Goal: Task Accomplishment & Management: Manage account settings

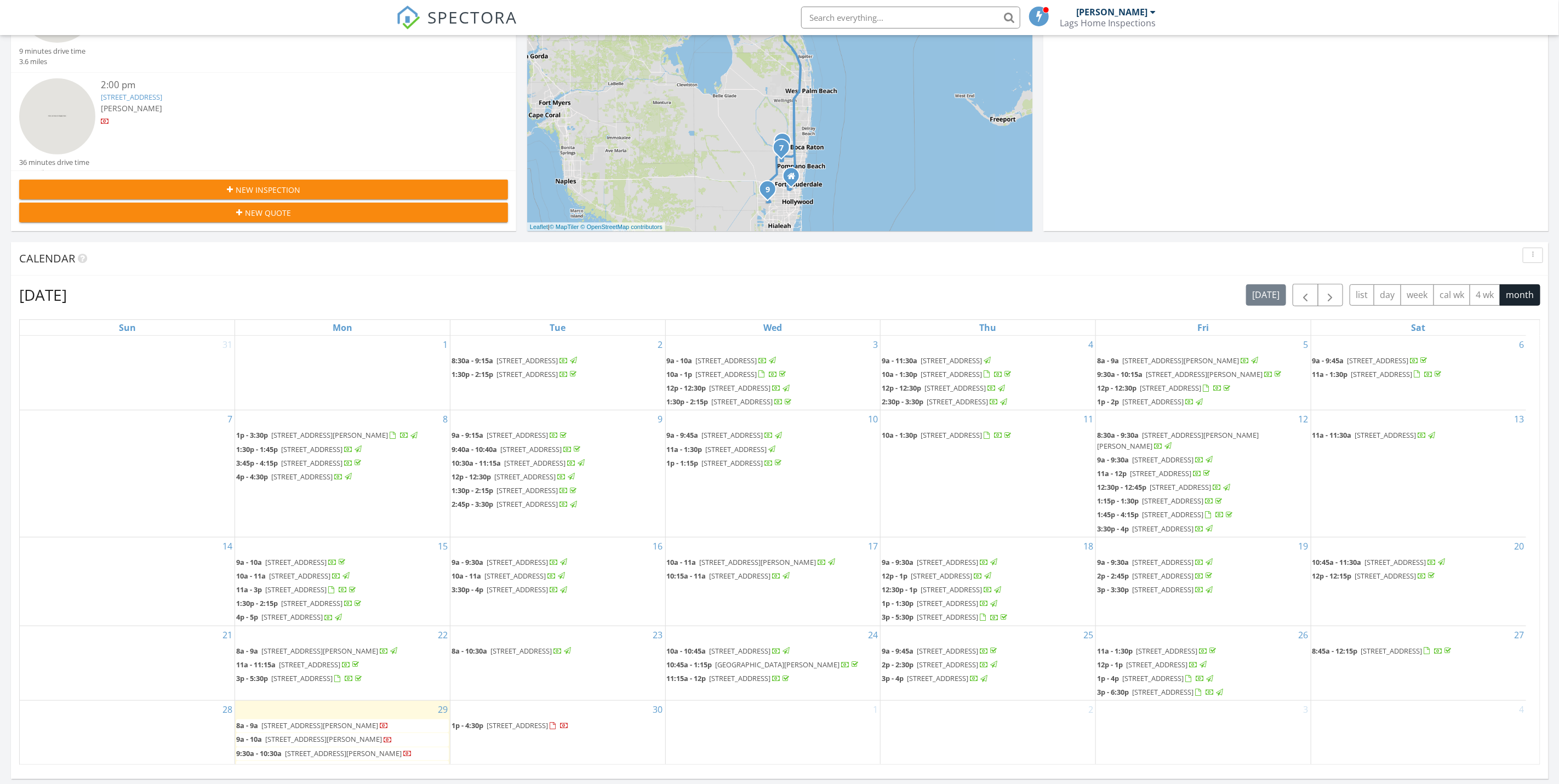
scroll to position [247, 0]
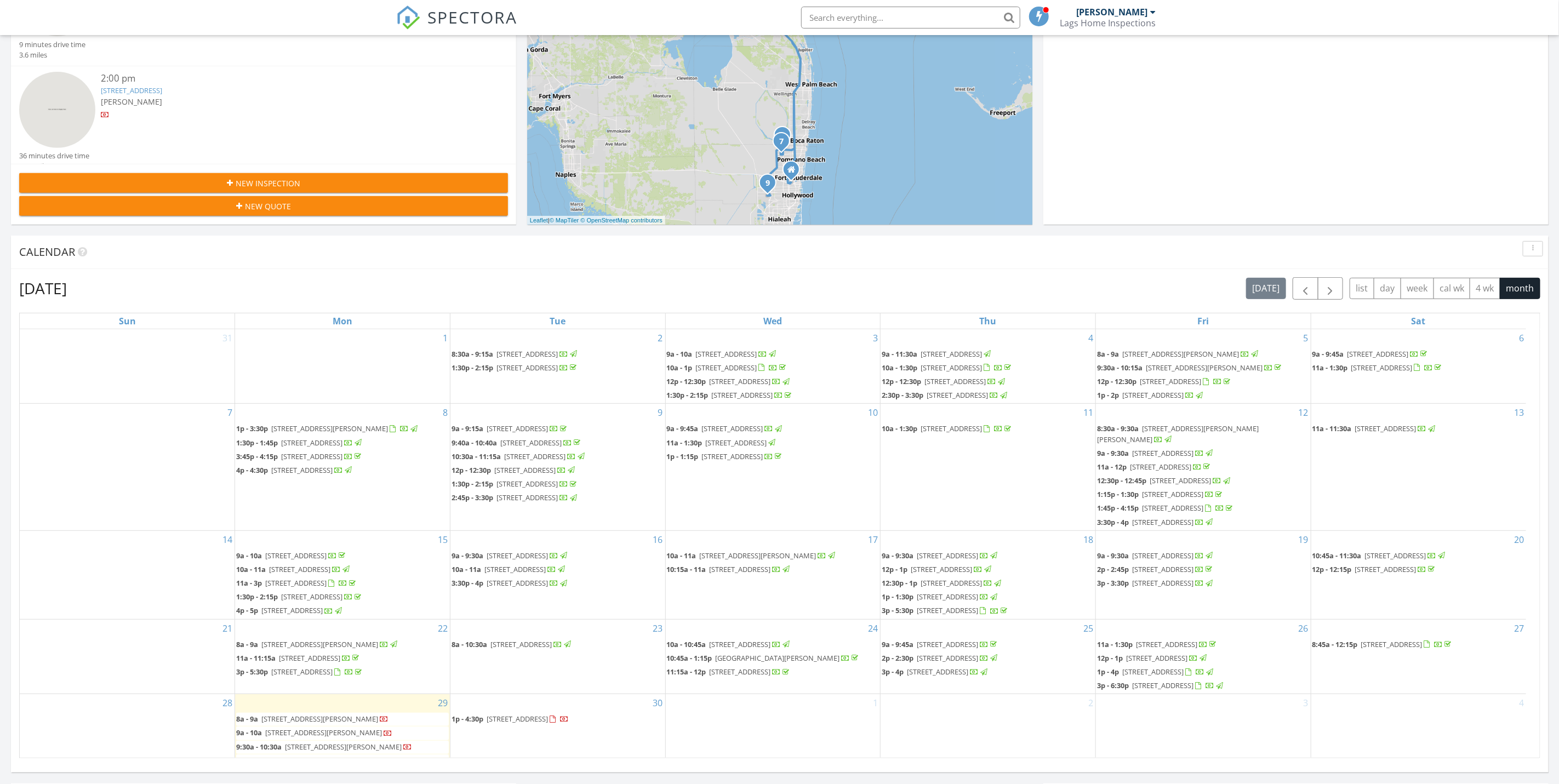
click at [259, 95] on div "[PERSON_NAME]" at bounding box center [285, 101] width 367 height 12
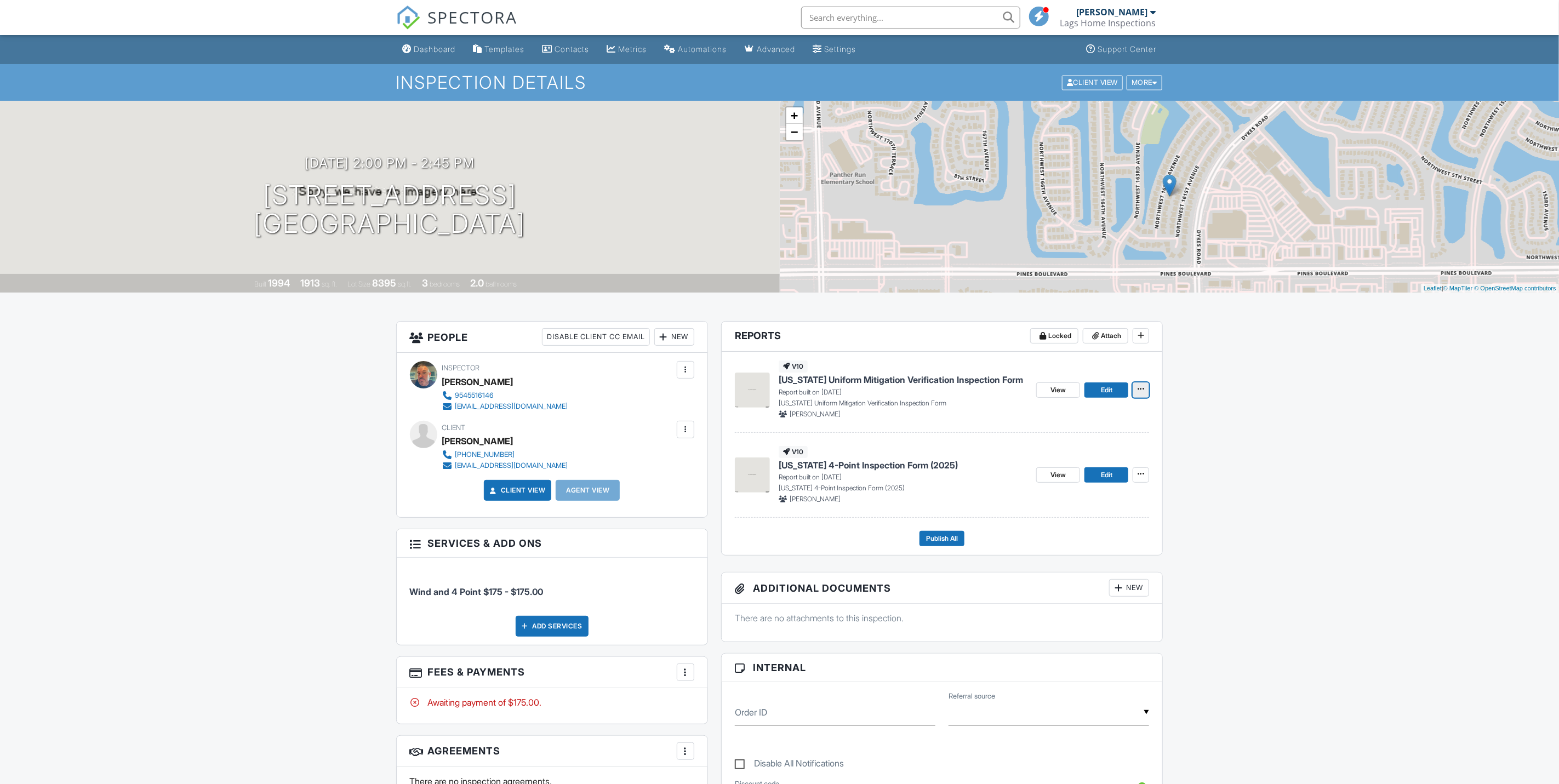
click at [1139, 394] on span at bounding box center [1140, 389] width 11 height 11
click at [1105, 473] on input "Delete Report" at bounding box center [1086, 473] width 112 height 25
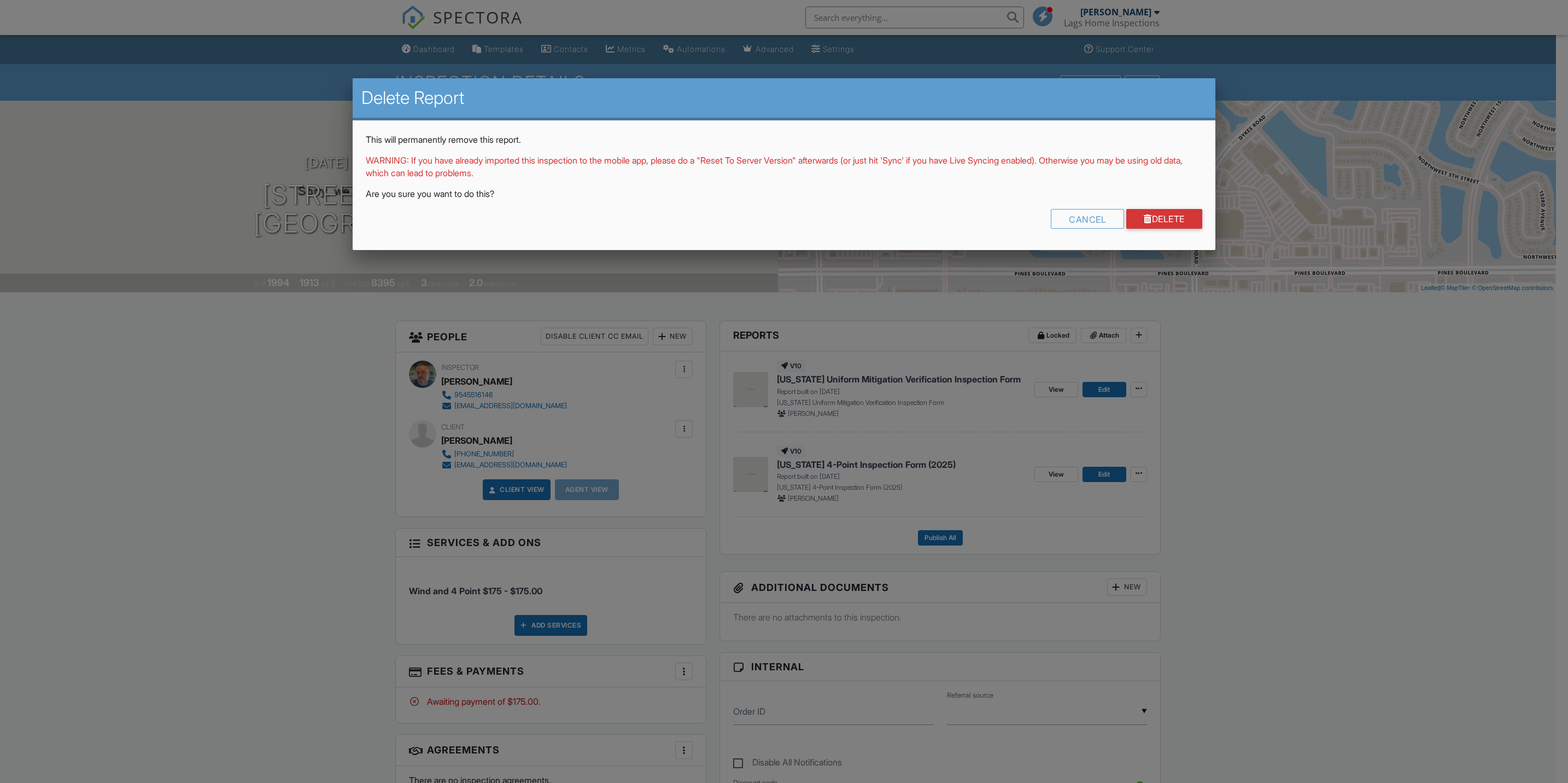
click at [1167, 207] on div "This will permanently remove this report. WARNING: If you have already imported…" at bounding box center [784, 185] width 862 height 130
click at [1167, 221] on link "Delete" at bounding box center [1164, 219] width 76 height 19
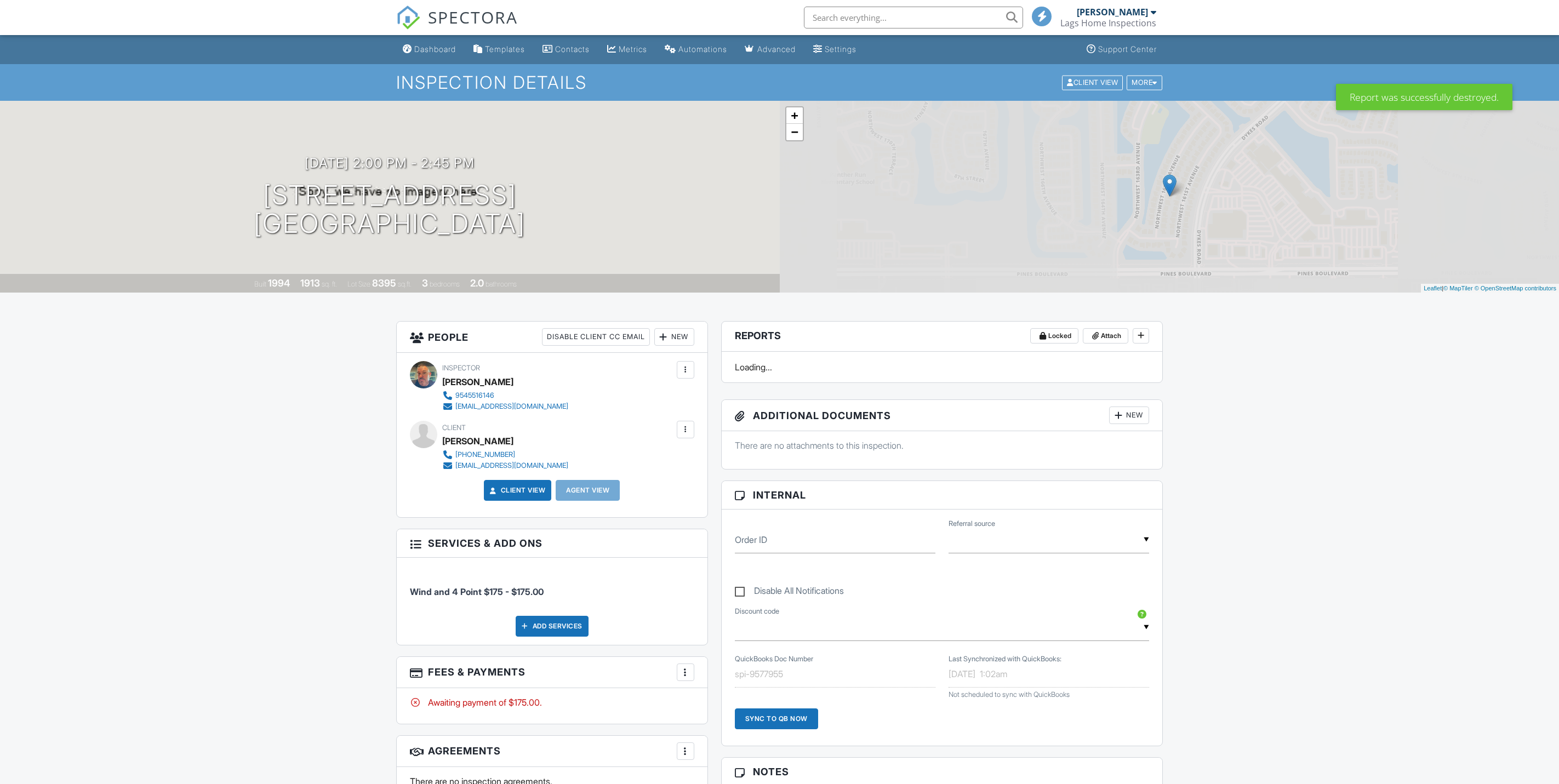
click at [684, 681] on div "More" at bounding box center [685, 672] width 17 height 17
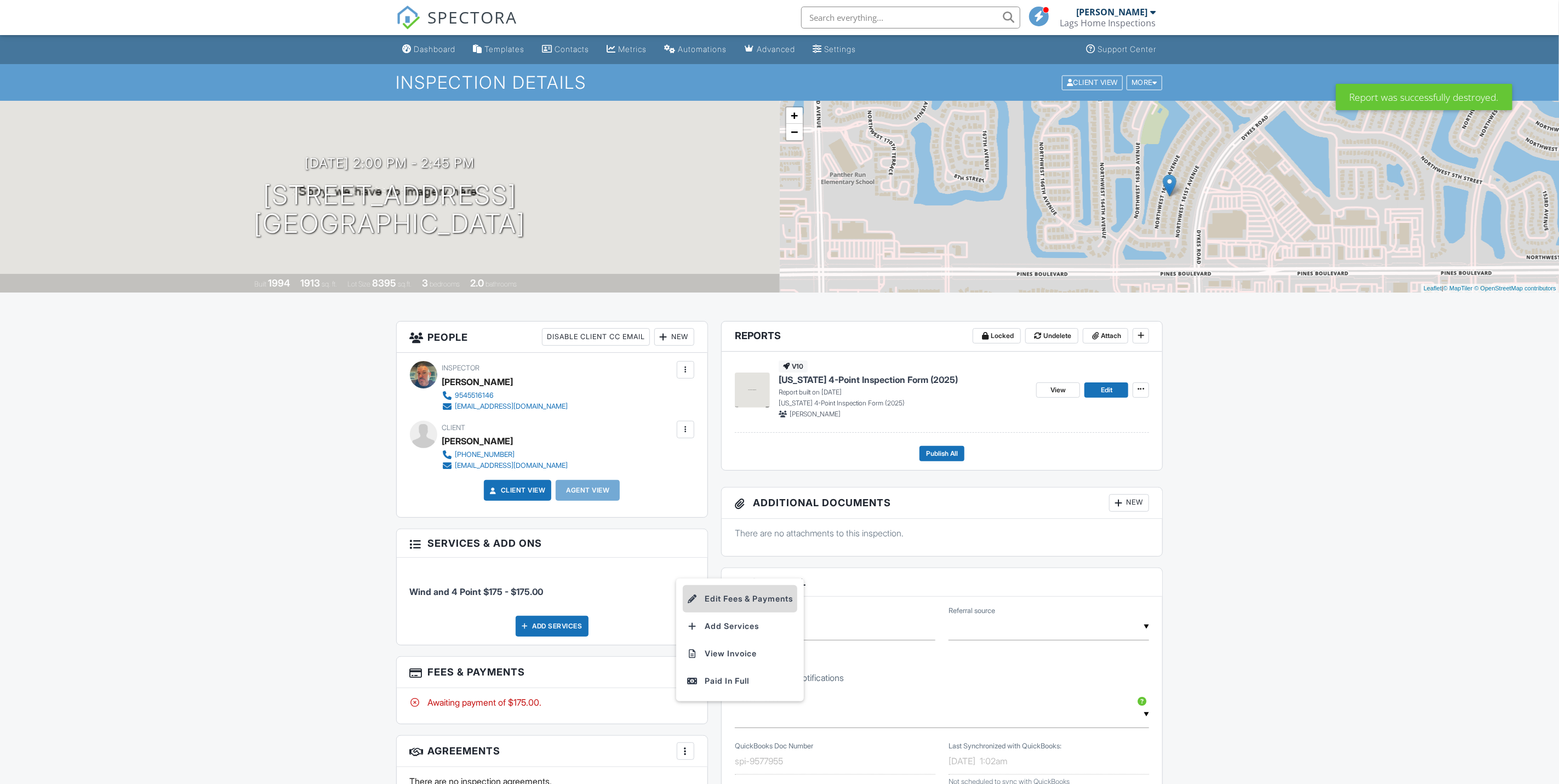
click at [728, 599] on li "Edit Fees & Payments" at bounding box center [740, 599] width 115 height 27
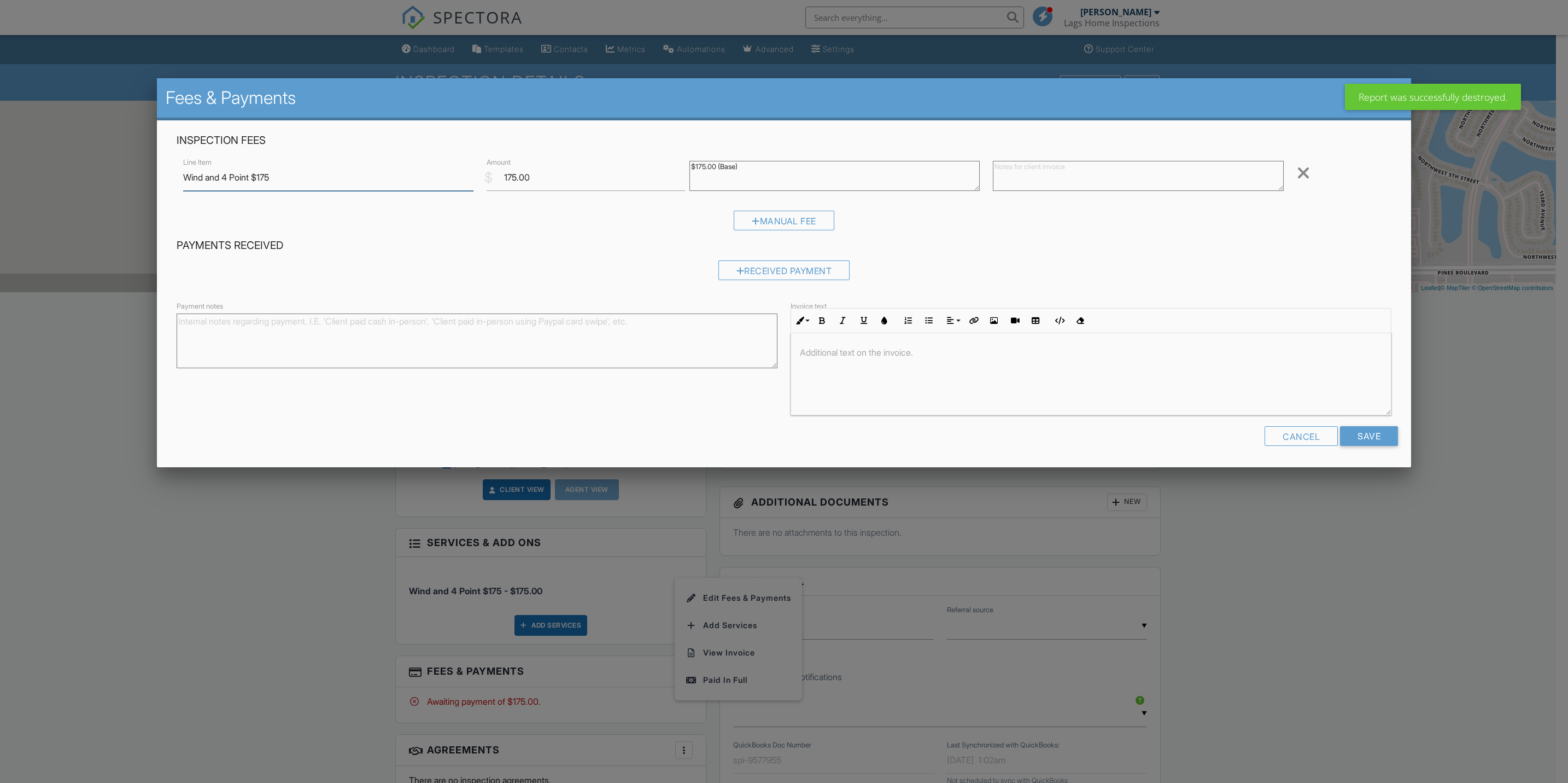
click at [214, 178] on input "Wind and 4 Point $175" at bounding box center [328, 177] width 291 height 27
drag, startPoint x: 218, startPoint y: 179, endPoint x: 183, endPoint y: 179, distance: 35.0
click at [183, 179] on input "Wind and 4 Point $175" at bounding box center [328, 177] width 291 height 27
click at [191, 184] on input "d 4 Point $175" at bounding box center [328, 177] width 291 height 27
type input "4 Point $175"
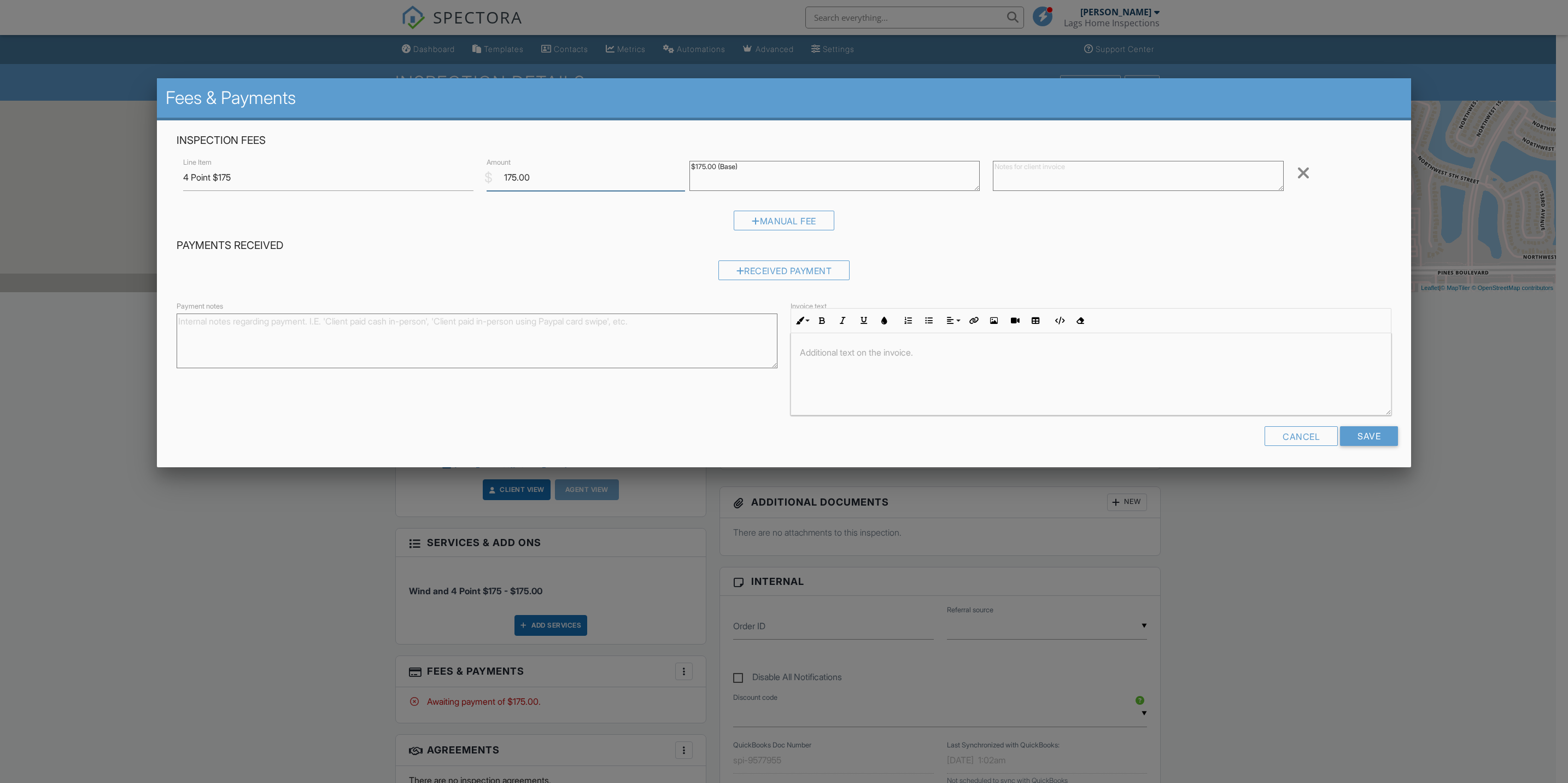
click at [514, 181] on input "175.00" at bounding box center [585, 177] width 198 height 27
type input "125.00"
click at [622, 263] on div "Received Payment" at bounding box center [784, 274] width 1215 height 28
click at [702, 168] on textarea "$175.00 (Base)" at bounding box center [835, 175] width 291 height 30
type textarea "$125.00 (Base)"
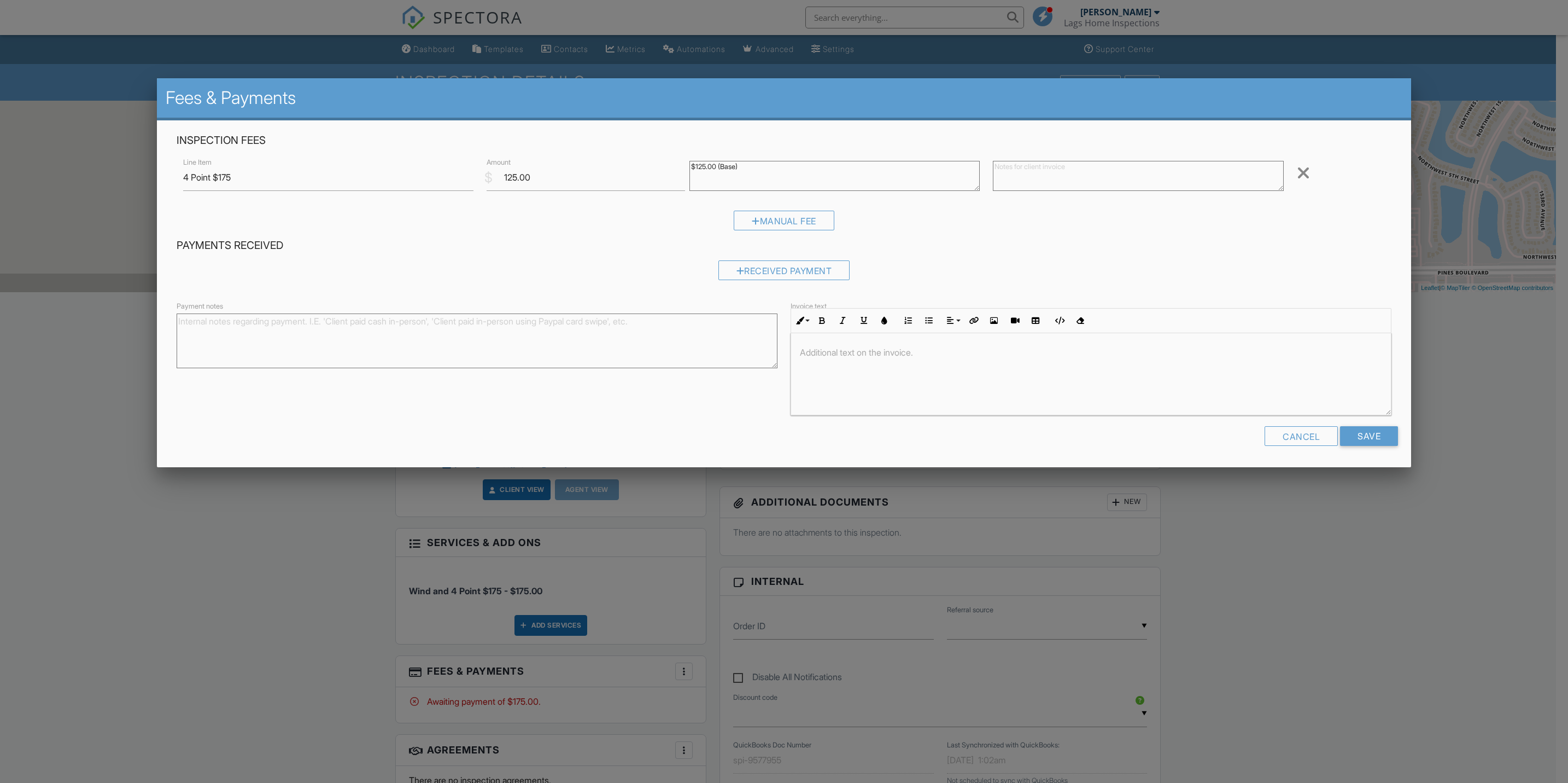
click at [1205, 305] on div "Payment notes Invoice text Inline Style XLarge Large Normal Small Light Small/L…" at bounding box center [784, 357] width 1228 height 116
click at [1375, 449] on div "Cancel Save" at bounding box center [784, 439] width 1228 height 28
click at [1374, 443] on input "Save" at bounding box center [1369, 435] width 58 height 19
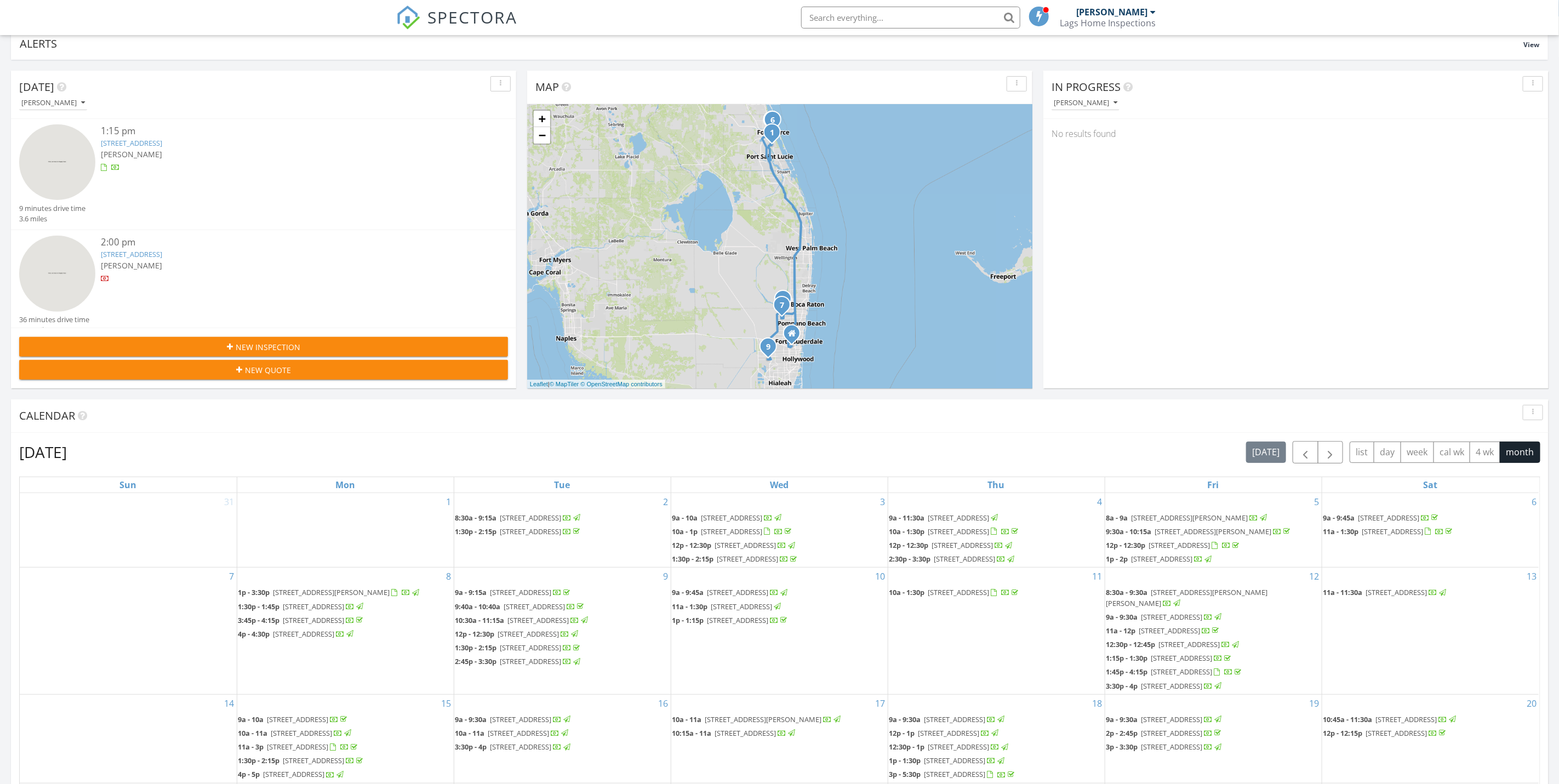
scroll to position [82, 0]
click at [164, 163] on div at bounding box center [285, 168] width 367 height 11
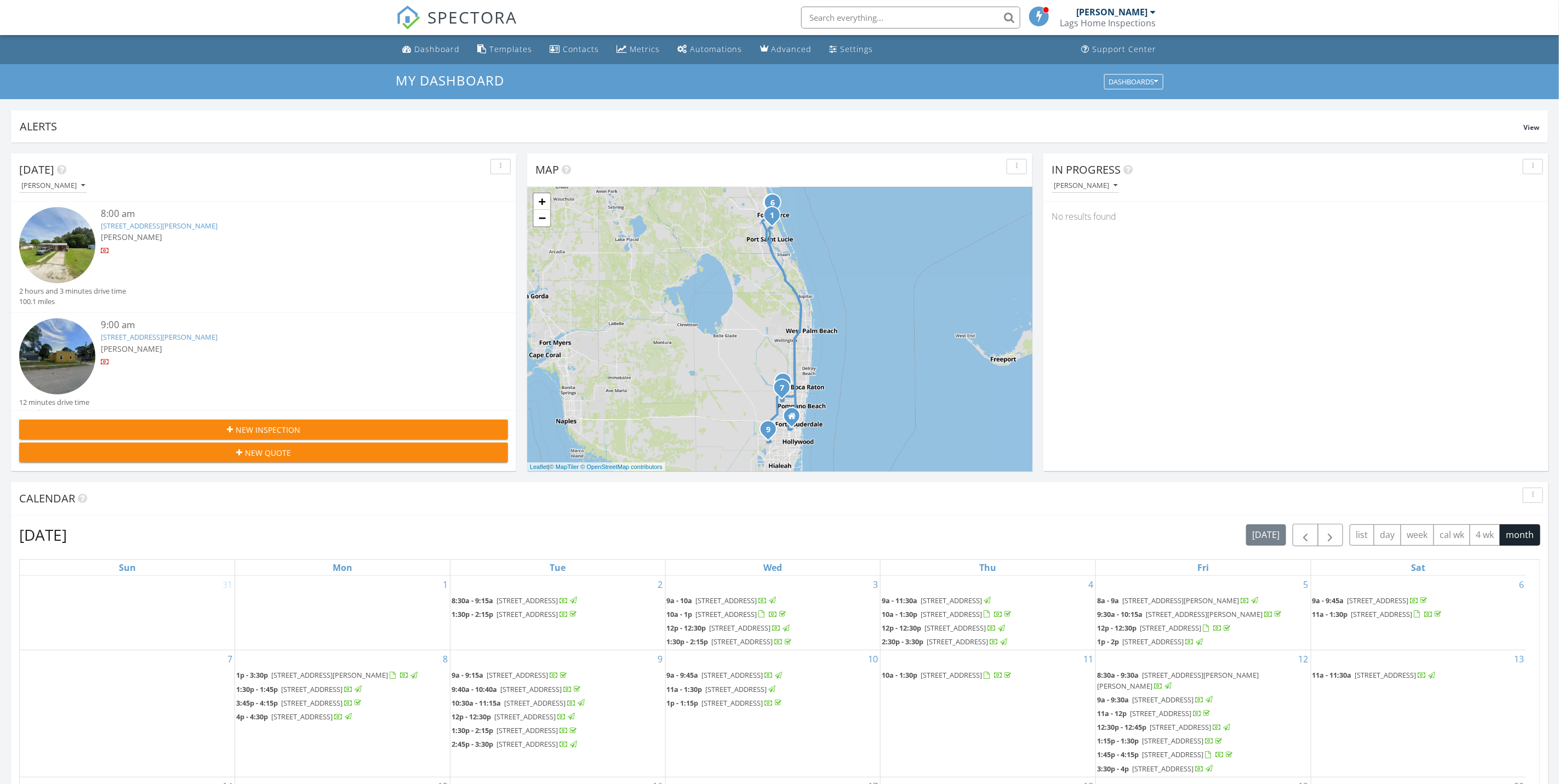
click at [845, 12] on input "text" at bounding box center [910, 17] width 219 height 22
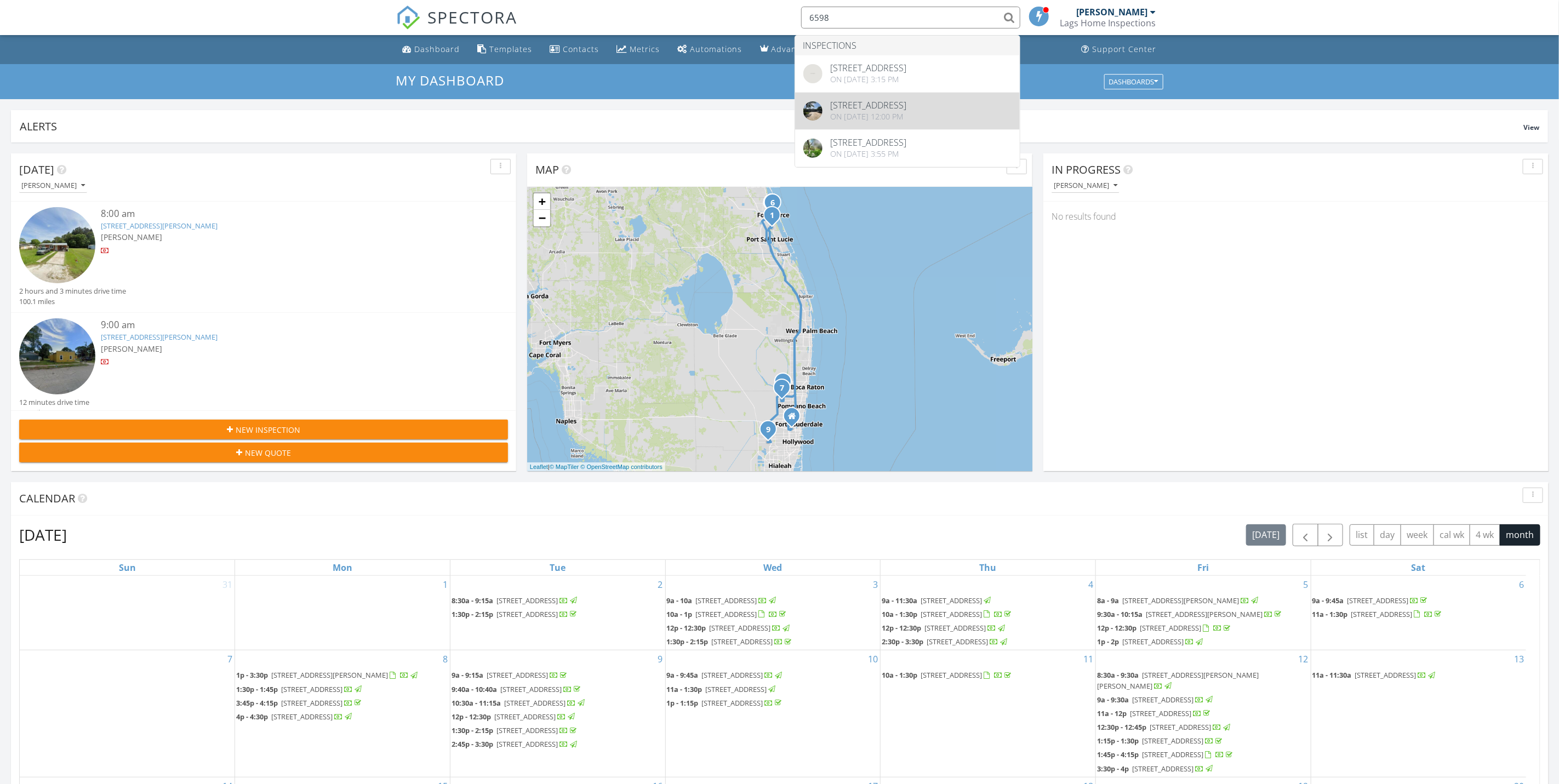
type input "6598"
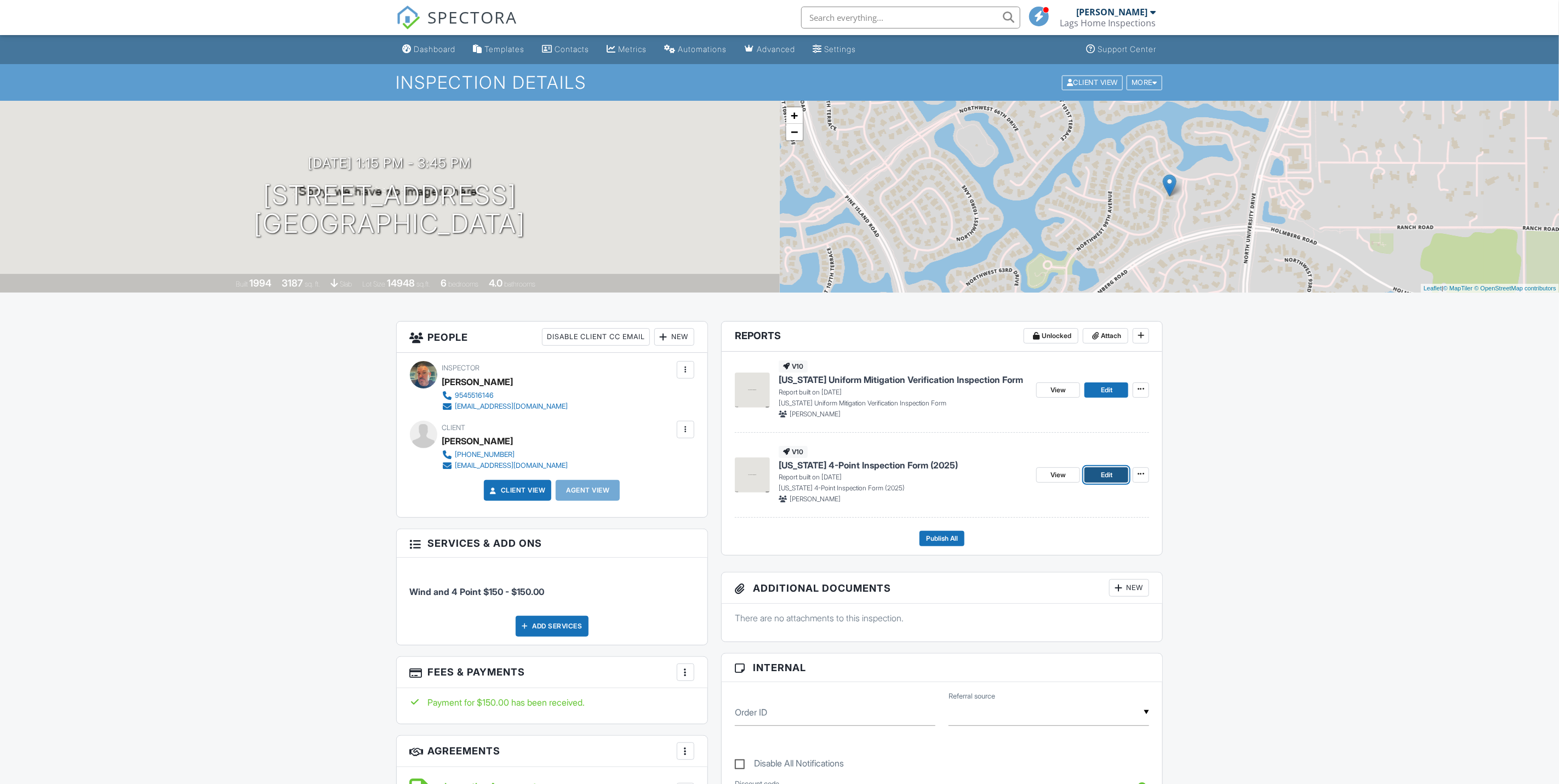
click at [1089, 476] on link "Edit" at bounding box center [1106, 474] width 43 height 15
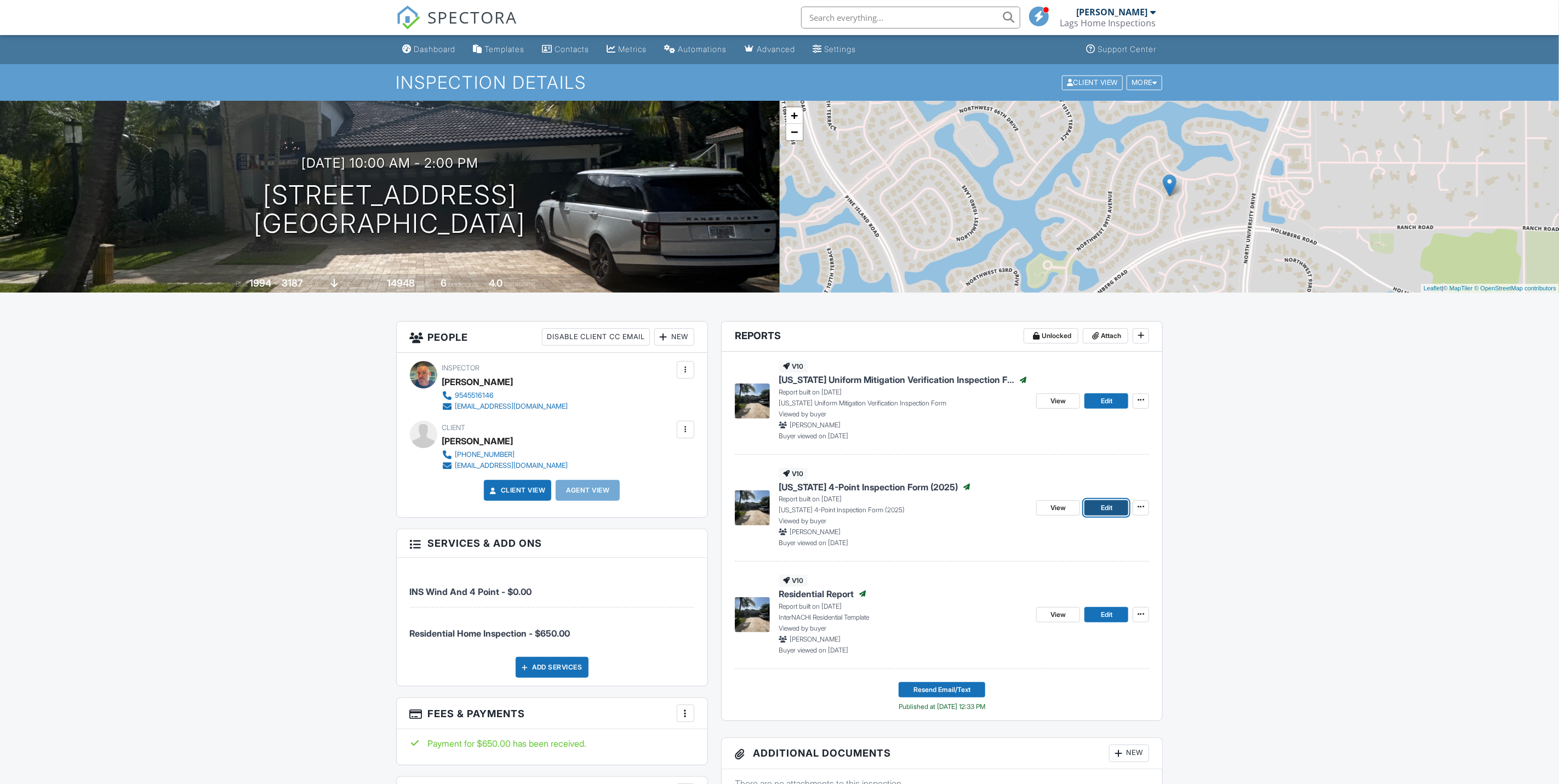
click at [1113, 506] on link "Edit" at bounding box center [1106, 508] width 43 height 15
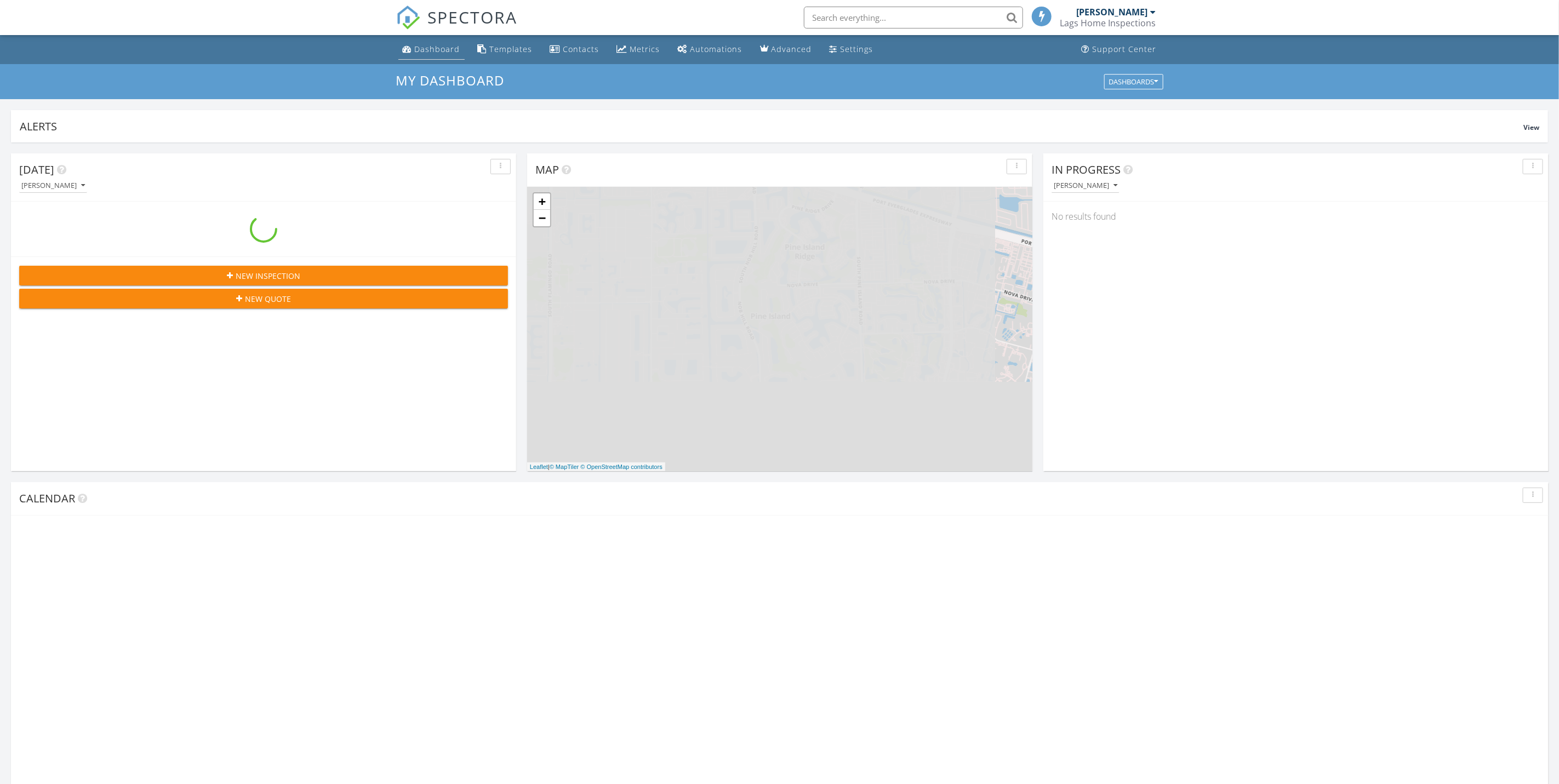
scroll to position [1022, 1585]
click at [416, 44] on div "Dashboard" at bounding box center [437, 48] width 45 height 11
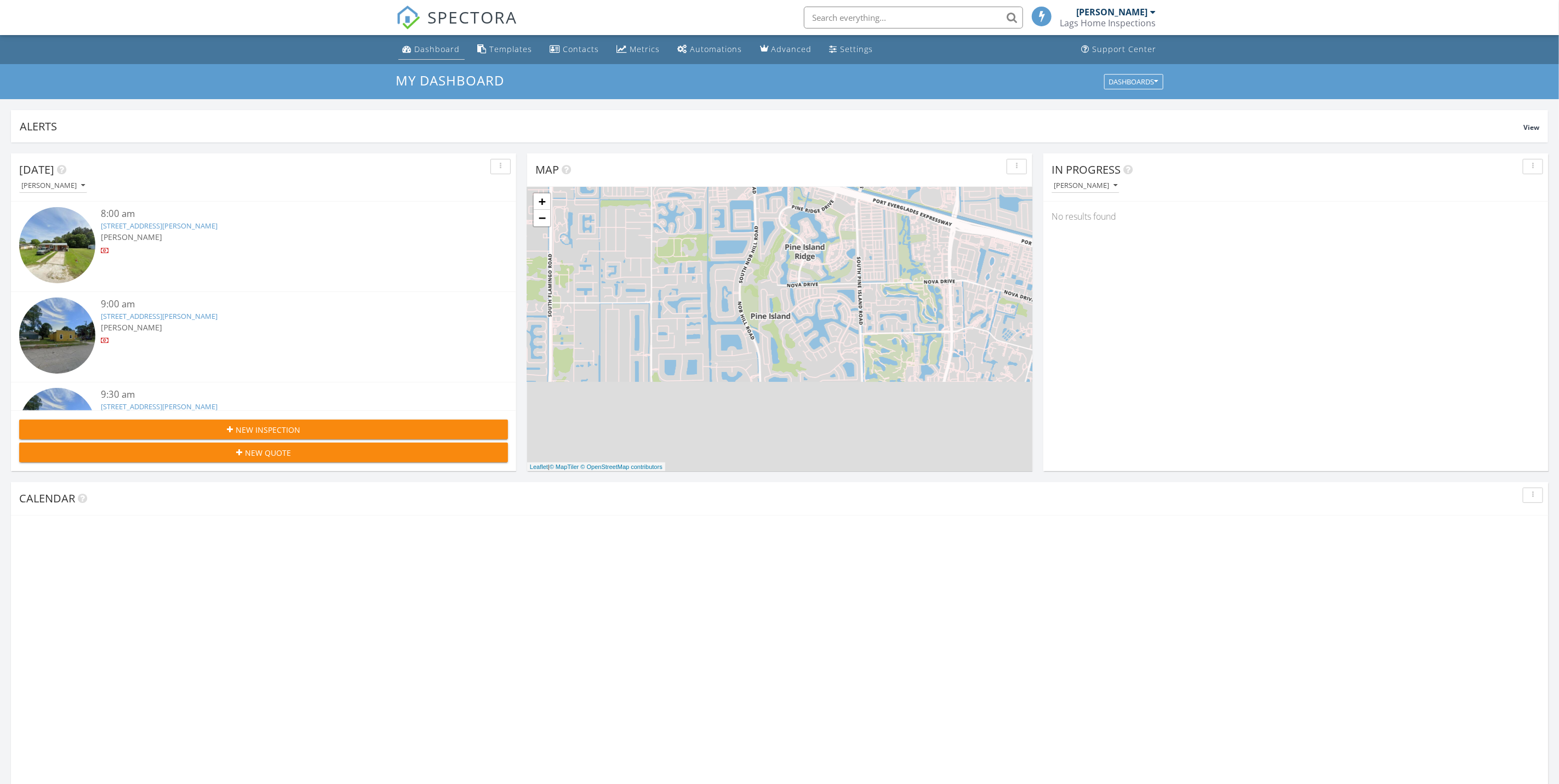
scroll to position [0, 0]
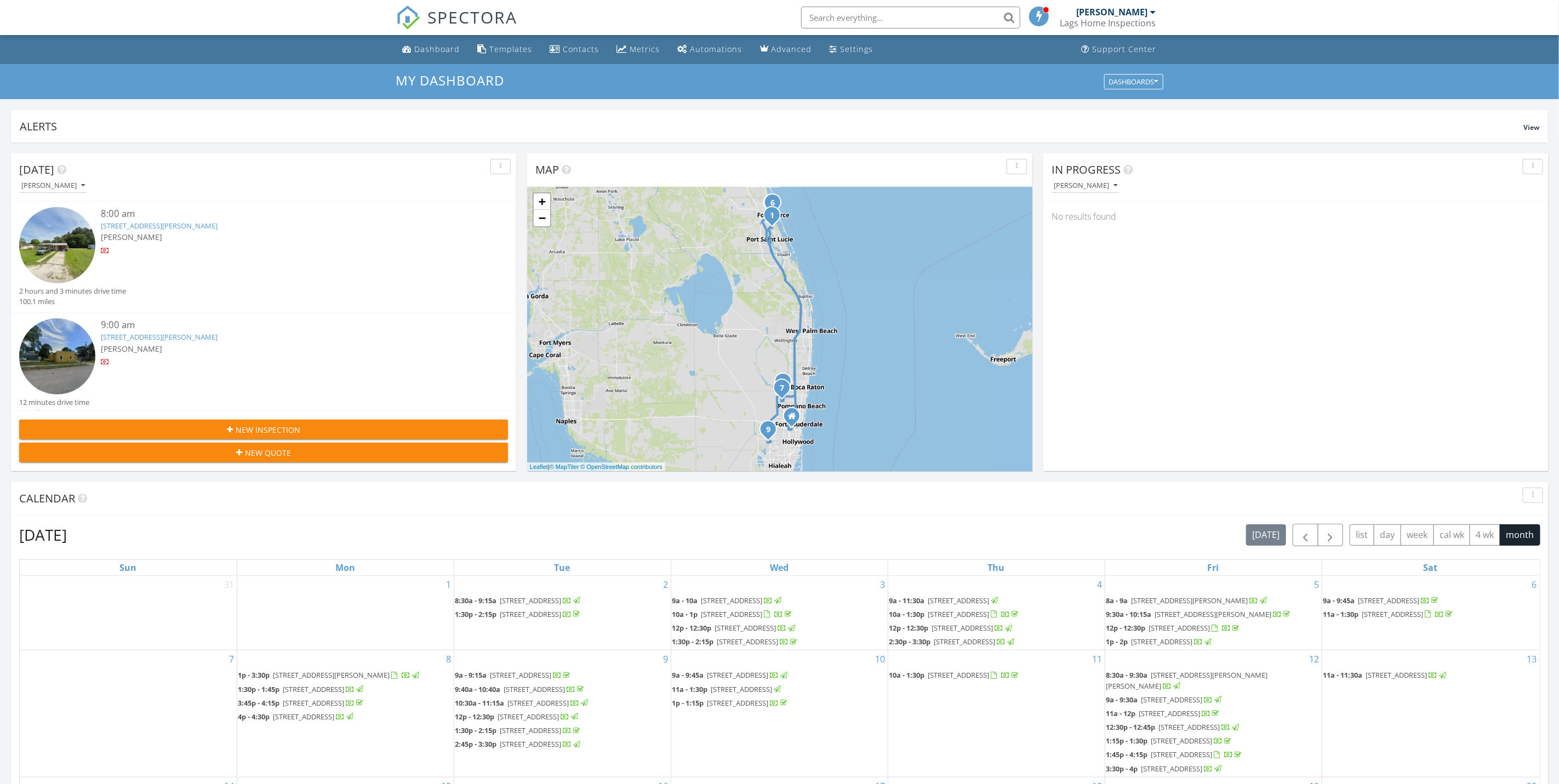
click at [950, 14] on input "text" at bounding box center [910, 17] width 219 height 22
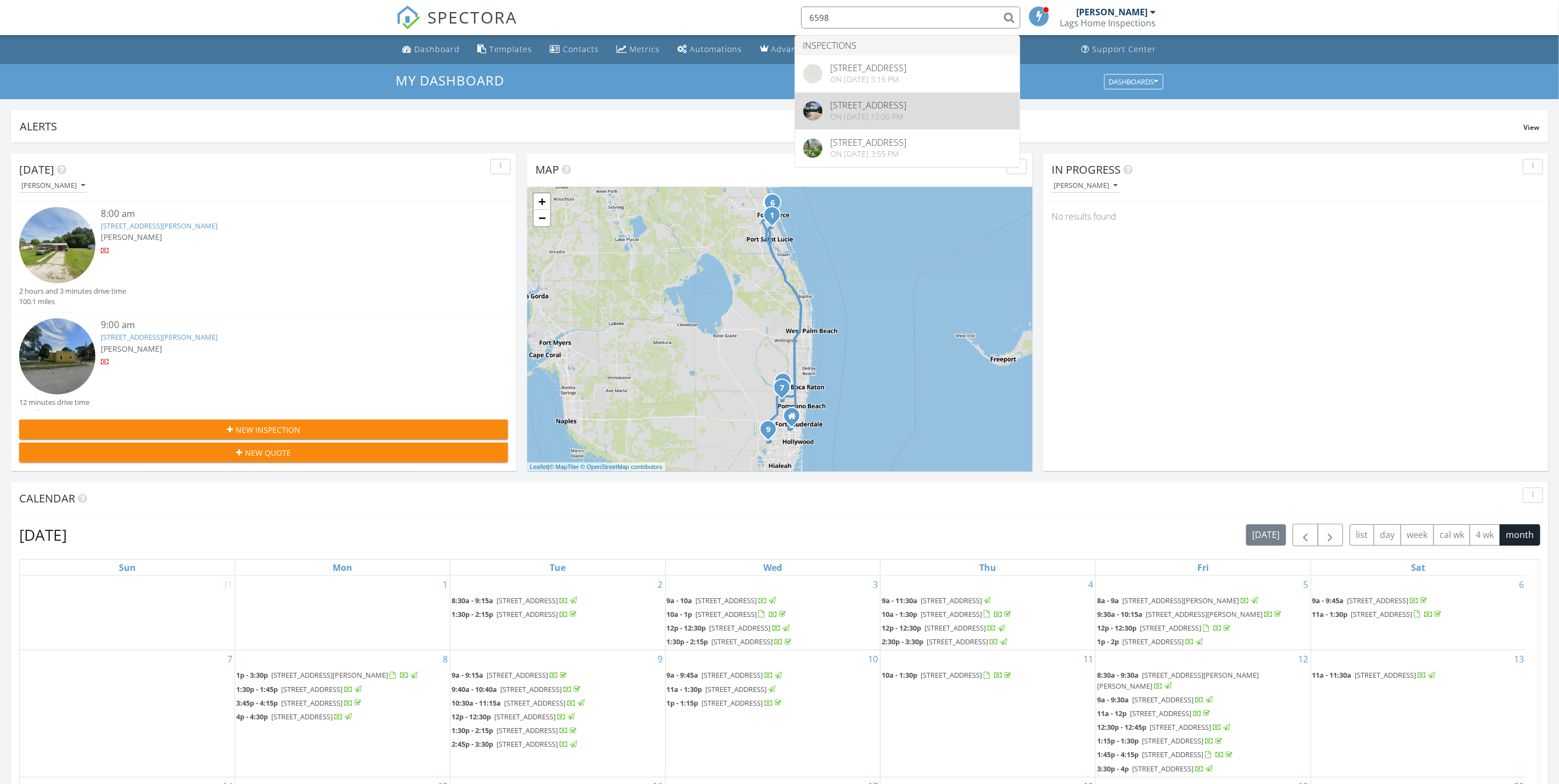
type input "6598"
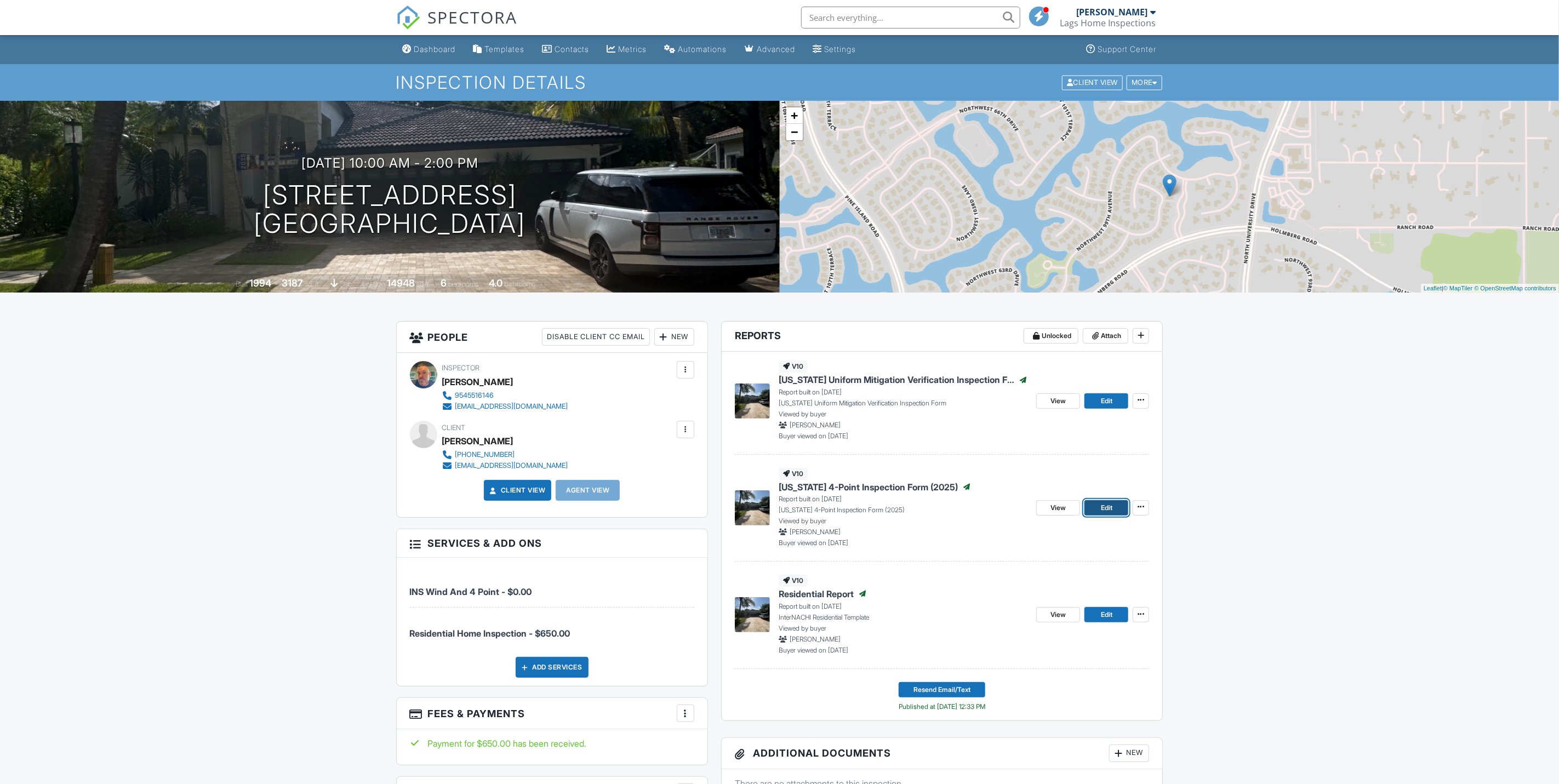
click at [1111, 510] on span "Edit" at bounding box center [1107, 507] width 12 height 11
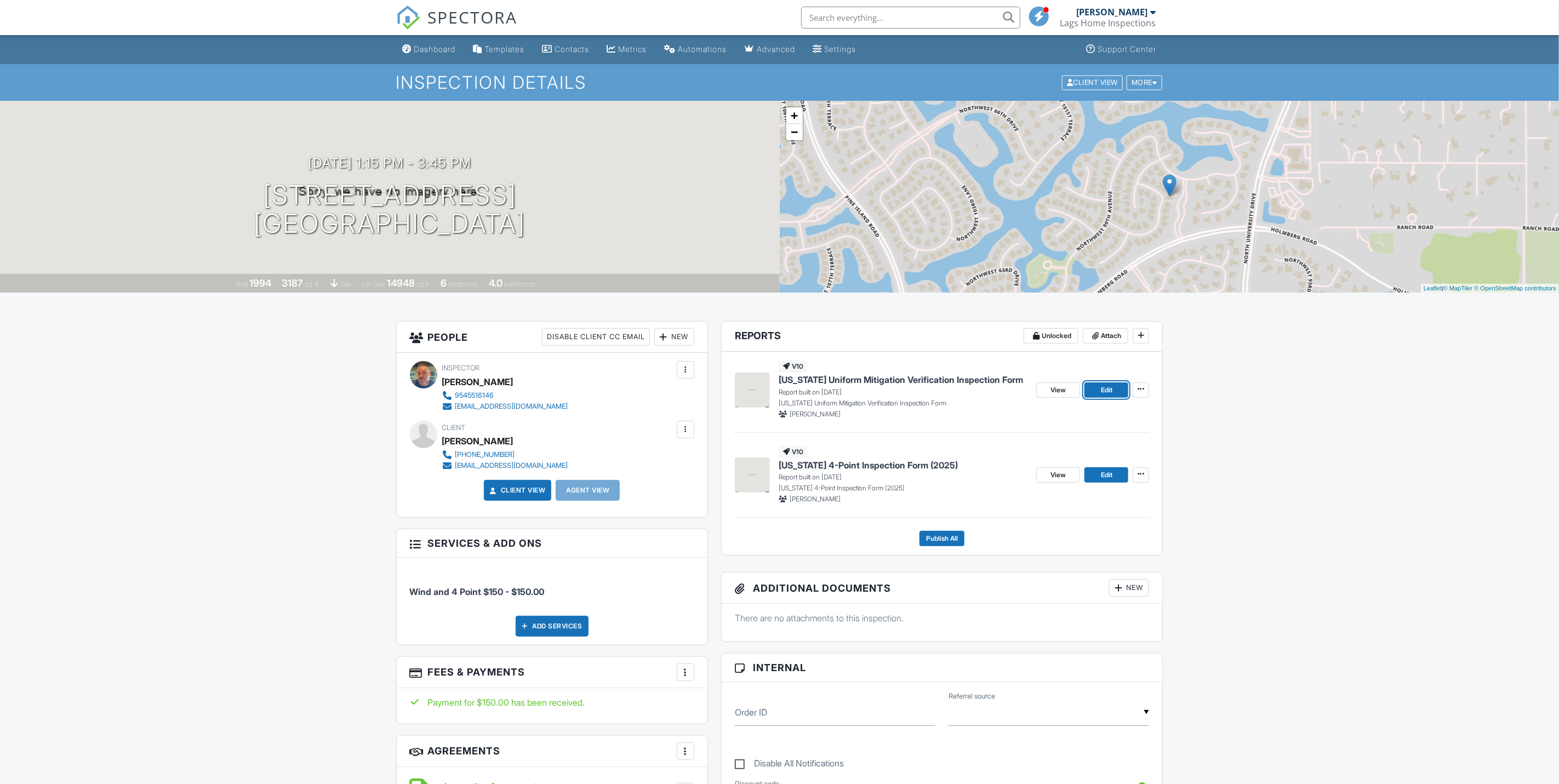
drag, startPoint x: 1111, startPoint y: 392, endPoint x: 1070, endPoint y: 334, distance: 71.0
click at [1111, 392] on span "Edit" at bounding box center [1107, 390] width 12 height 11
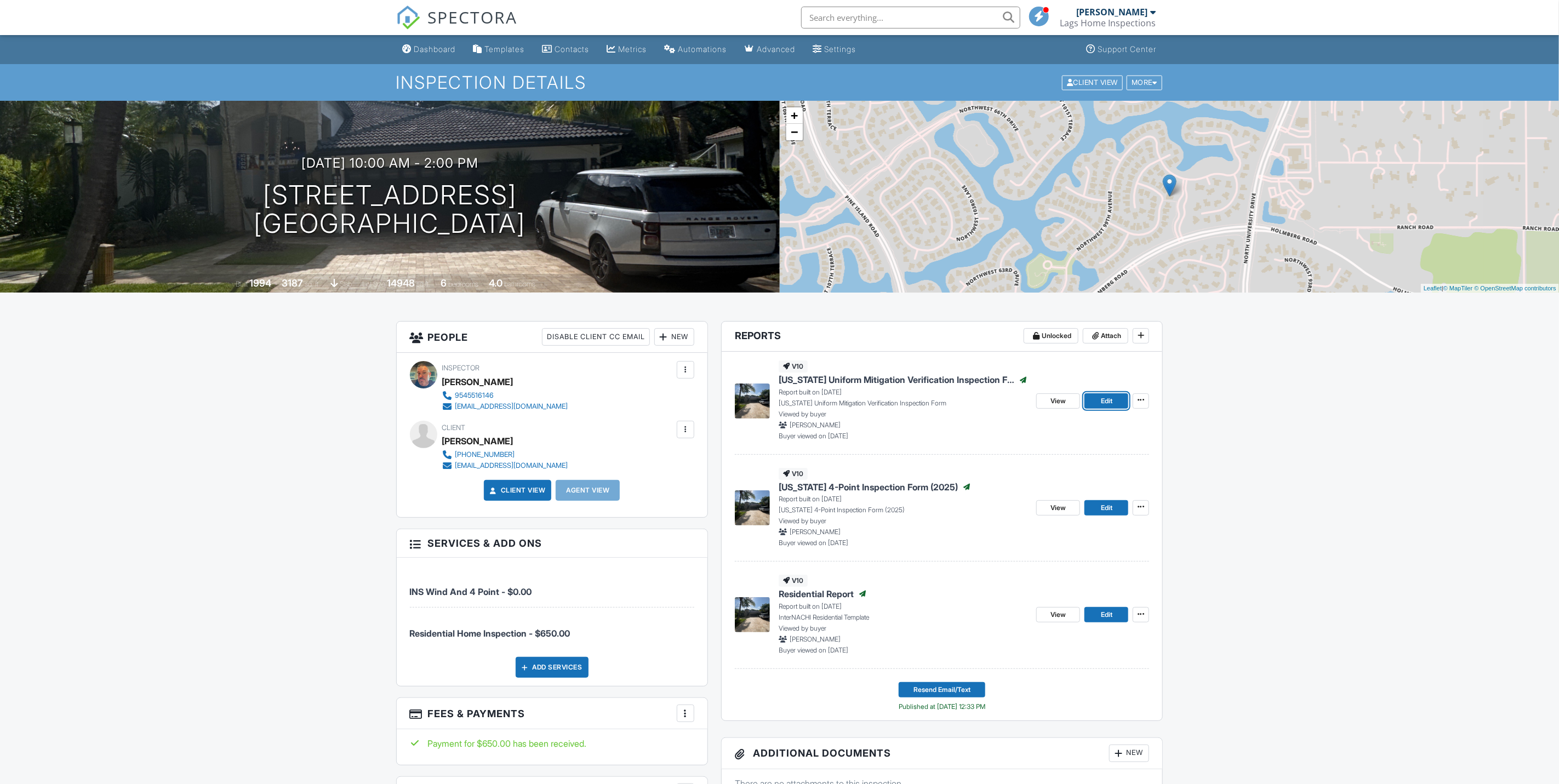
click at [1104, 400] on span "Edit" at bounding box center [1107, 400] width 12 height 11
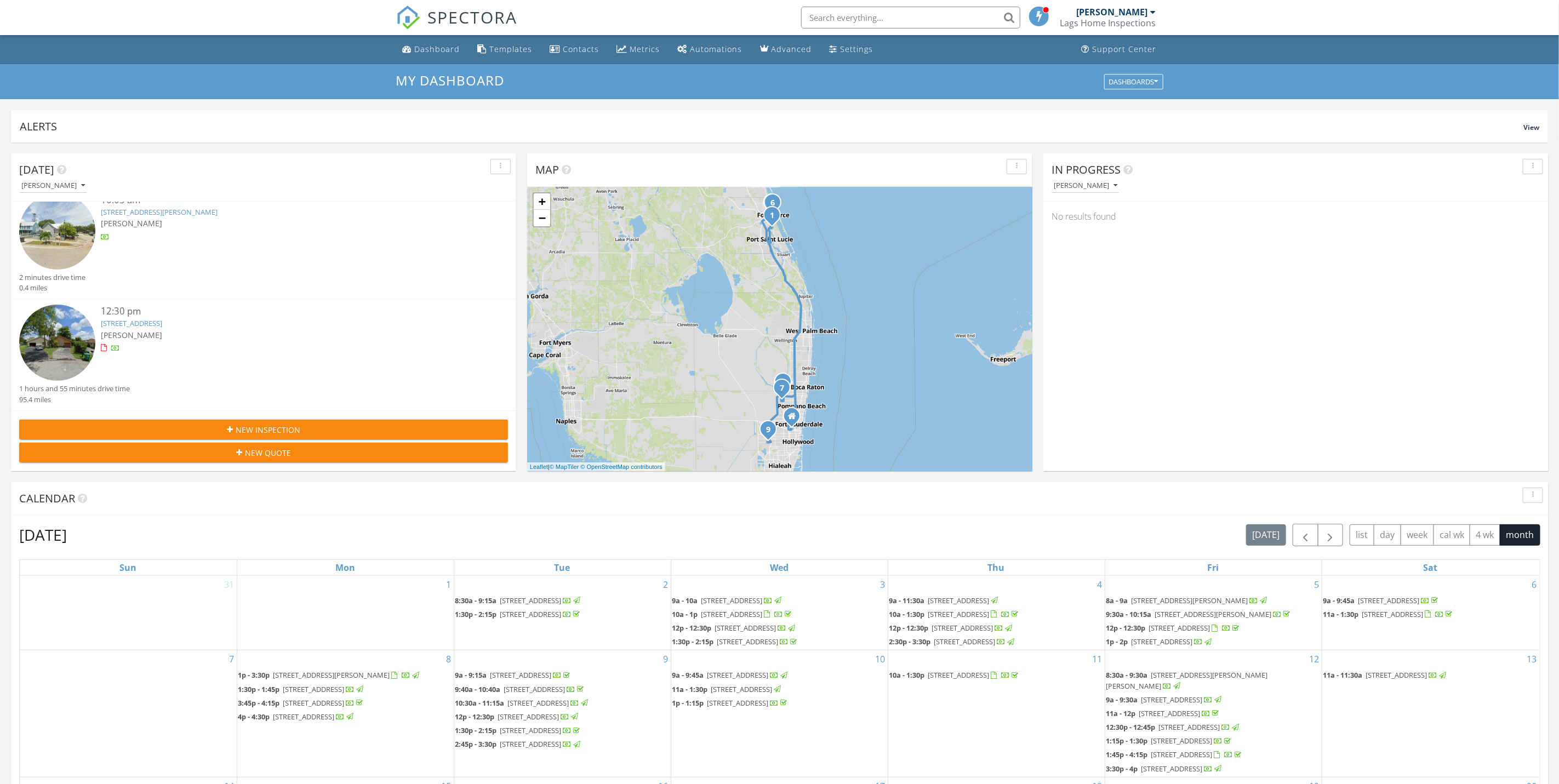
scroll to position [740, 0]
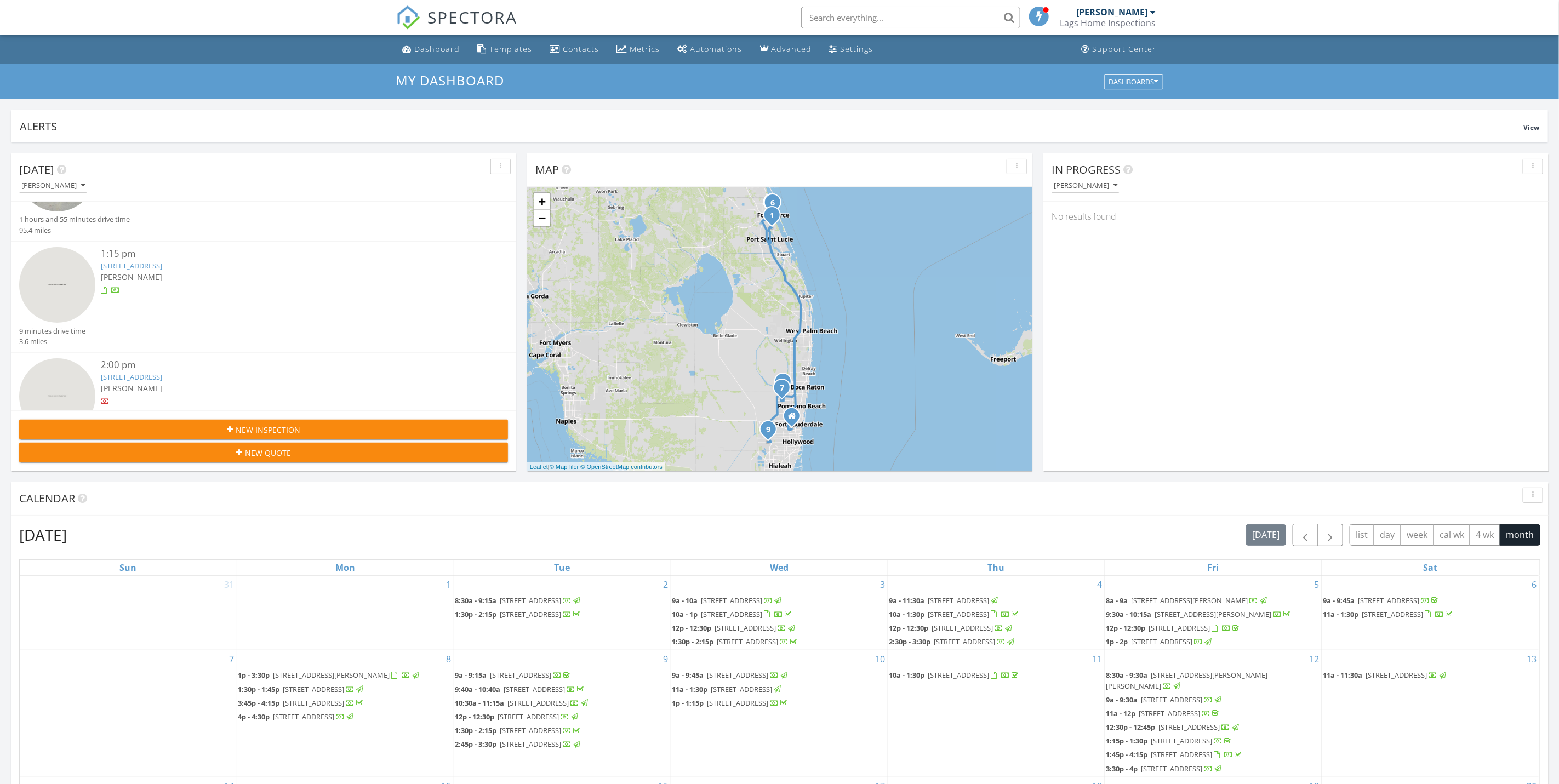
click at [201, 284] on div at bounding box center [285, 289] width 367 height 11
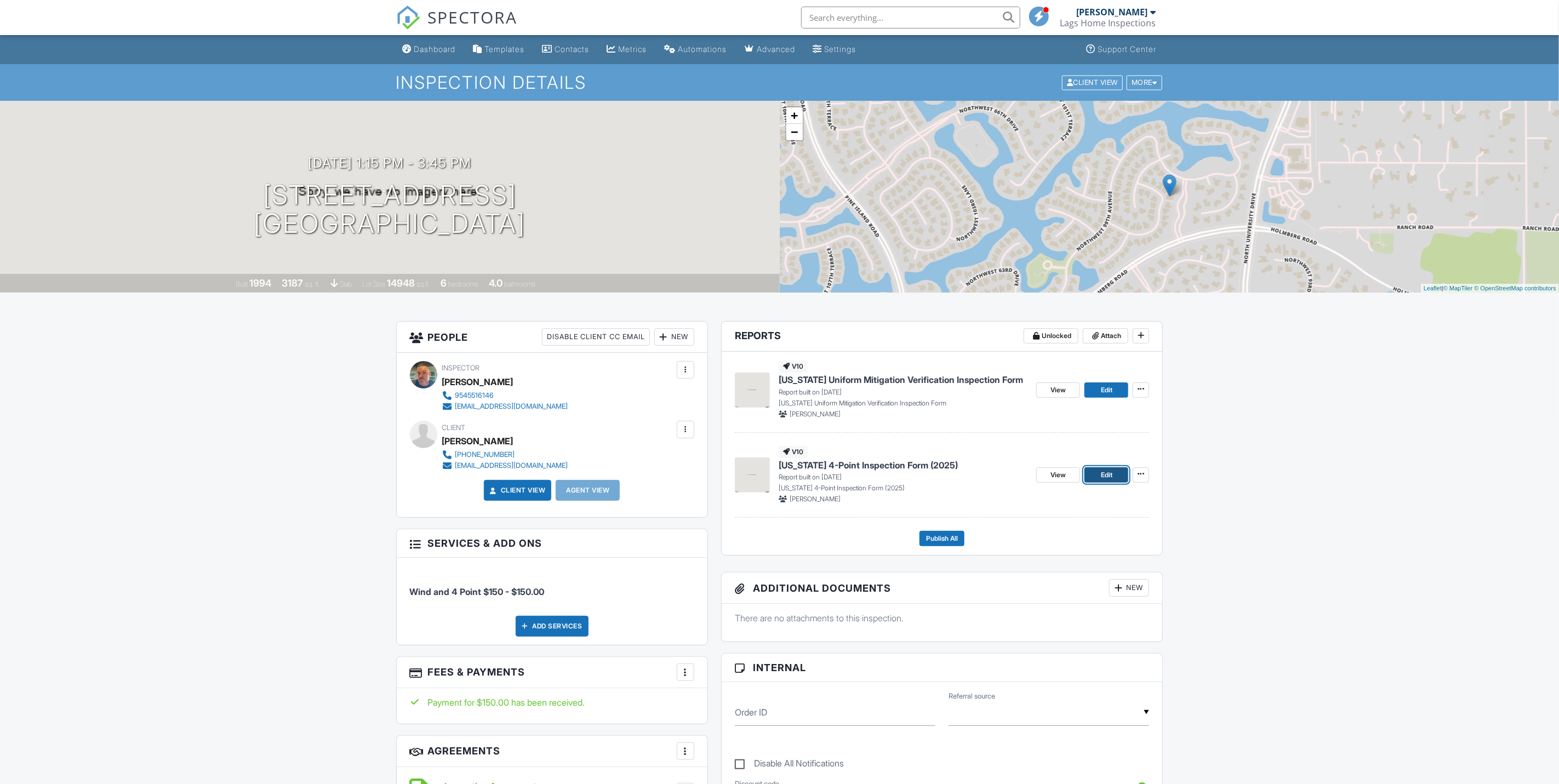
click at [1107, 475] on span "Edit" at bounding box center [1107, 474] width 12 height 11
click at [1118, 390] on link "Edit" at bounding box center [1106, 390] width 43 height 15
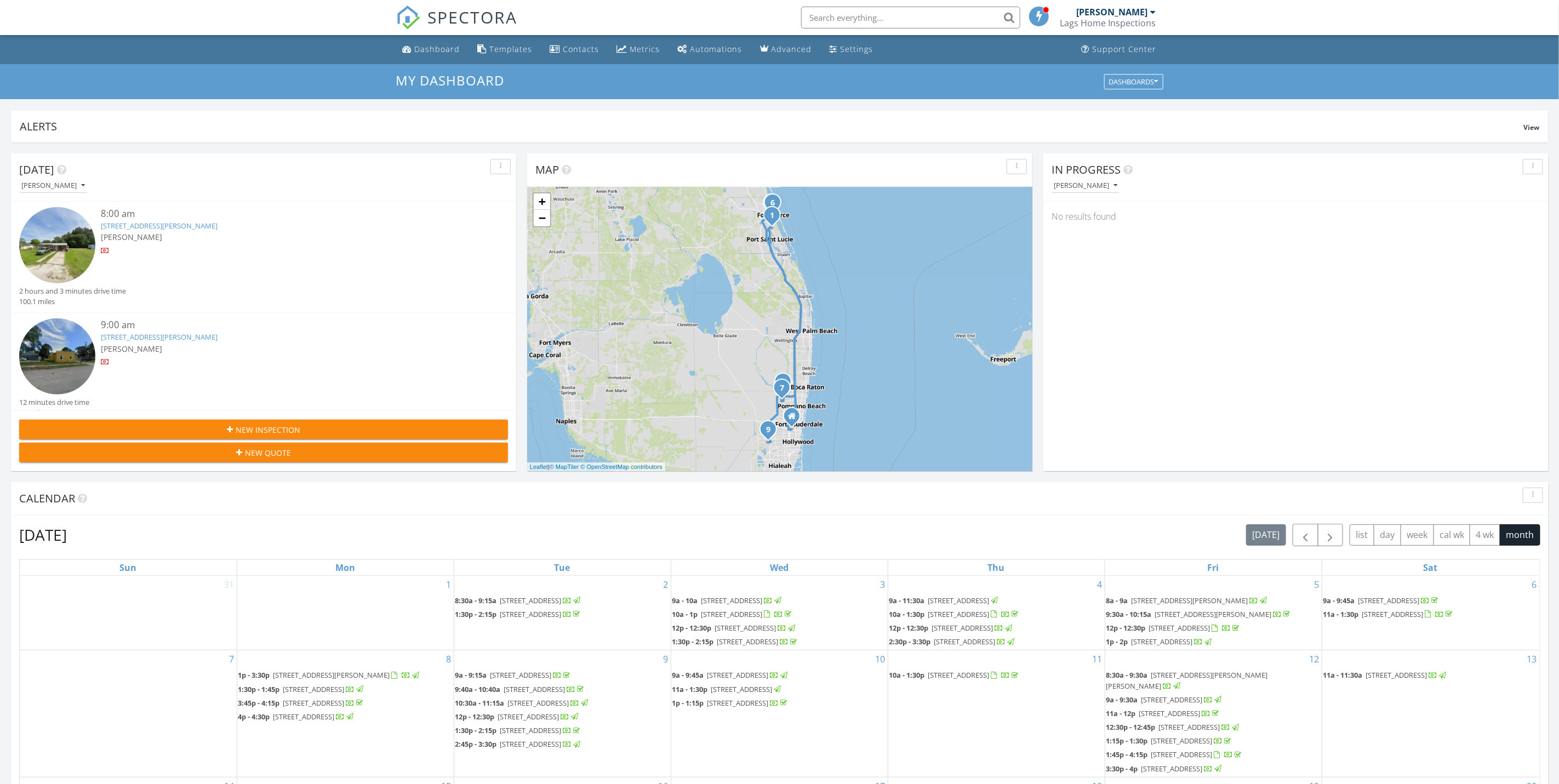
click at [225, 234] on div "[PERSON_NAME]" at bounding box center [285, 237] width 367 height 12
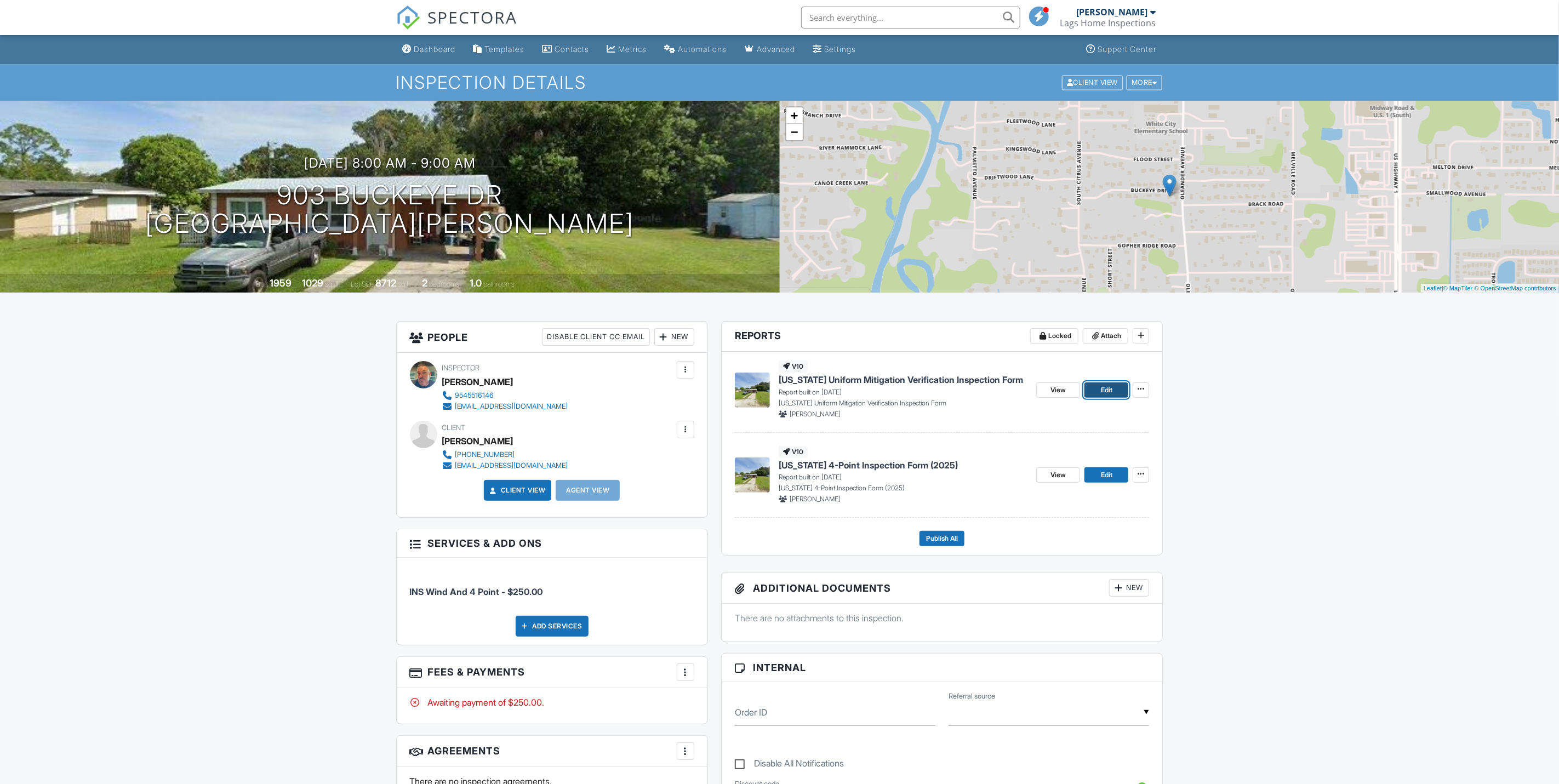
click at [1102, 389] on span "Edit" at bounding box center [1107, 390] width 12 height 11
click at [1106, 475] on span "Edit" at bounding box center [1107, 474] width 12 height 11
click at [437, 44] on div "Dashboard" at bounding box center [434, 49] width 41 height 10
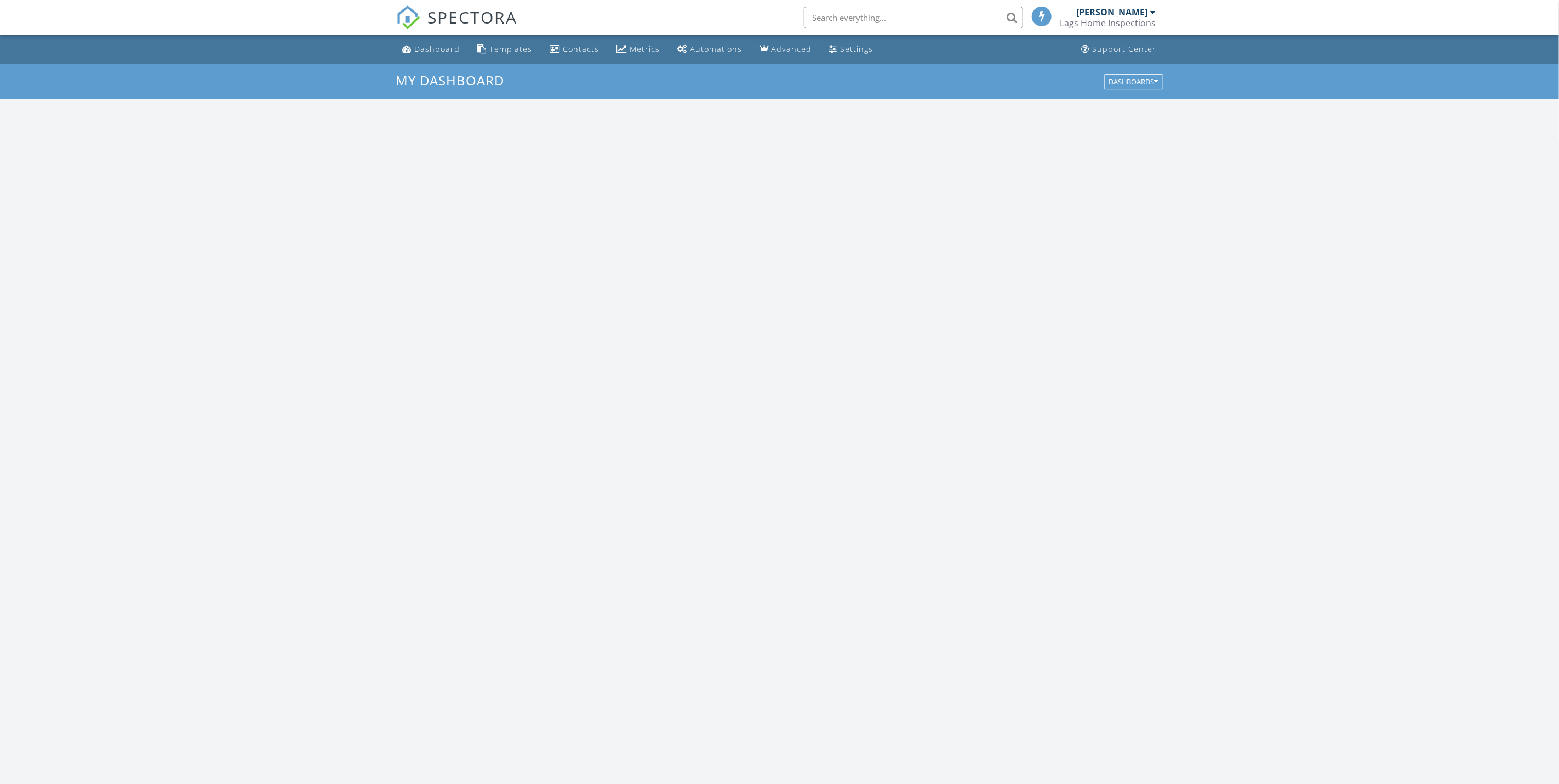
scroll to position [1022, 1585]
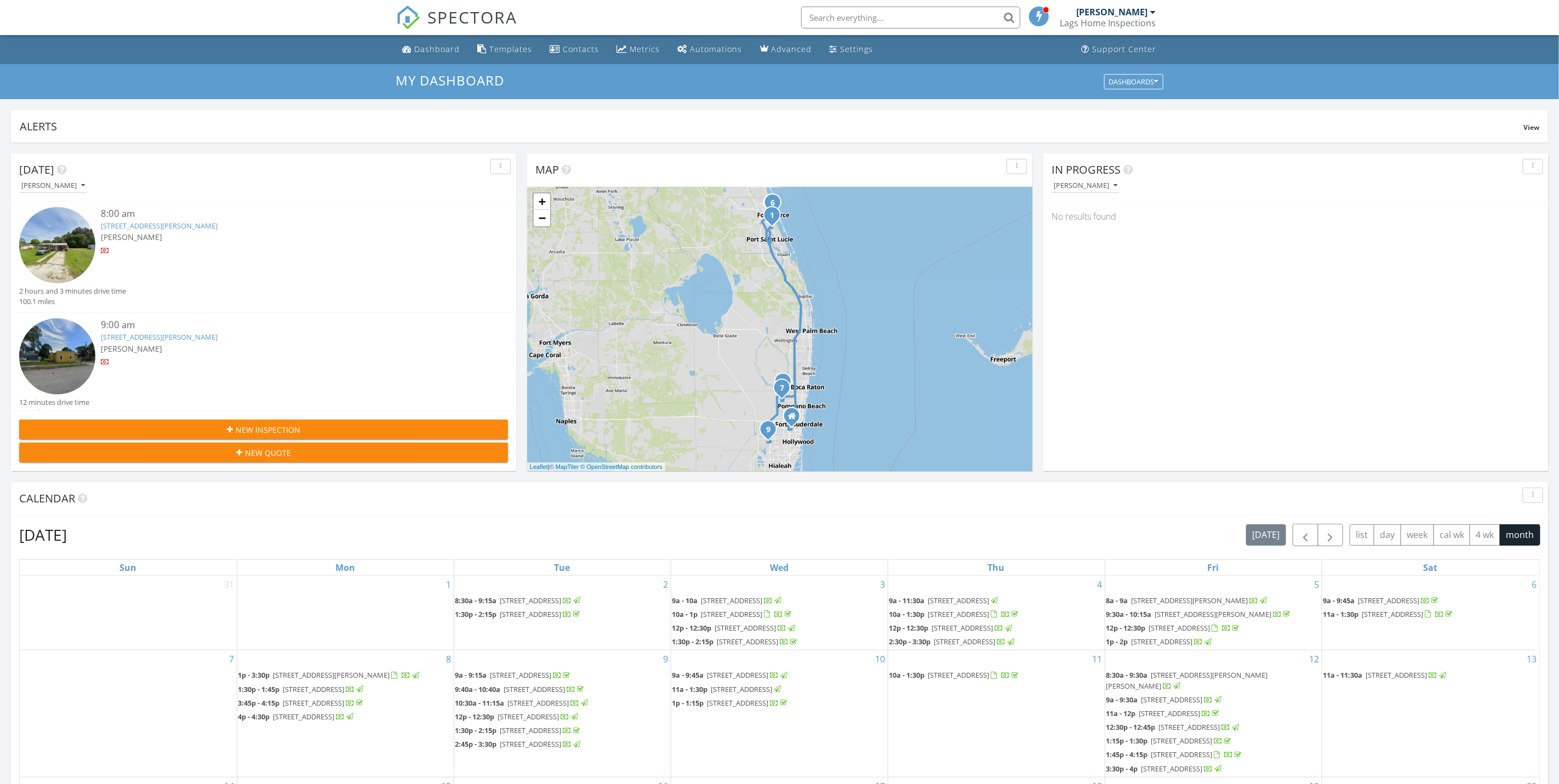
click at [244, 327] on div "9:00 am" at bounding box center [285, 325] width 367 height 14
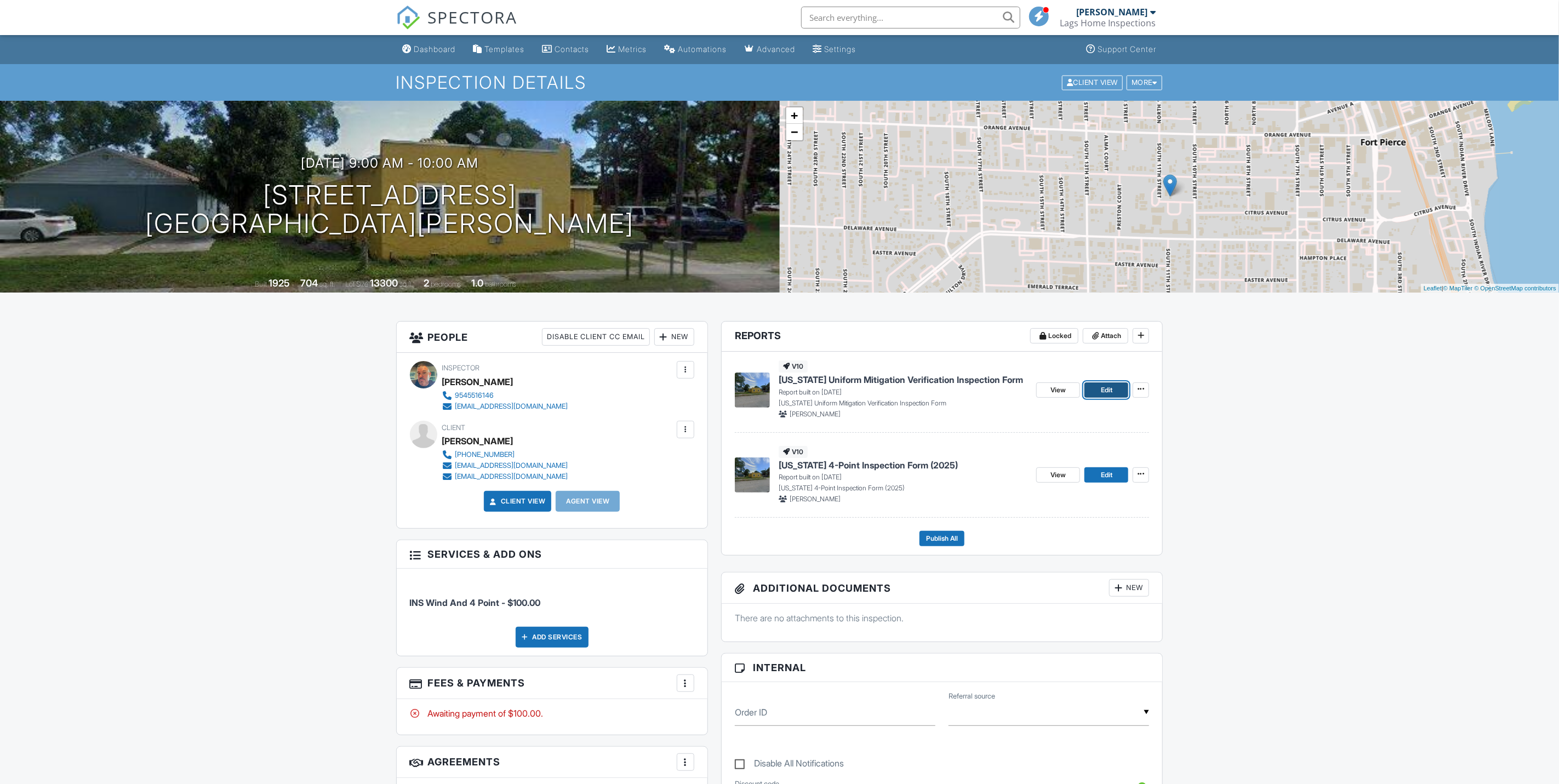
click at [1113, 385] on link "Edit" at bounding box center [1106, 390] width 43 height 15
drag, startPoint x: 1106, startPoint y: 473, endPoint x: 1100, endPoint y: 390, distance: 83.2
click at [1106, 473] on span "Edit" at bounding box center [1107, 474] width 12 height 11
click at [1106, 480] on span "Edit" at bounding box center [1107, 474] width 12 height 11
click at [452, 55] on link "Dashboard" at bounding box center [429, 49] width 62 height 20
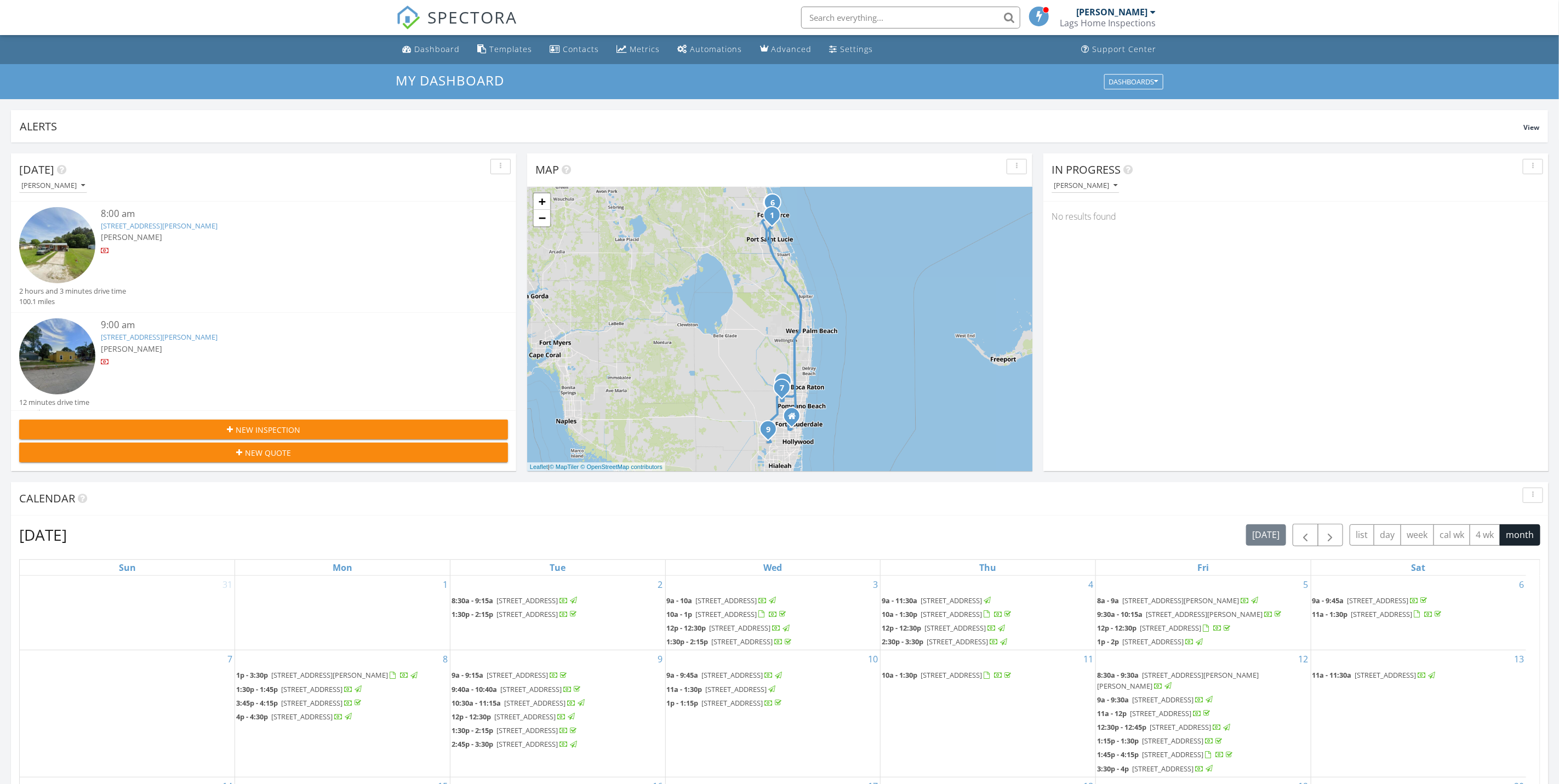
click at [260, 219] on div "8:00 am" at bounding box center [285, 214] width 367 height 14
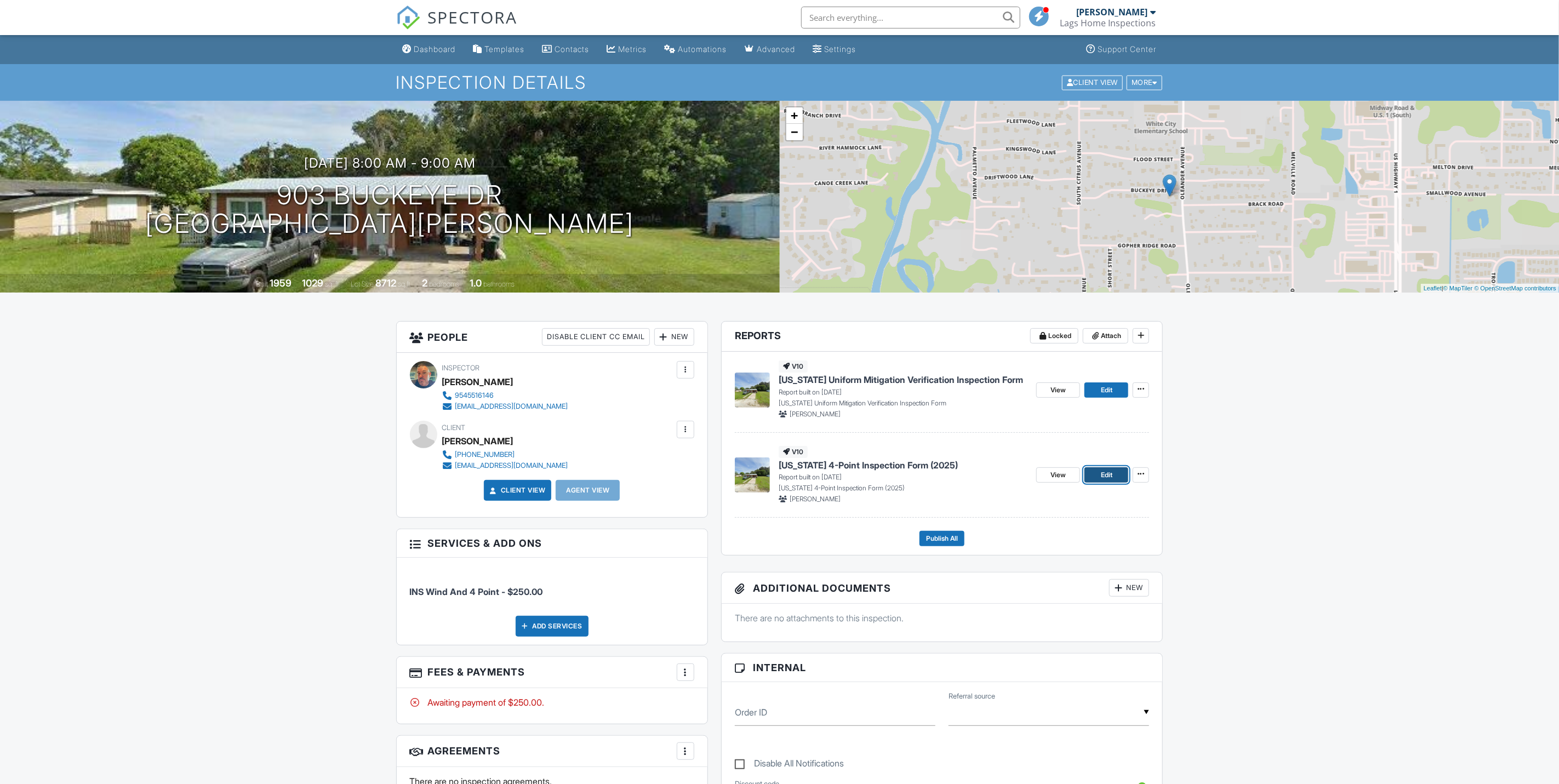
click at [1102, 476] on span "Edit" at bounding box center [1107, 474] width 12 height 11
click at [1101, 392] on span "Edit" at bounding box center [1107, 390] width 12 height 11
drag, startPoint x: 1110, startPoint y: 478, endPoint x: 1122, endPoint y: 475, distance: 12.4
click at [1110, 478] on span "Edit" at bounding box center [1107, 474] width 12 height 11
click at [1123, 473] on link "Edit" at bounding box center [1106, 474] width 43 height 15
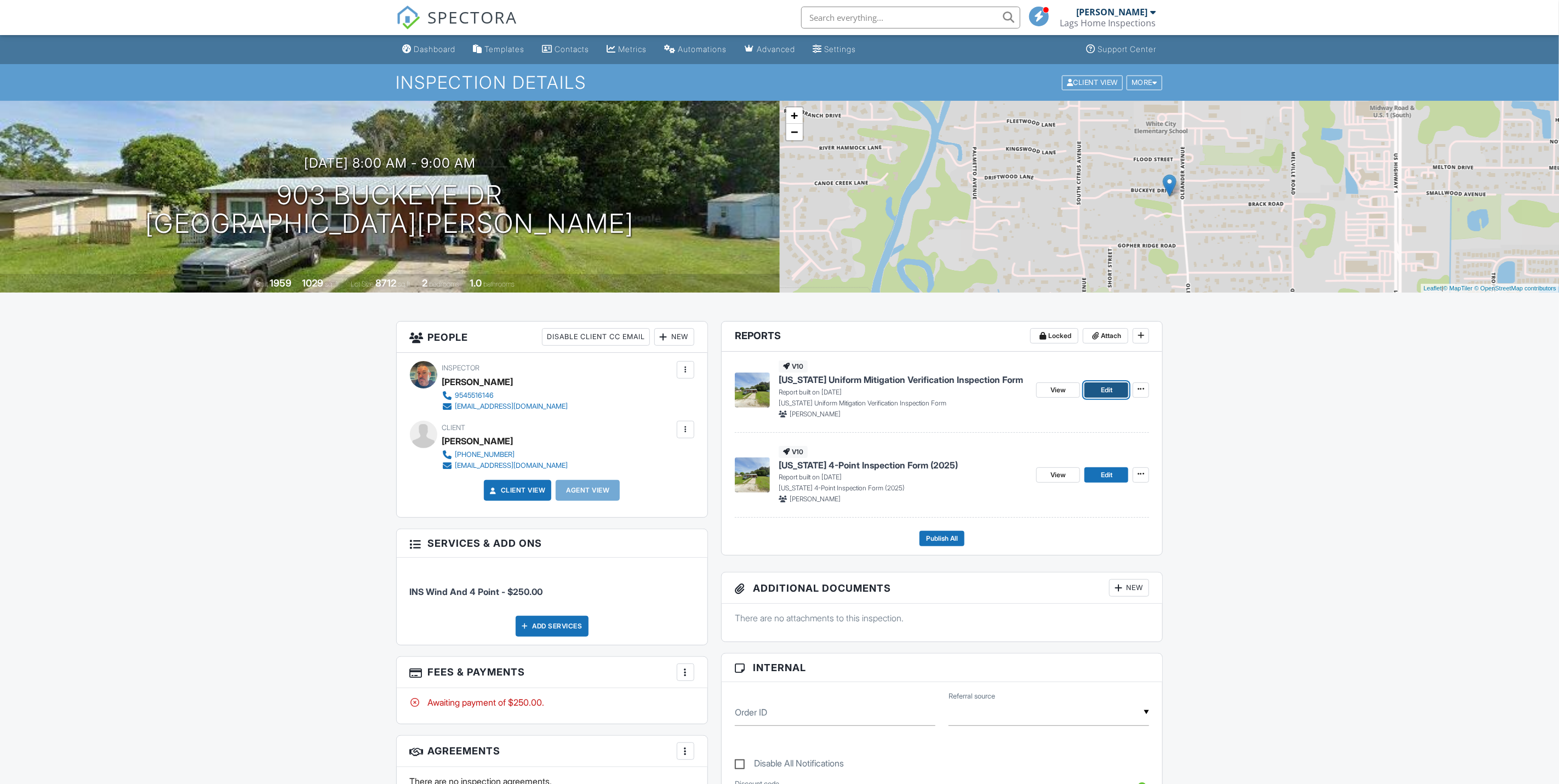
click at [1108, 386] on span "Edit" at bounding box center [1107, 390] width 12 height 11
click at [439, 46] on div "Dashboard" at bounding box center [434, 49] width 41 height 10
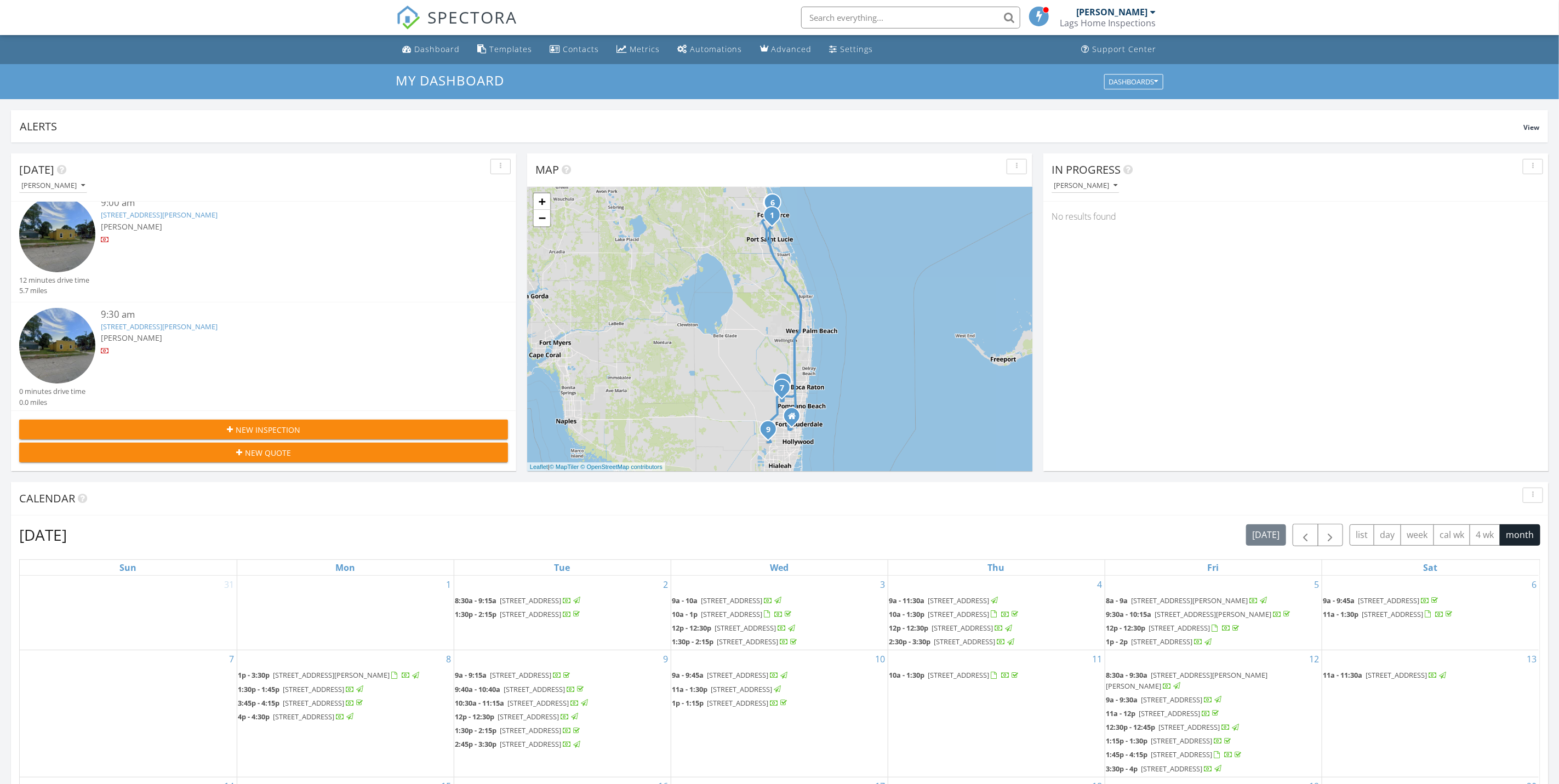
scroll to position [164, 0]
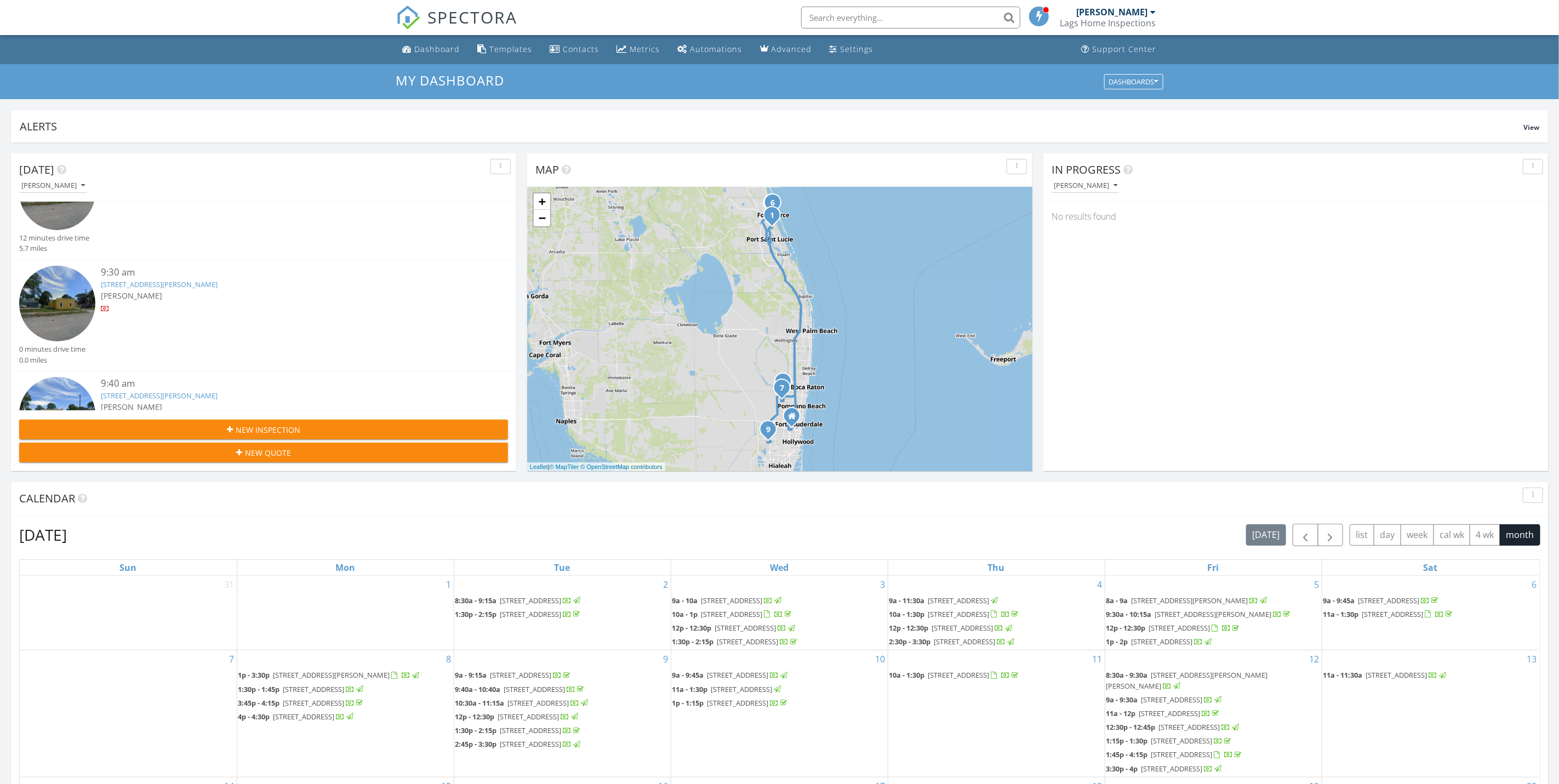
click at [211, 292] on div "[PERSON_NAME]" at bounding box center [285, 295] width 367 height 12
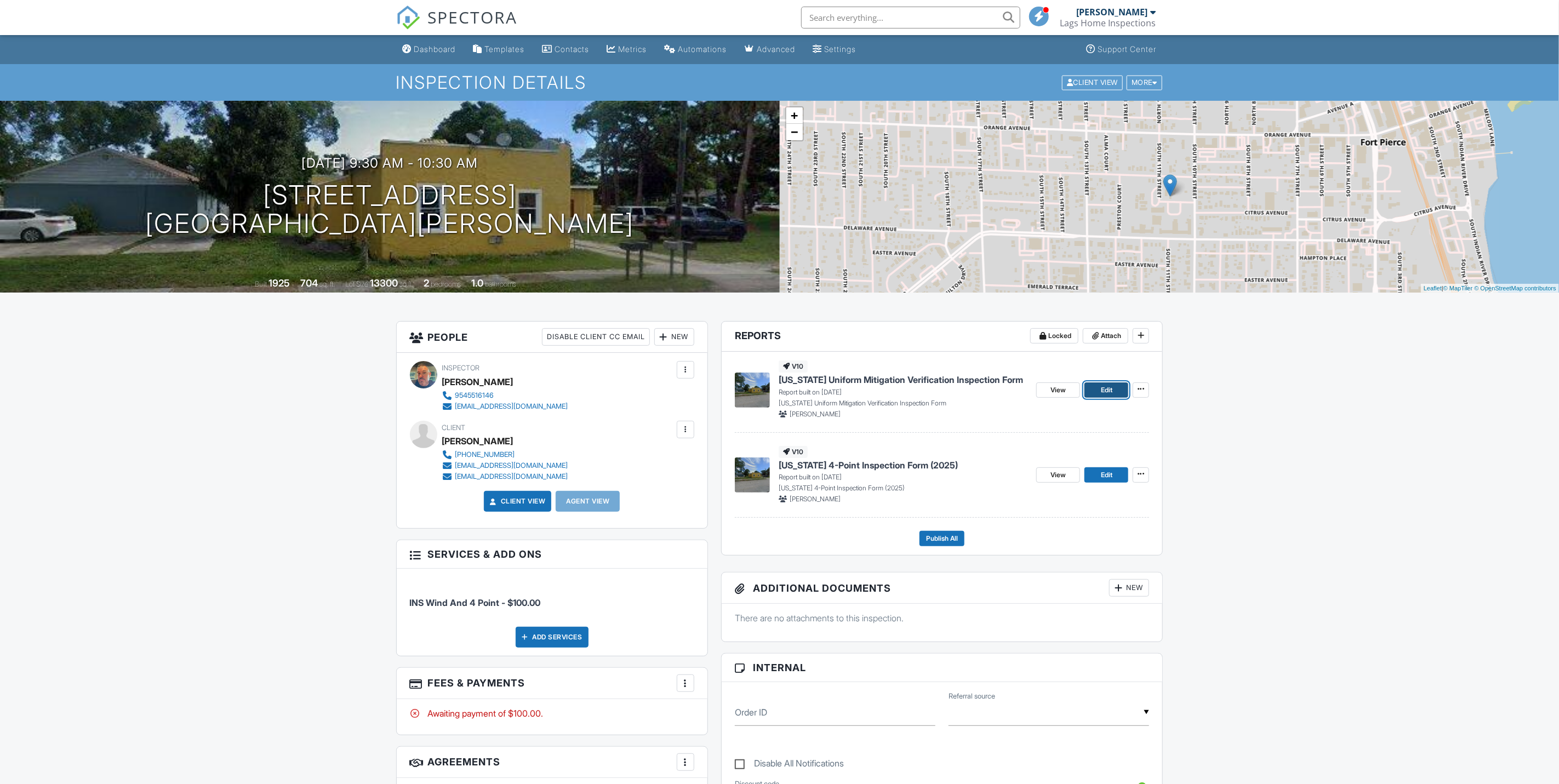
click at [1107, 390] on span "Edit" at bounding box center [1107, 390] width 12 height 11
click at [1110, 474] on span "Edit" at bounding box center [1107, 474] width 12 height 11
click at [1115, 480] on link "Edit" at bounding box center [1106, 474] width 43 height 15
click at [1095, 387] on link "Edit" at bounding box center [1106, 390] width 43 height 15
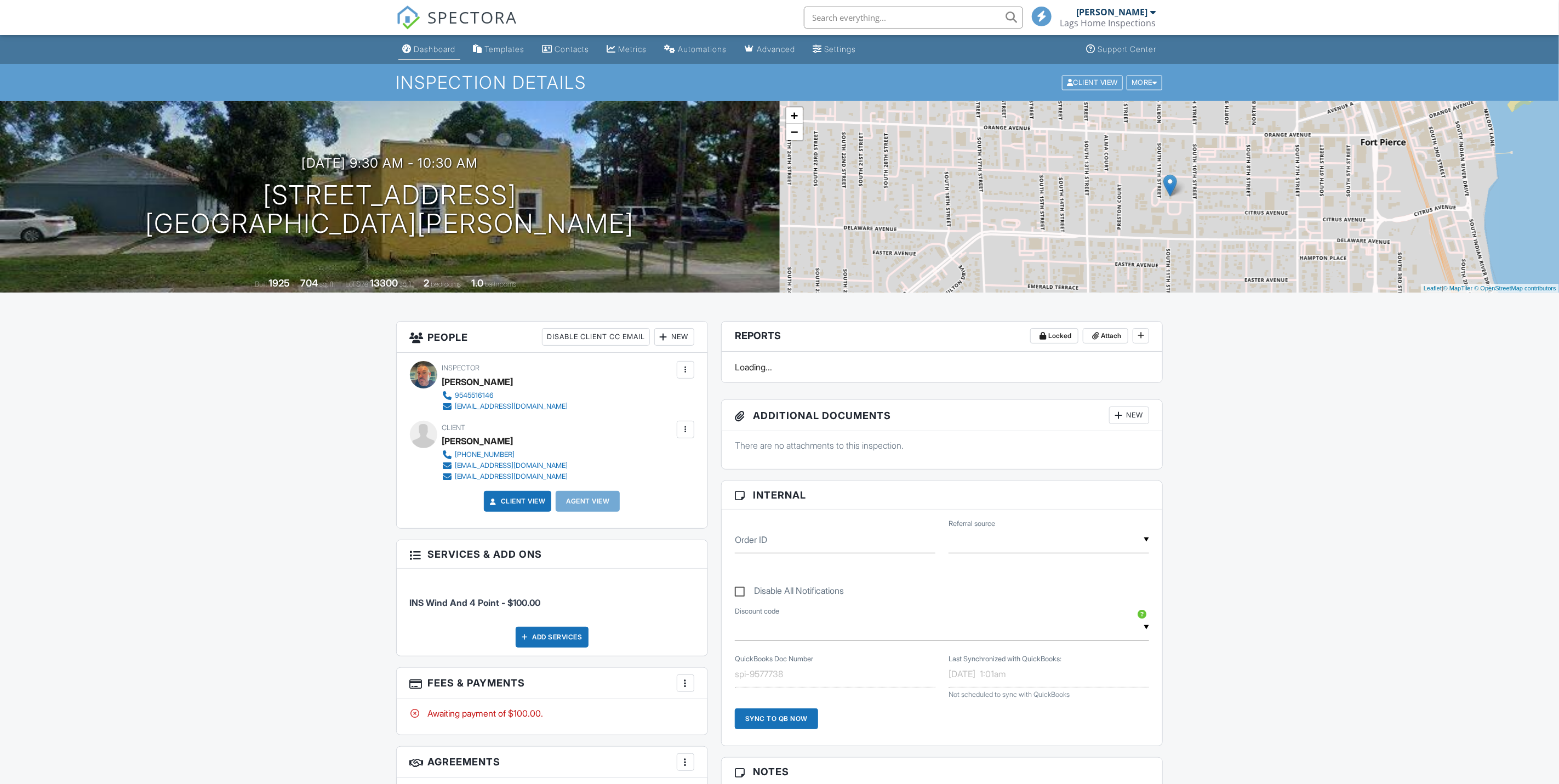
click at [443, 46] on div "Dashboard" at bounding box center [434, 49] width 41 height 10
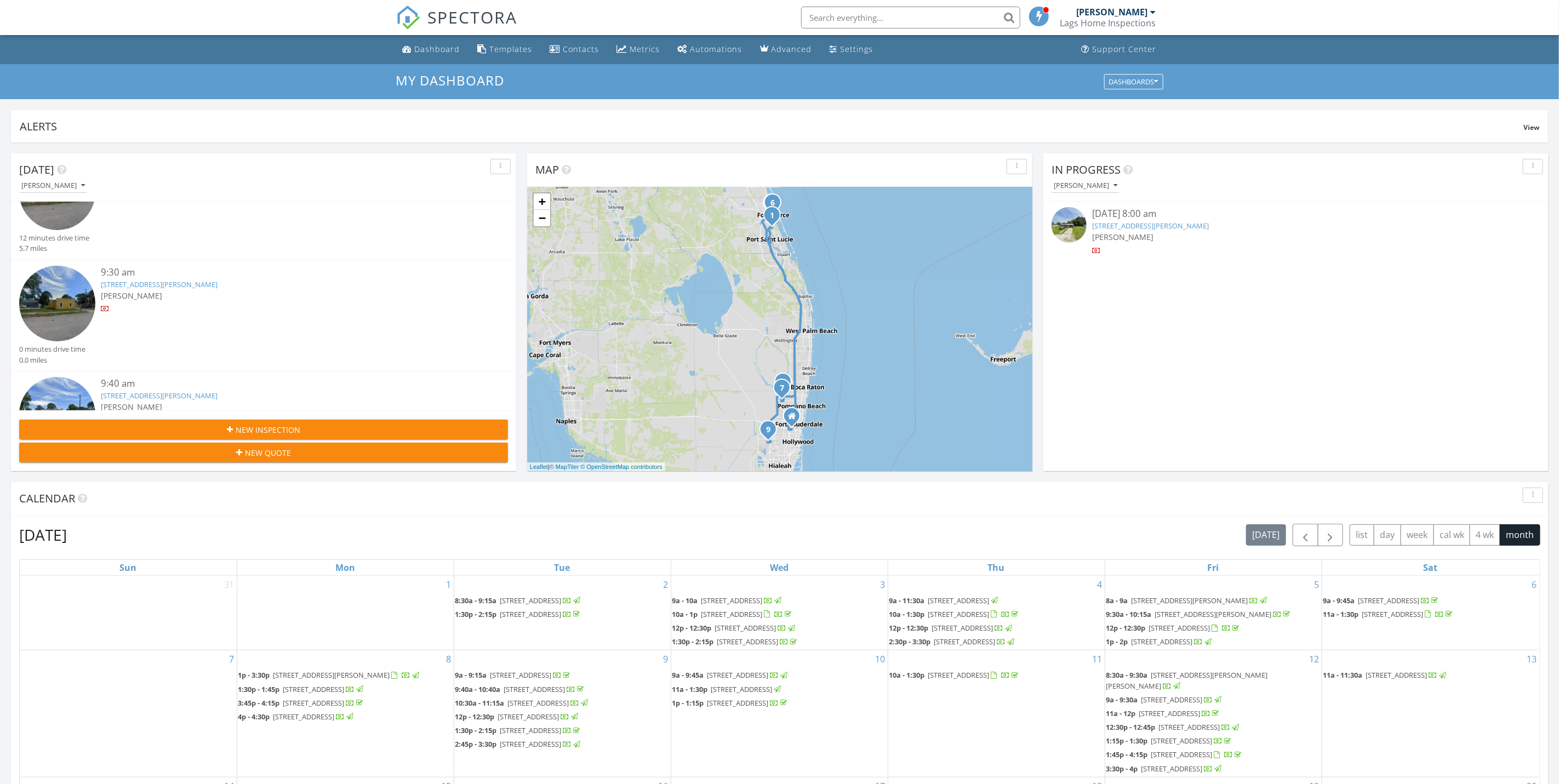
scroll to position [247, 0]
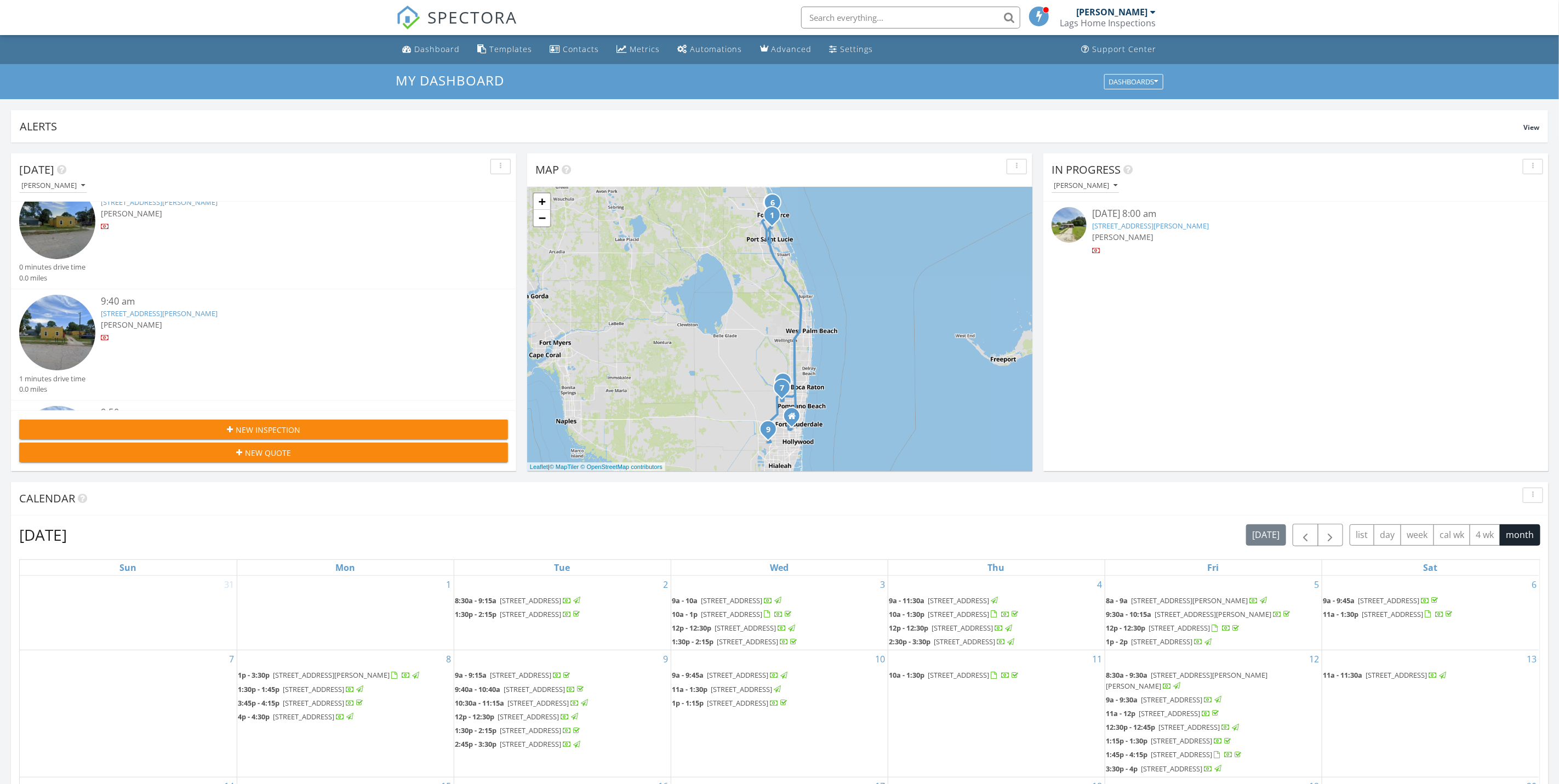
click at [184, 323] on div "[PERSON_NAME]" at bounding box center [285, 325] width 367 height 12
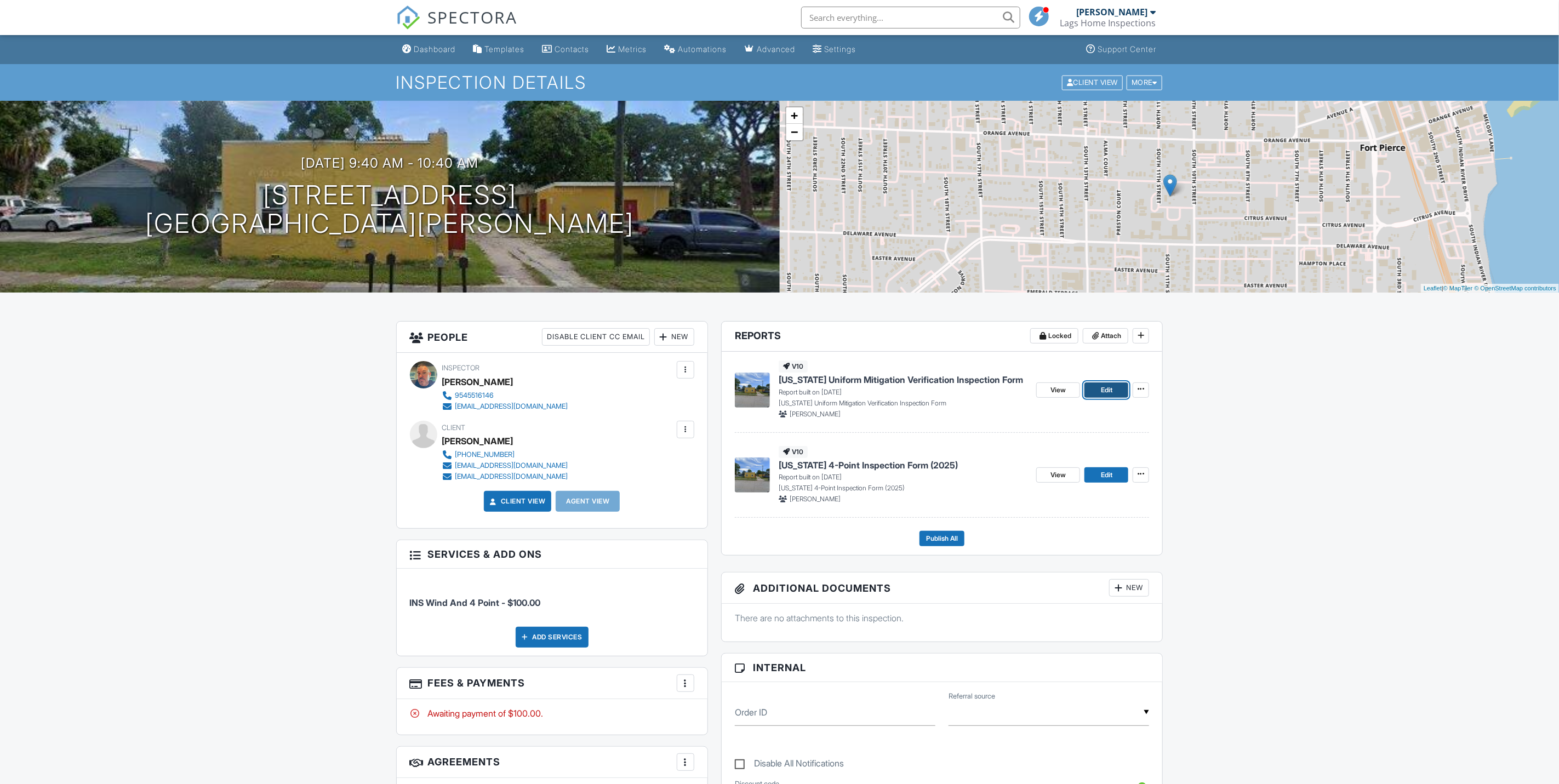
click at [1106, 393] on span "Edit" at bounding box center [1107, 390] width 12 height 11
click at [1095, 475] on link "Edit" at bounding box center [1106, 474] width 43 height 15
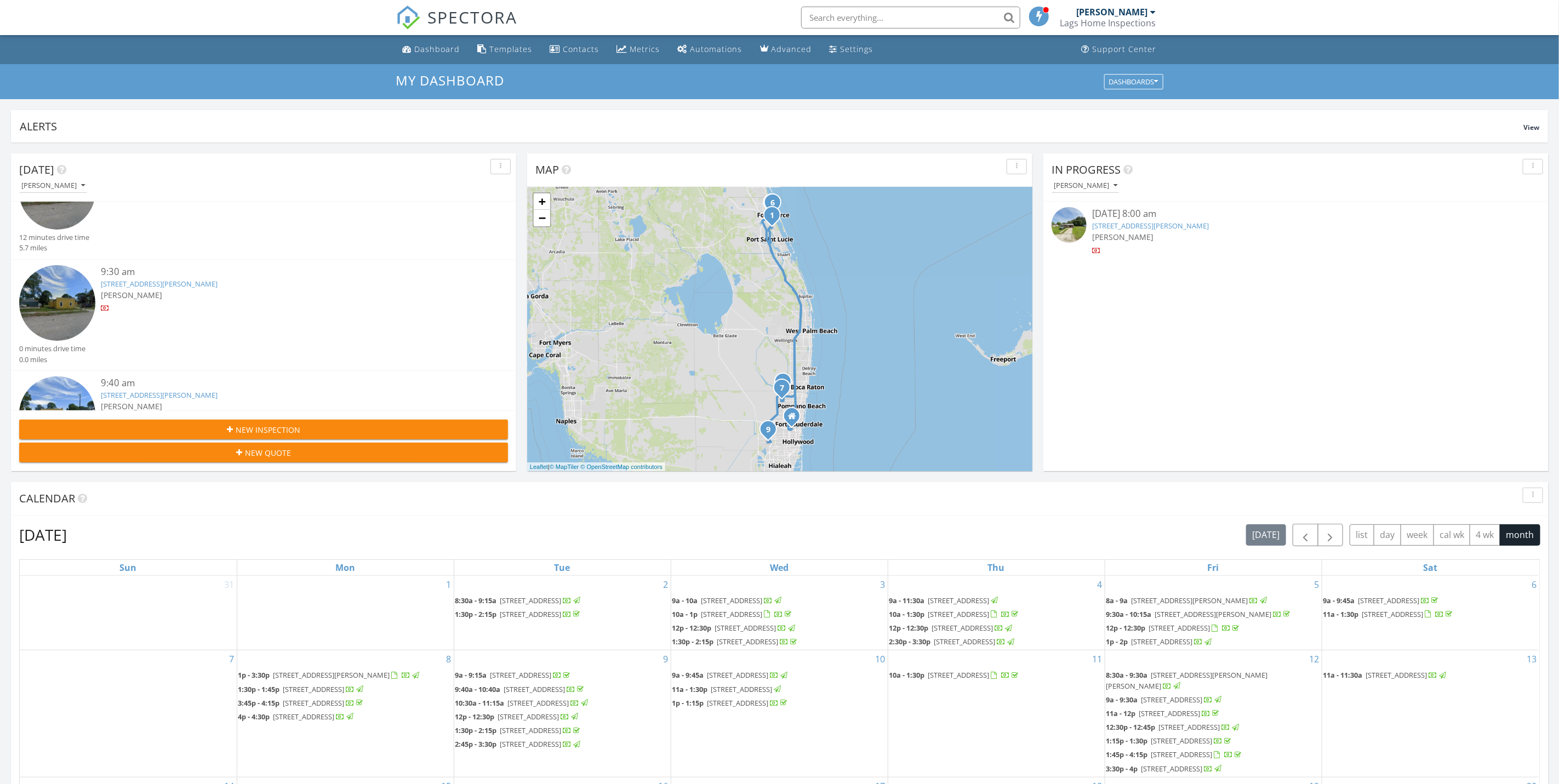
scroll to position [247, 0]
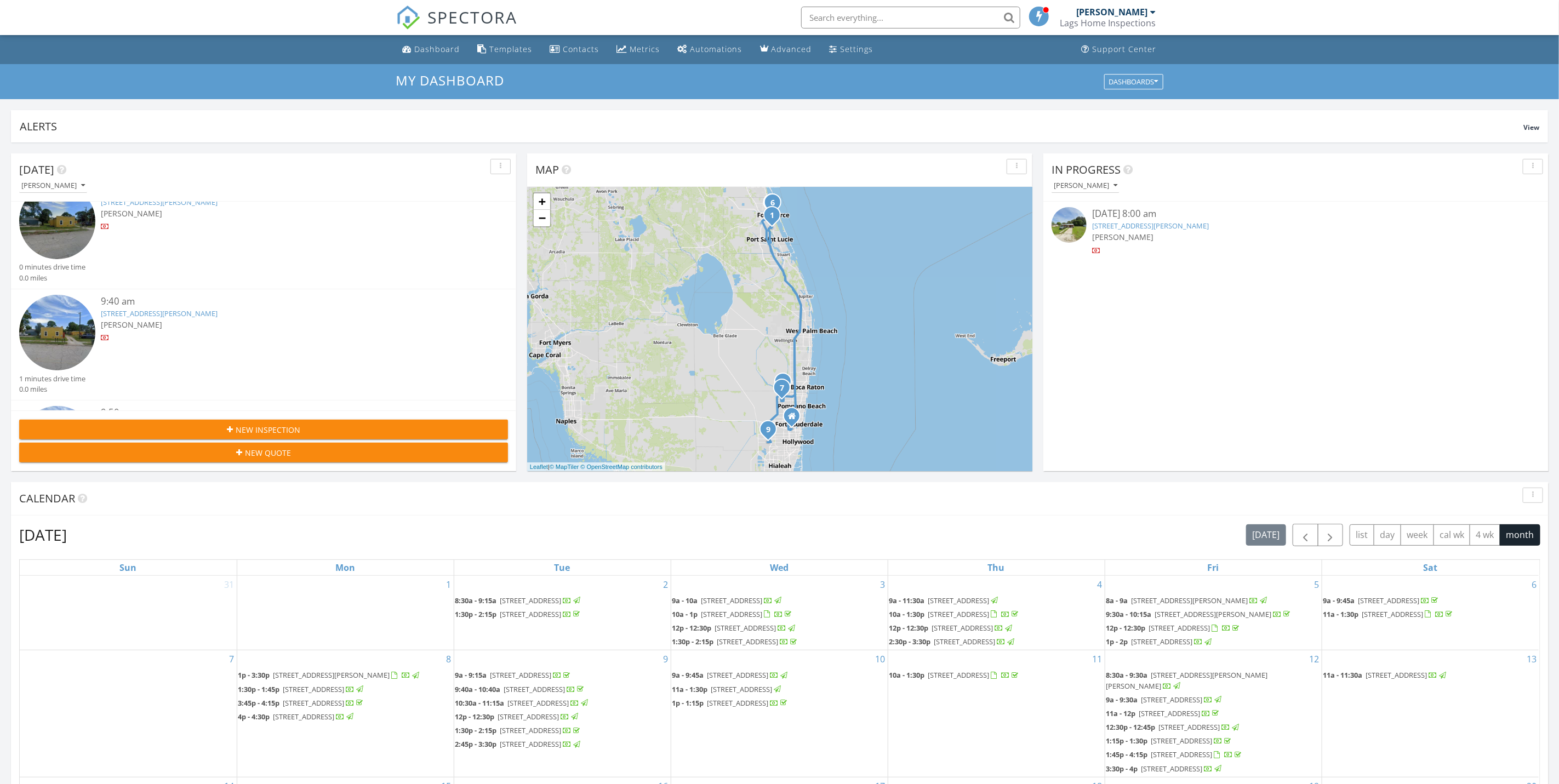
click at [102, 333] on div at bounding box center [285, 338] width 367 height 11
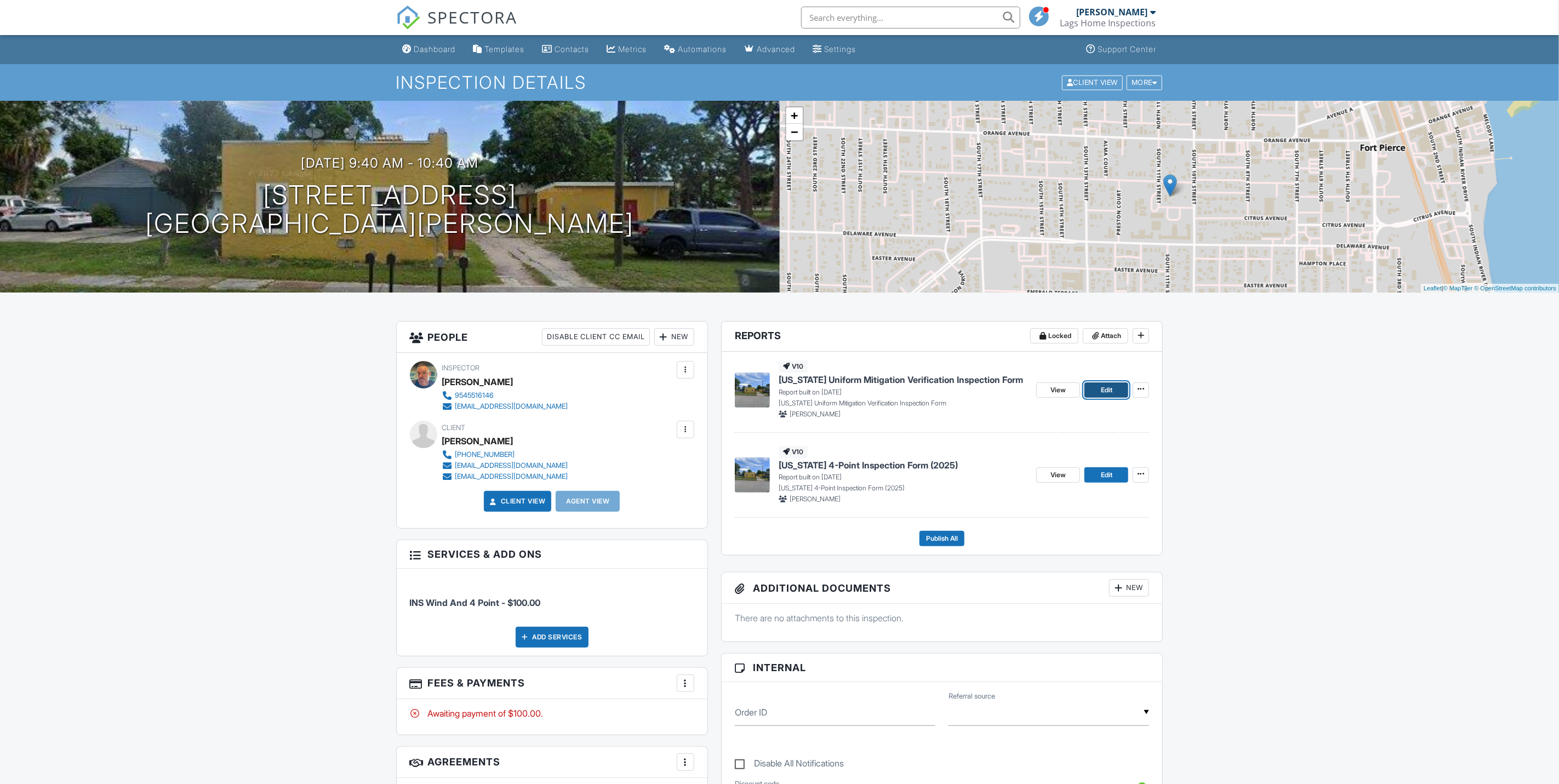
click at [1102, 395] on span "Edit" at bounding box center [1107, 390] width 12 height 11
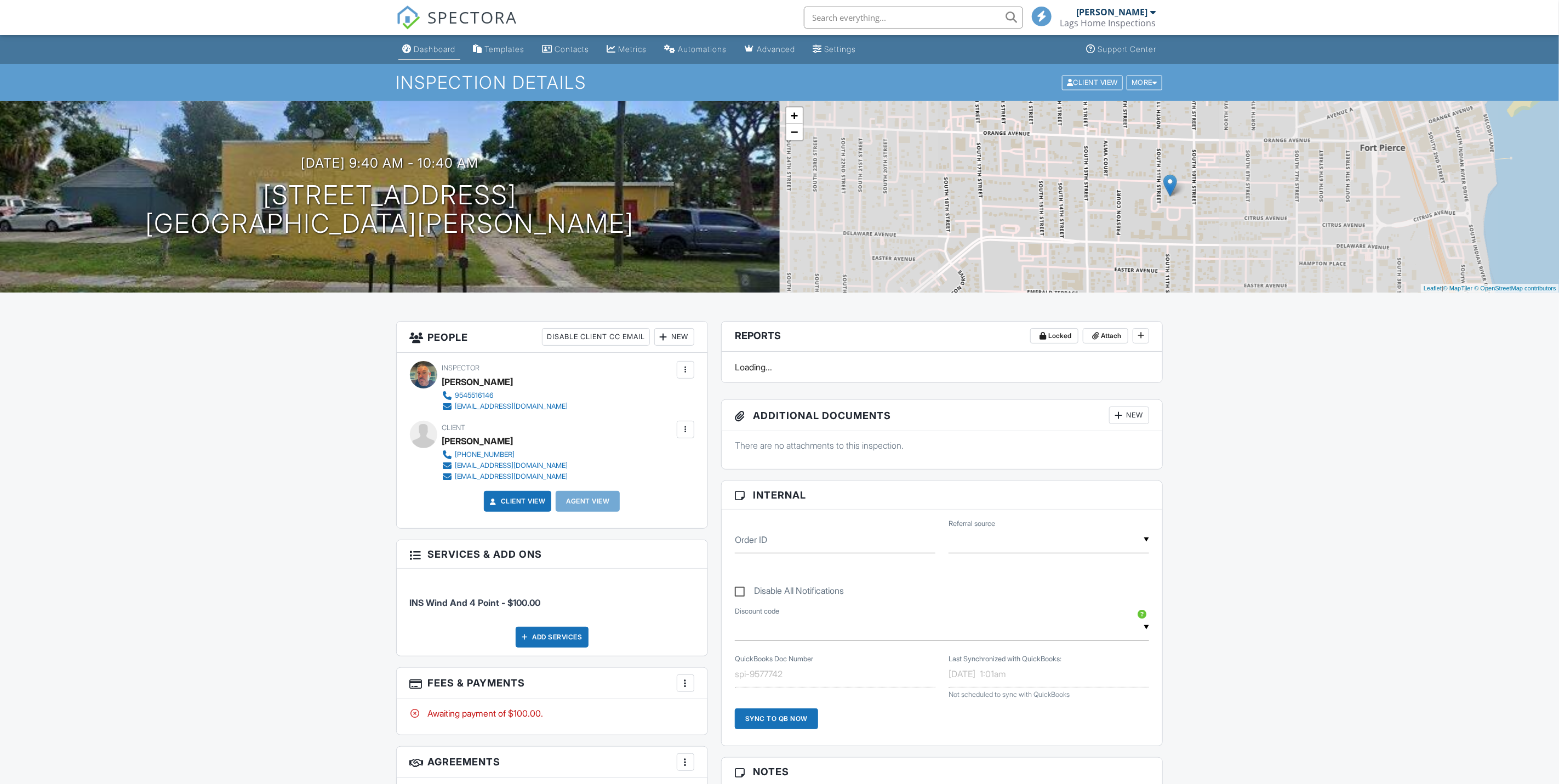
click at [429, 48] on div "Dashboard" at bounding box center [434, 49] width 41 height 10
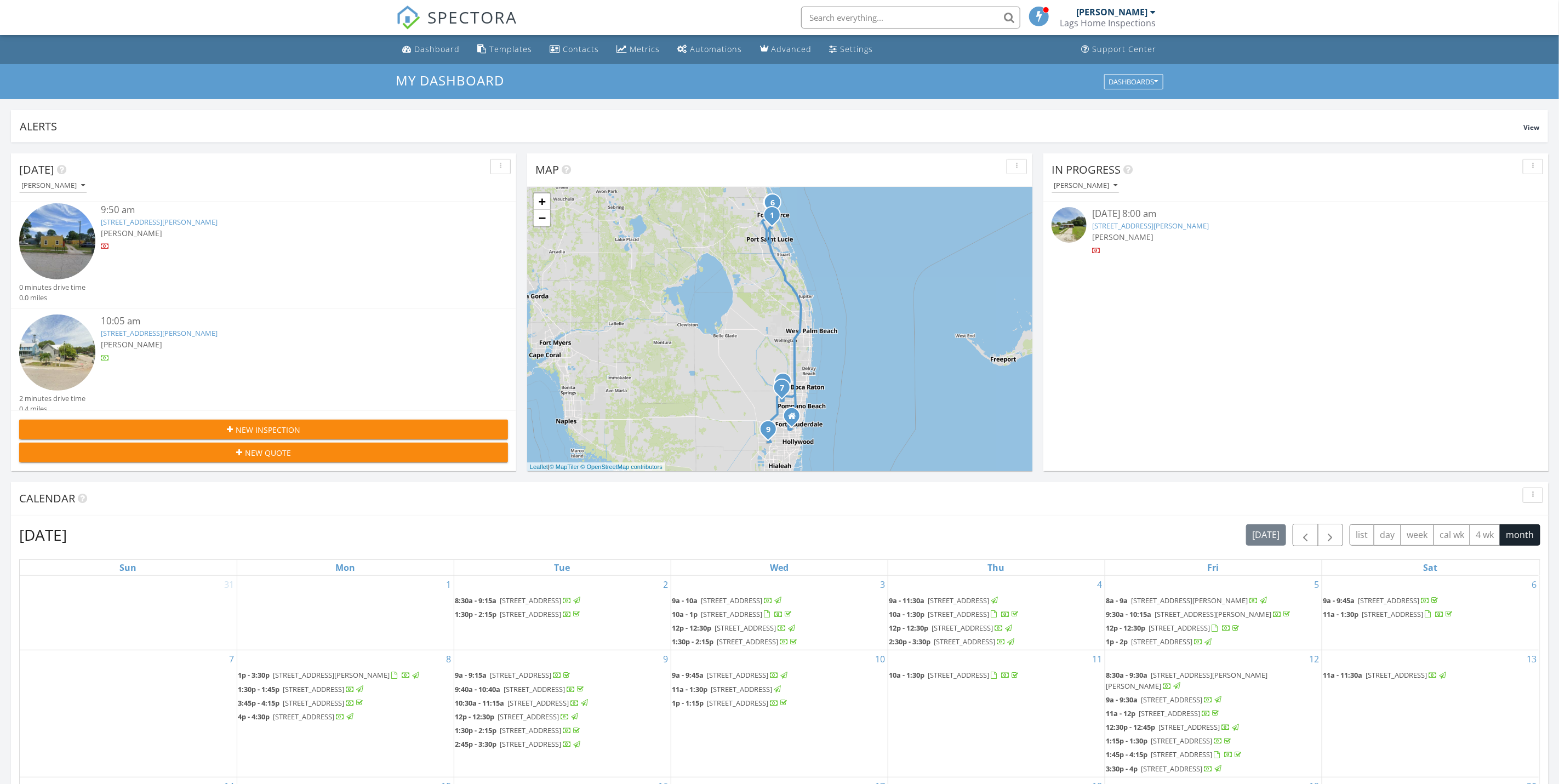
scroll to position [411, 0]
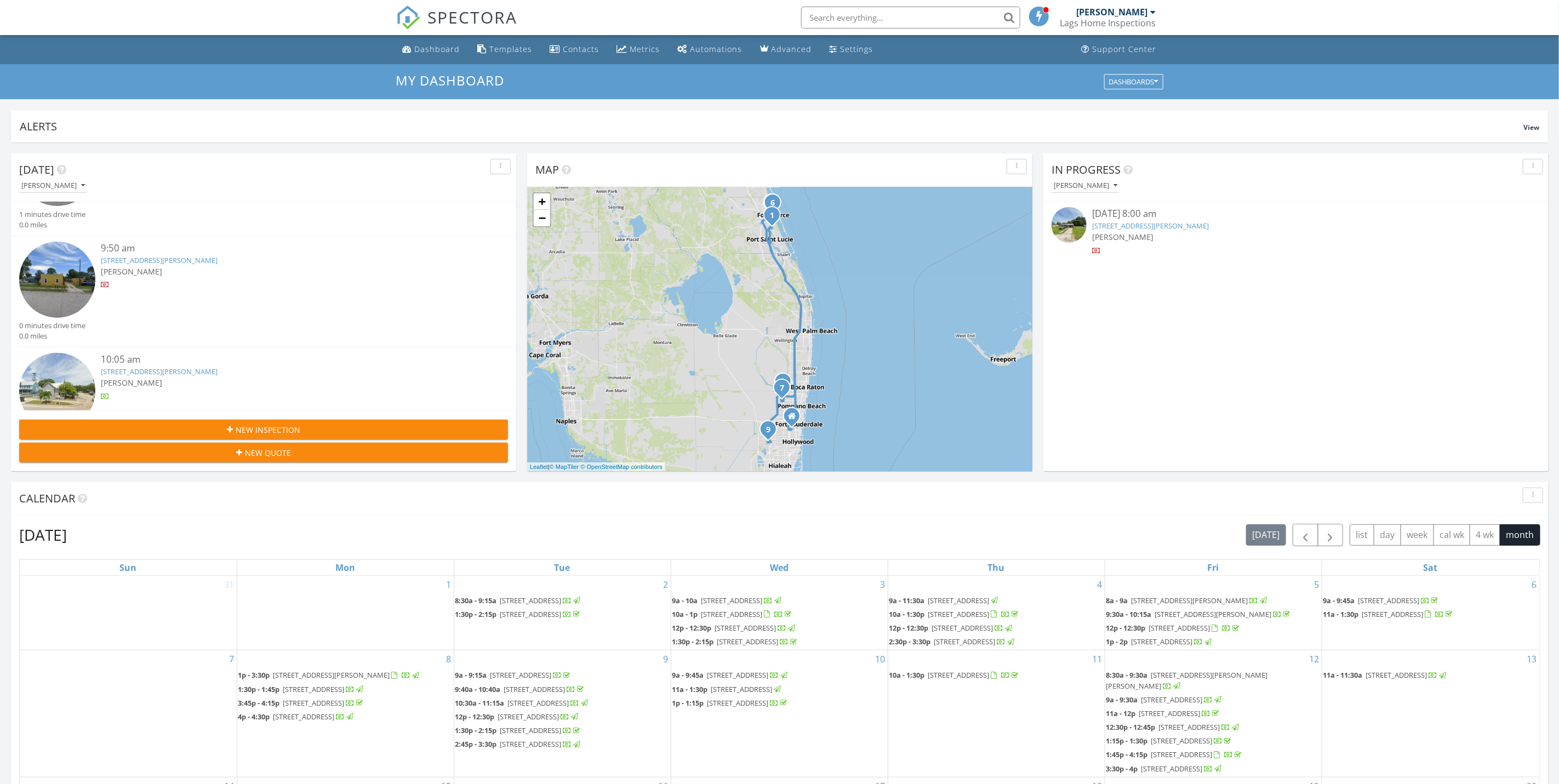
click at [205, 280] on div at bounding box center [285, 284] width 367 height 11
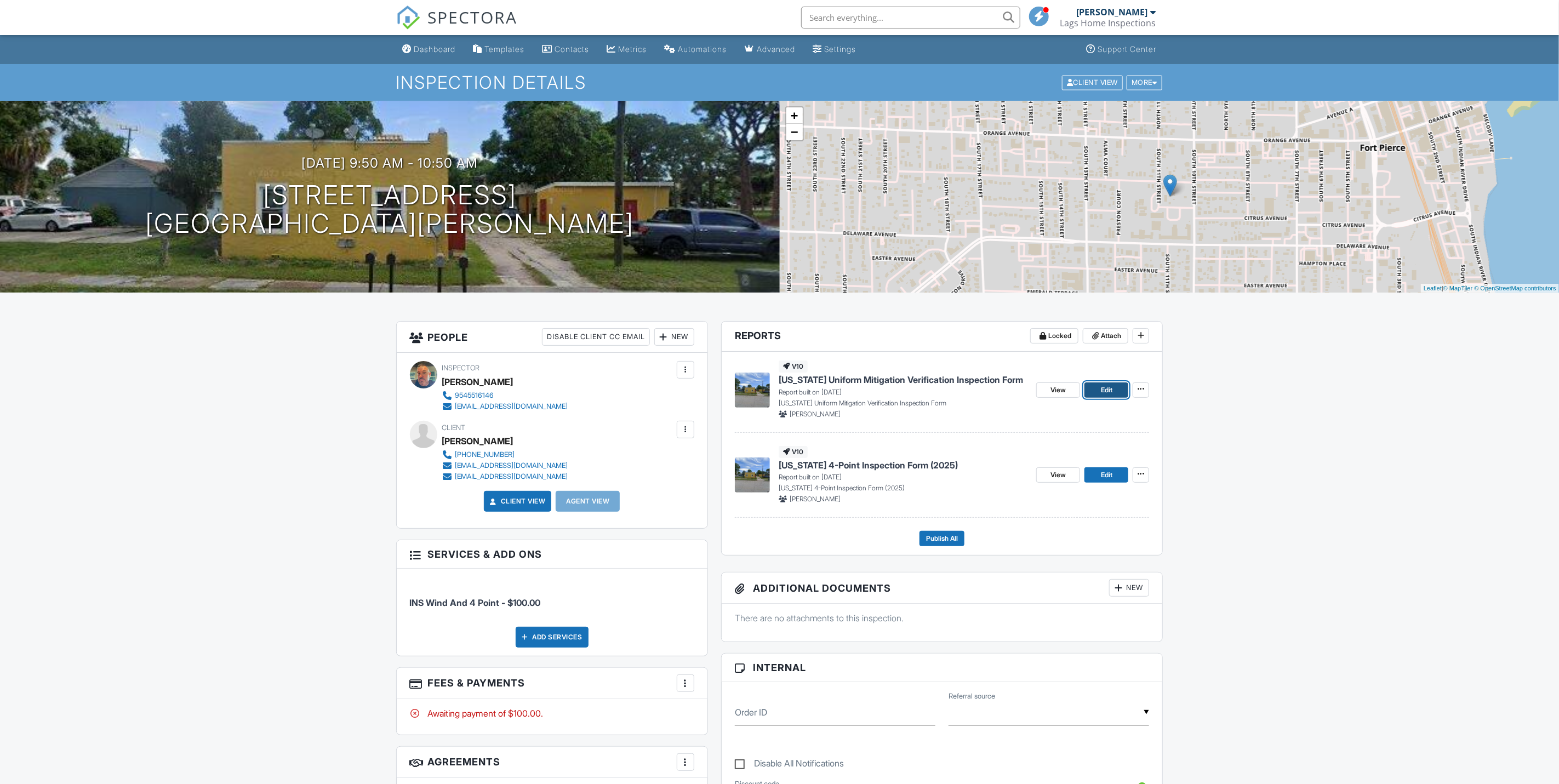
click at [1103, 392] on span "Edit" at bounding box center [1107, 390] width 12 height 11
click at [1104, 469] on link "Edit" at bounding box center [1106, 474] width 43 height 15
click at [423, 49] on div "Dashboard" at bounding box center [434, 49] width 41 height 10
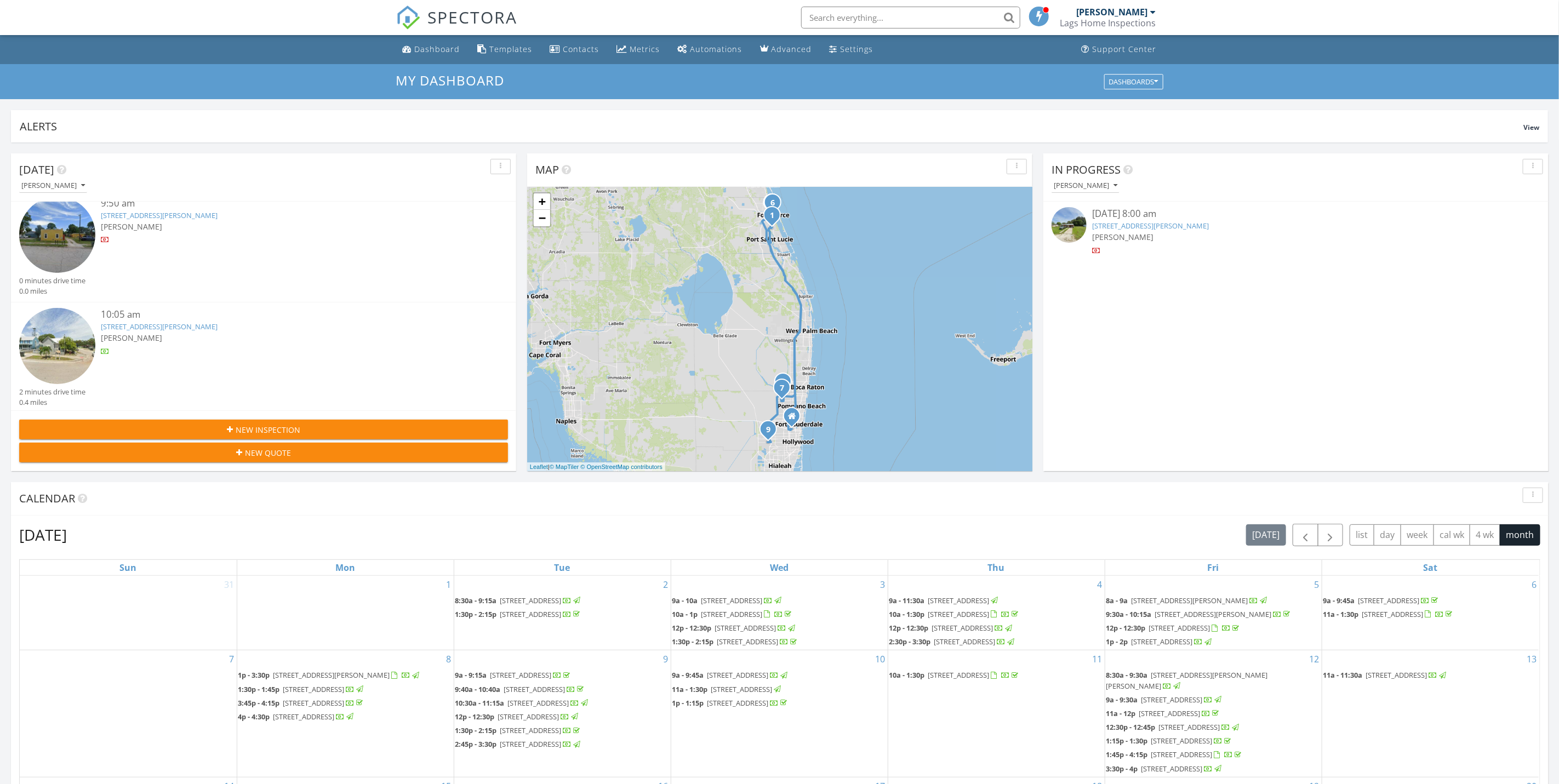
scroll to position [493, 0]
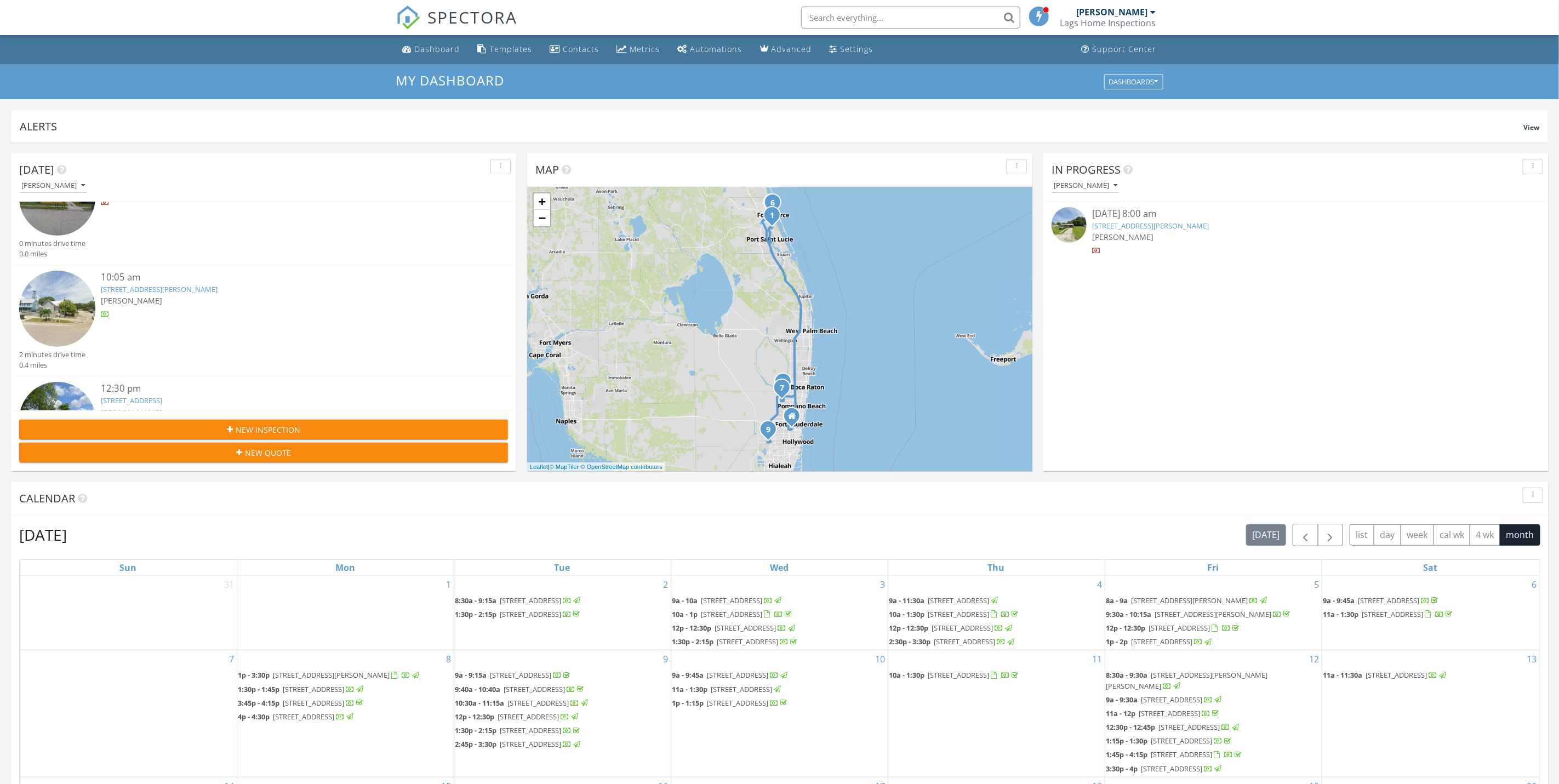
click at [172, 295] on div "[PERSON_NAME]" at bounding box center [285, 301] width 367 height 12
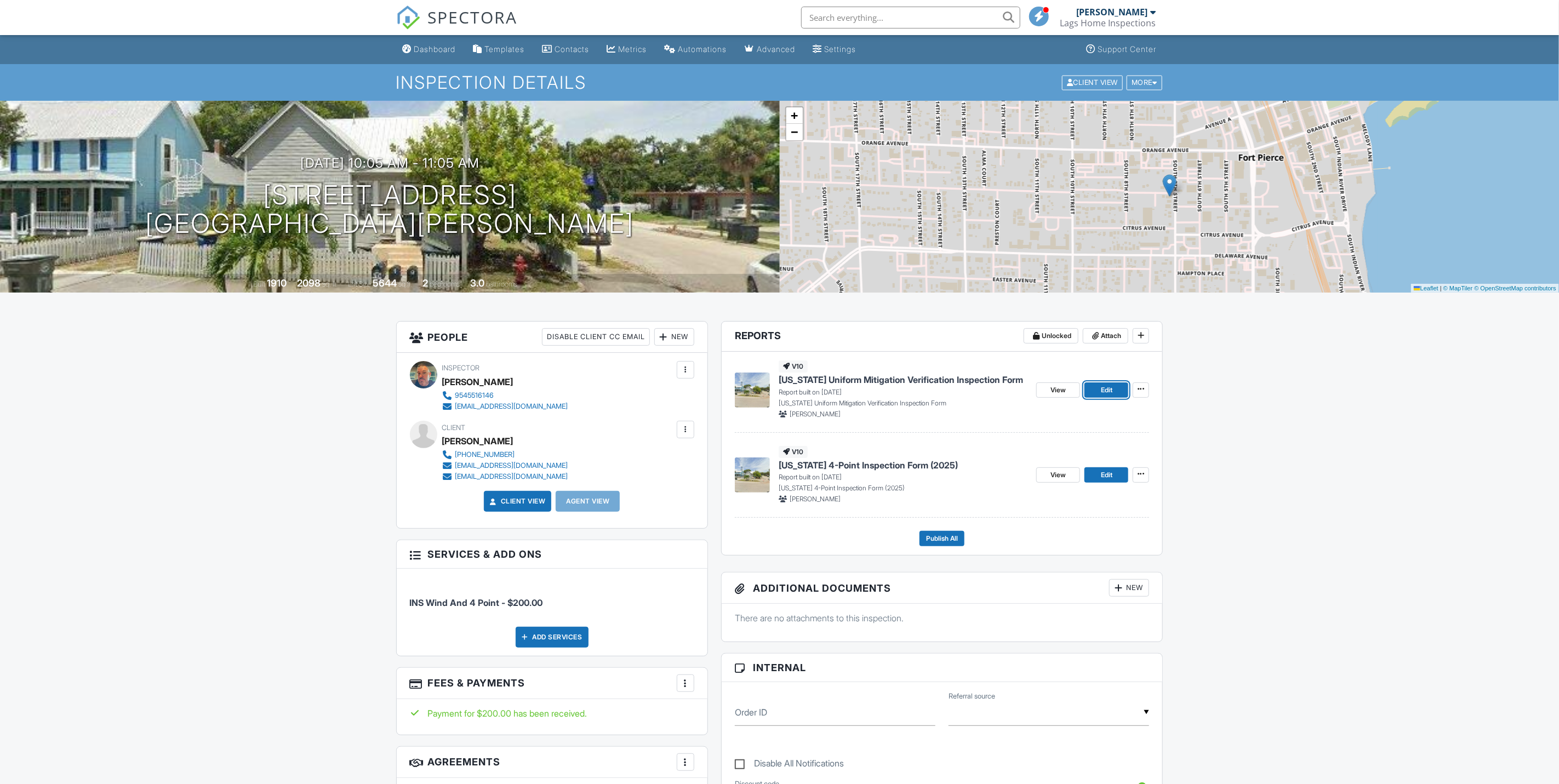
drag, startPoint x: 1094, startPoint y: 393, endPoint x: 1095, endPoint y: 382, distance: 11.0
click at [1094, 393] on link "Edit" at bounding box center [1106, 390] width 43 height 15
click at [1106, 472] on span "Edit" at bounding box center [1107, 474] width 12 height 11
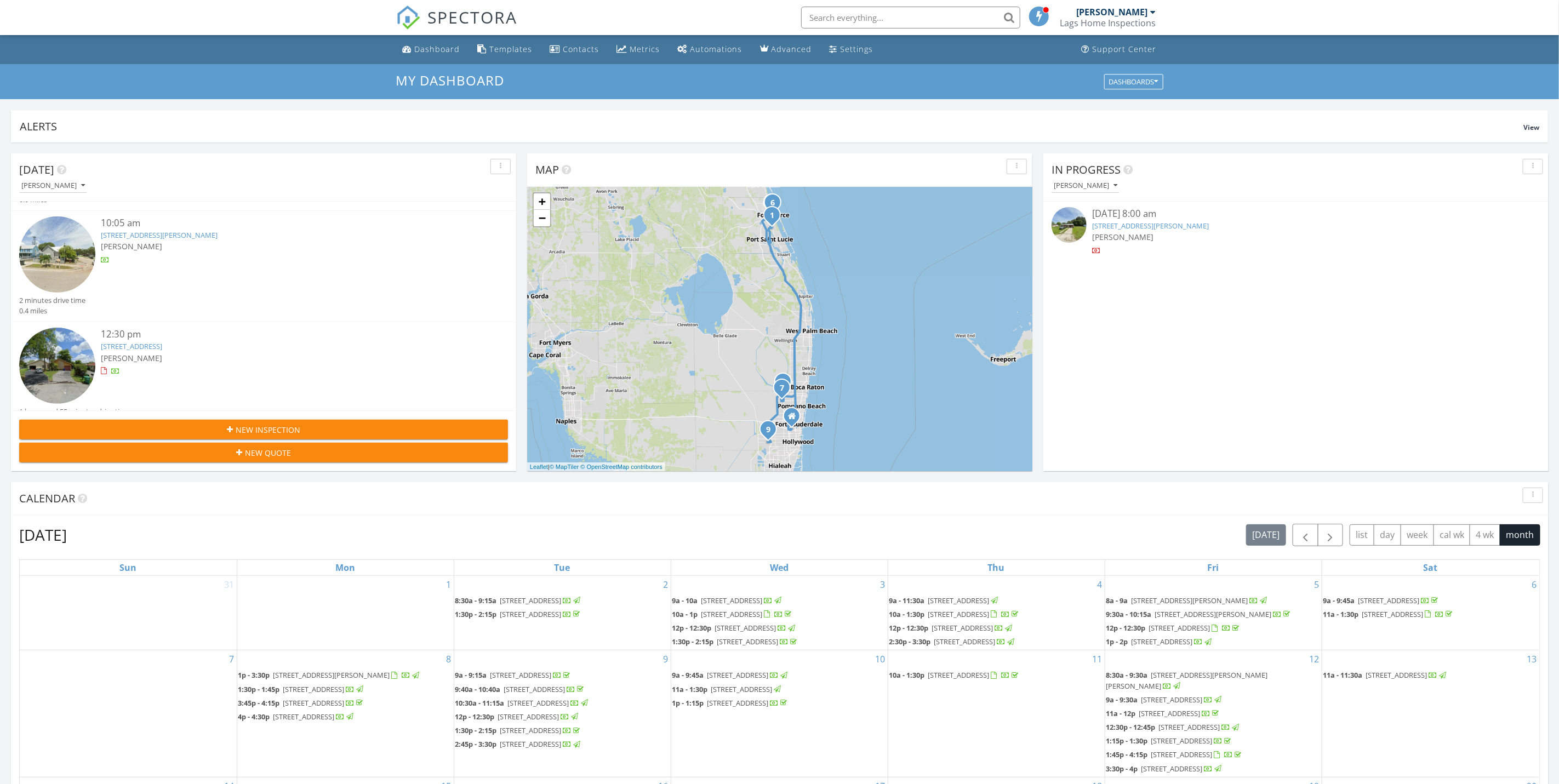
scroll to position [575, 0]
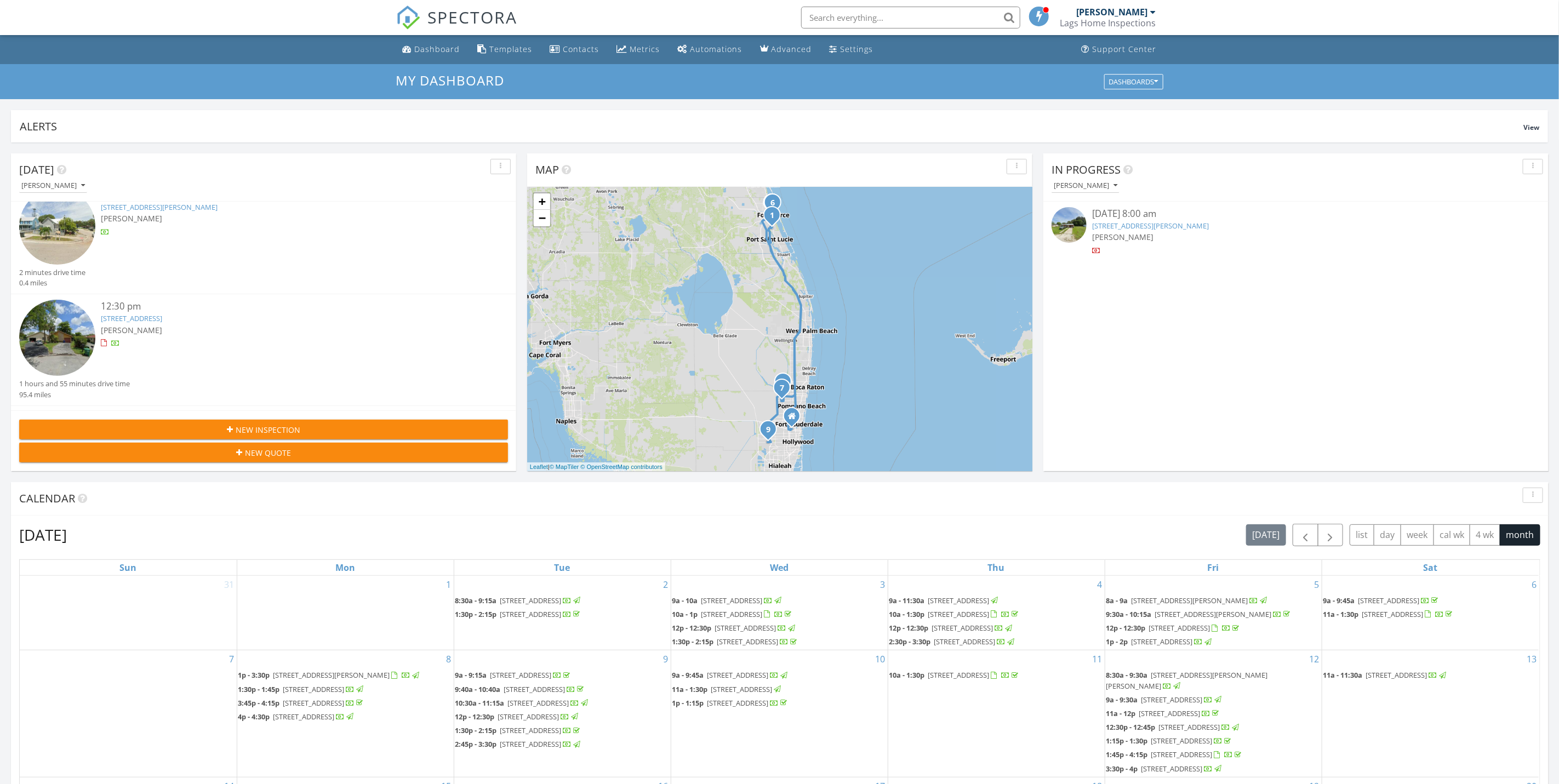
click at [245, 324] on div "[PERSON_NAME]" at bounding box center [285, 330] width 367 height 12
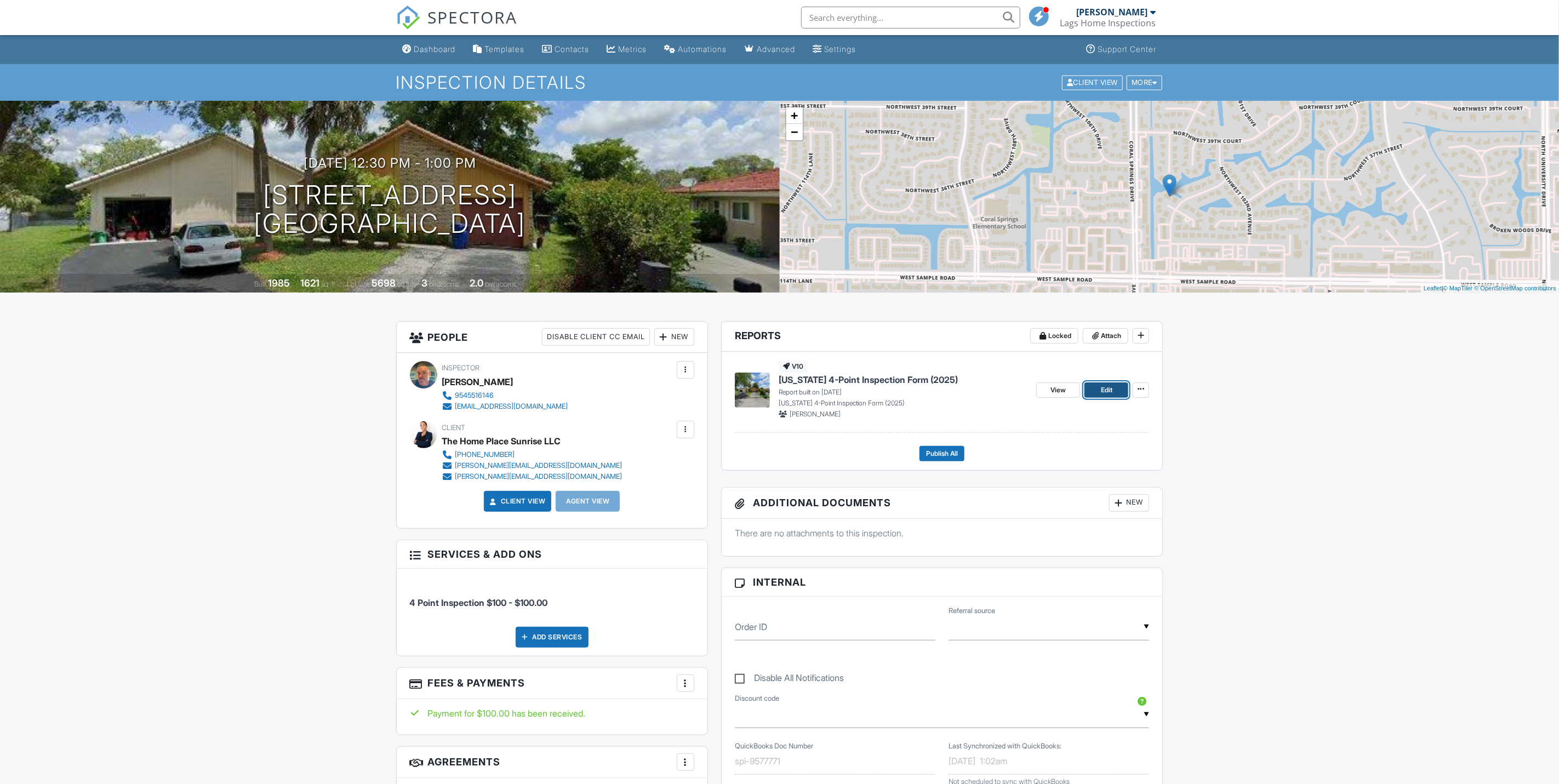
click at [1108, 389] on span "Edit" at bounding box center [1107, 390] width 12 height 11
drag, startPoint x: 0, startPoint y: 0, endPoint x: 423, endPoint y: 45, distance: 425.4
click at [423, 45] on div "Dashboard" at bounding box center [434, 49] width 41 height 10
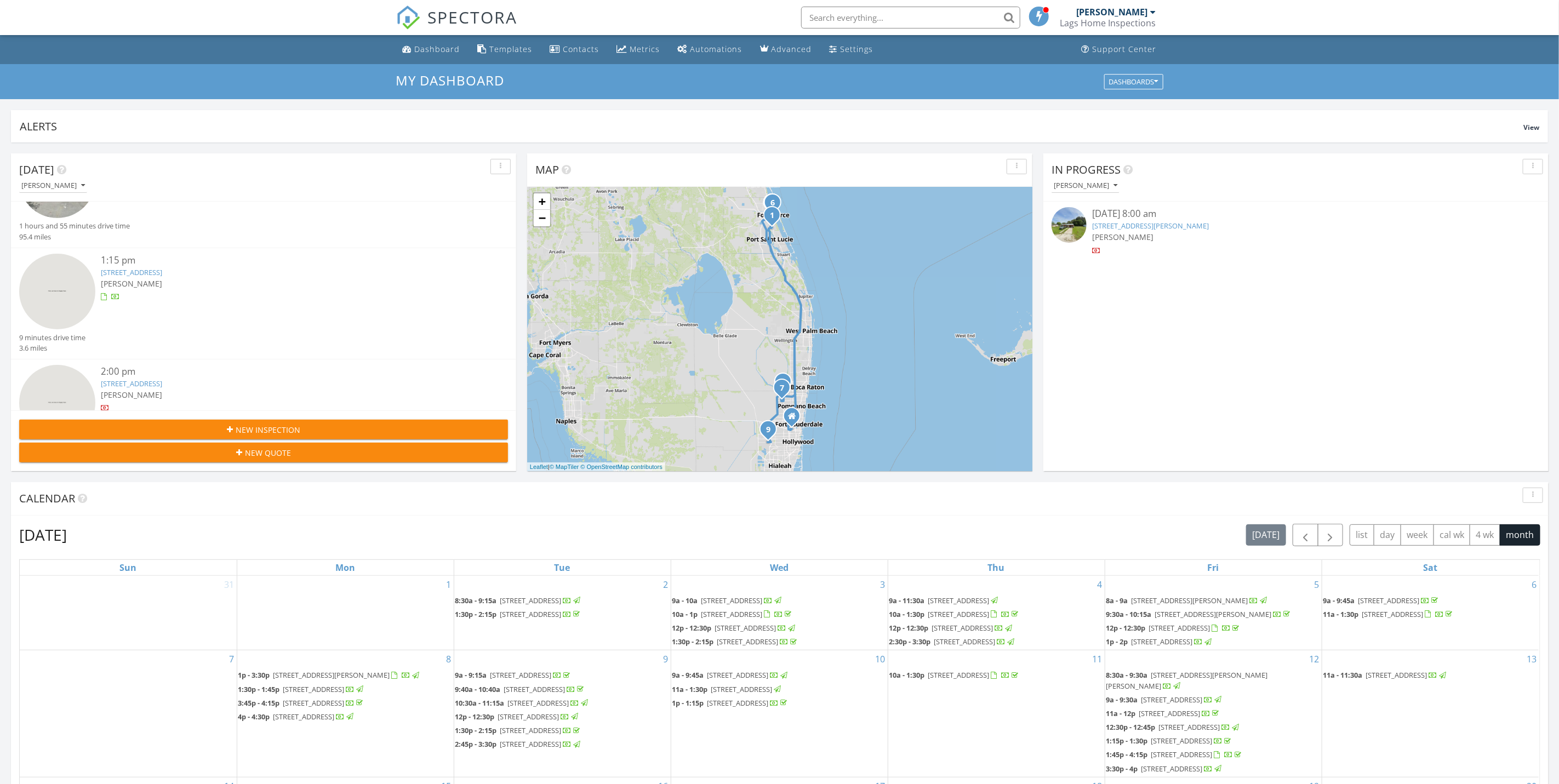
scroll to position [740, 0]
click at [353, 372] on div "[STREET_ADDRESS]" at bounding box center [285, 377] width 367 height 11
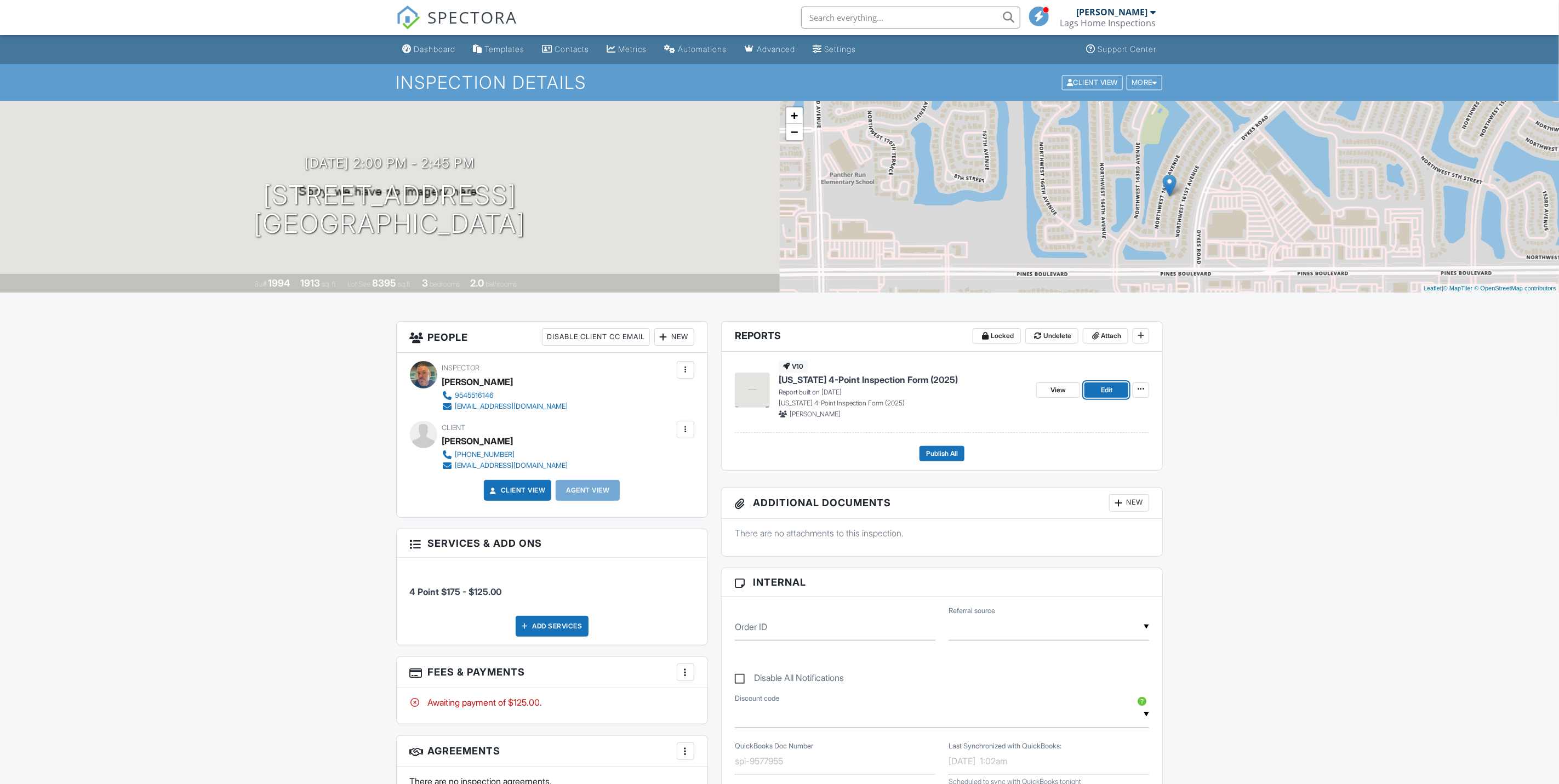
drag, startPoint x: 1114, startPoint y: 396, endPoint x: 1104, endPoint y: 261, distance: 135.4
click at [1114, 396] on link "Edit" at bounding box center [1106, 390] width 43 height 15
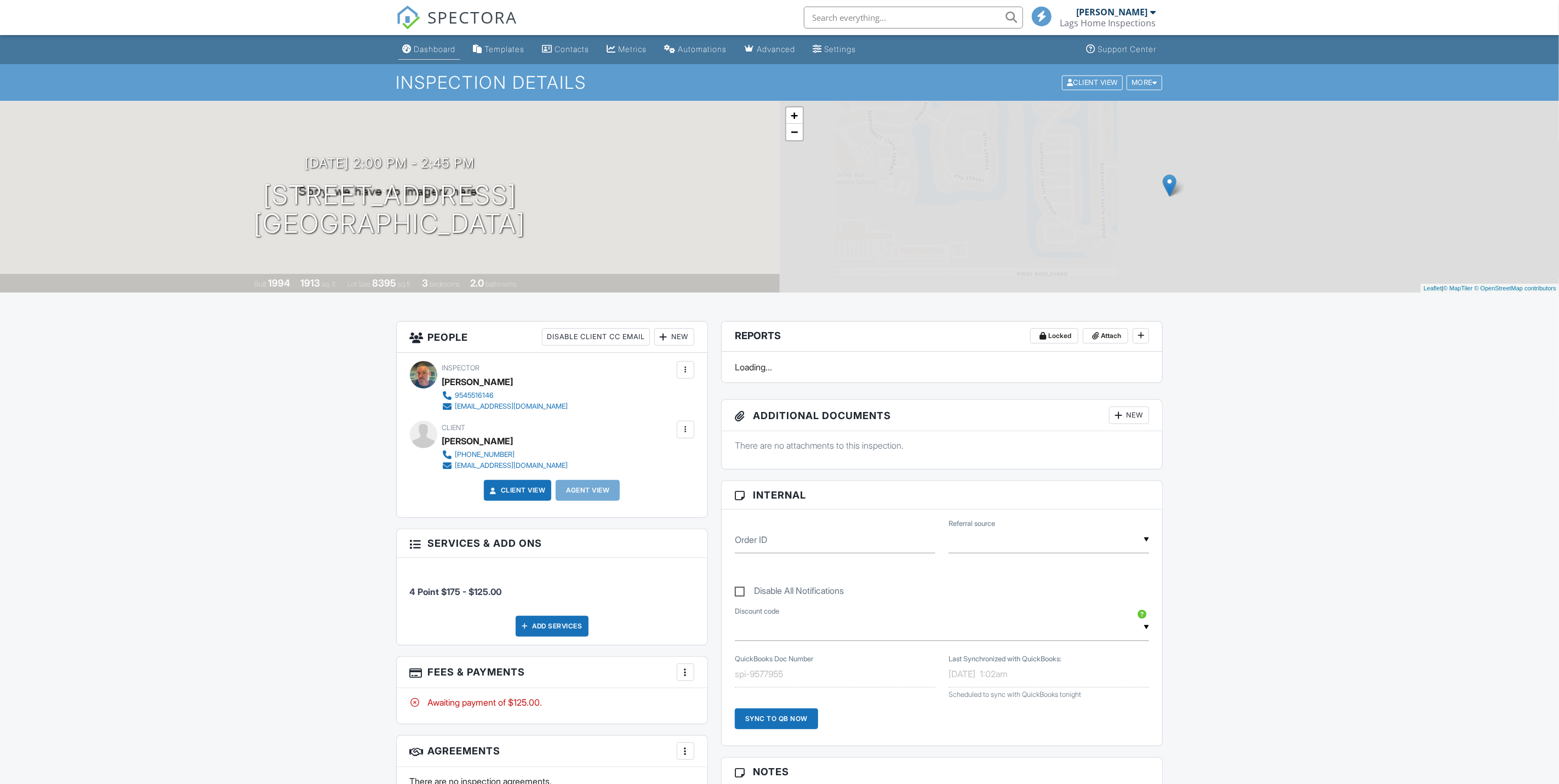
click at [434, 51] on div "Dashboard" at bounding box center [434, 49] width 41 height 10
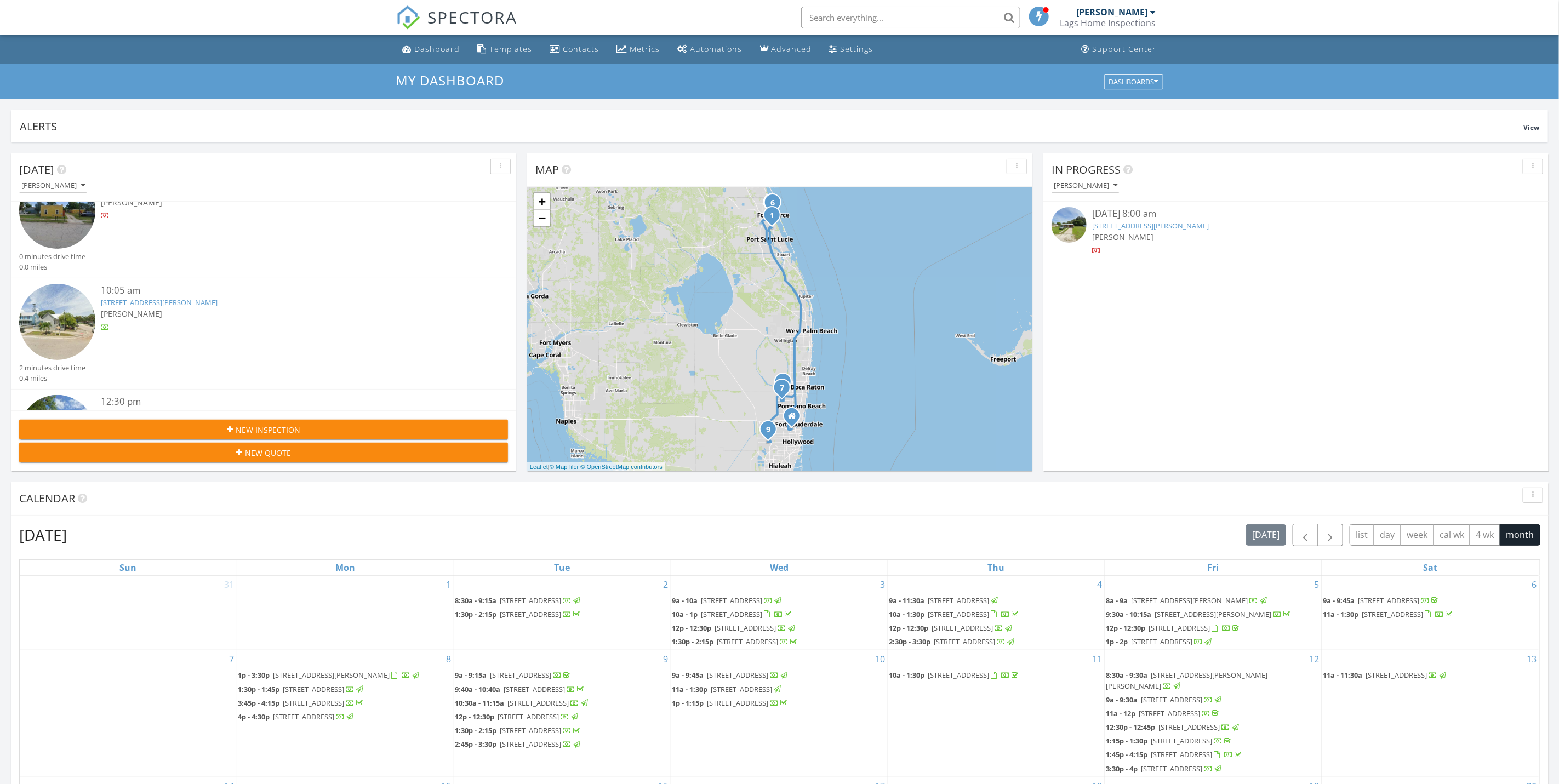
scroll to position [493, 0]
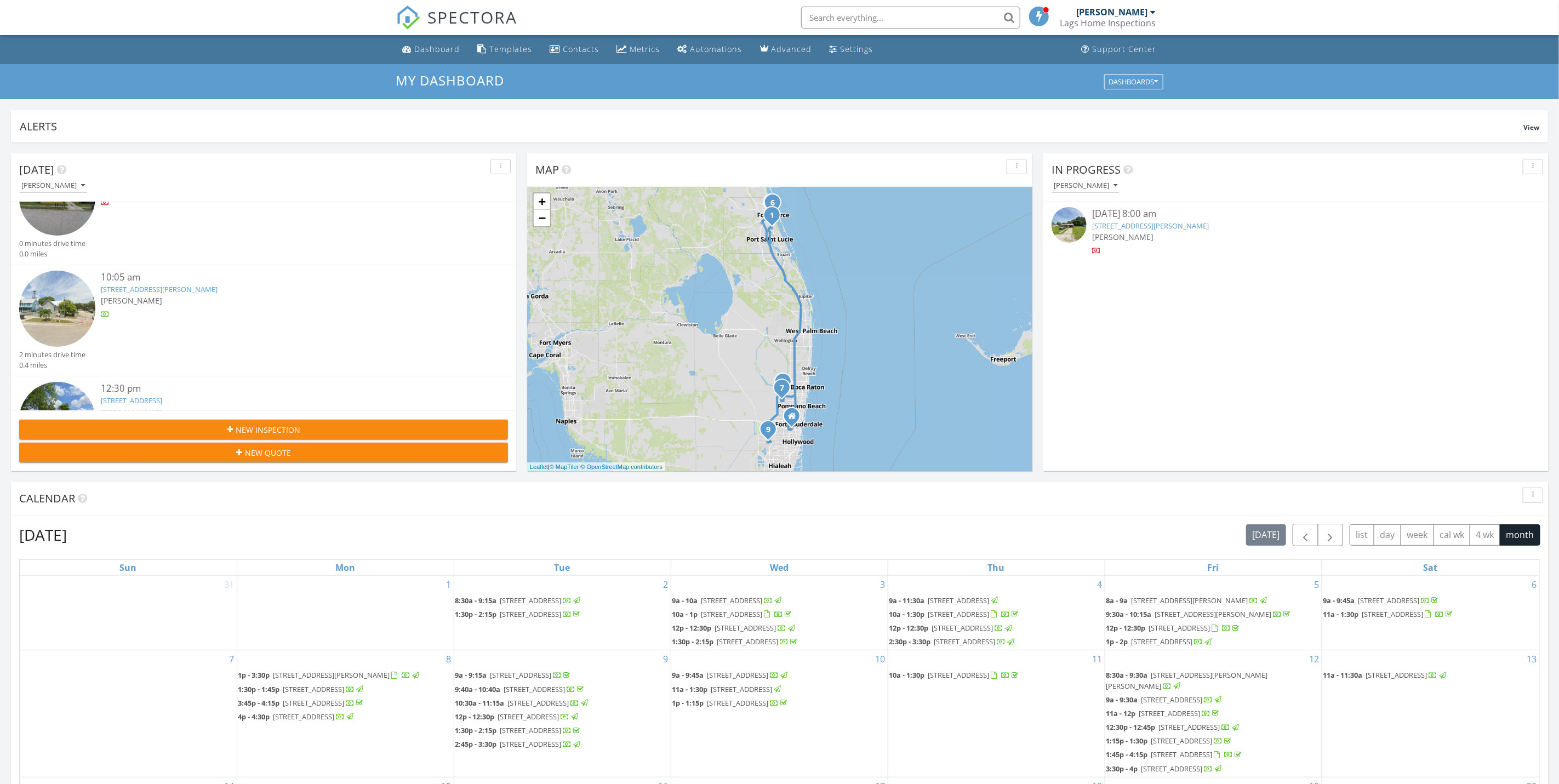
click at [180, 284] on link "301 S 7th St, Fort Pierce, FL 34950" at bounding box center [159, 289] width 117 height 10
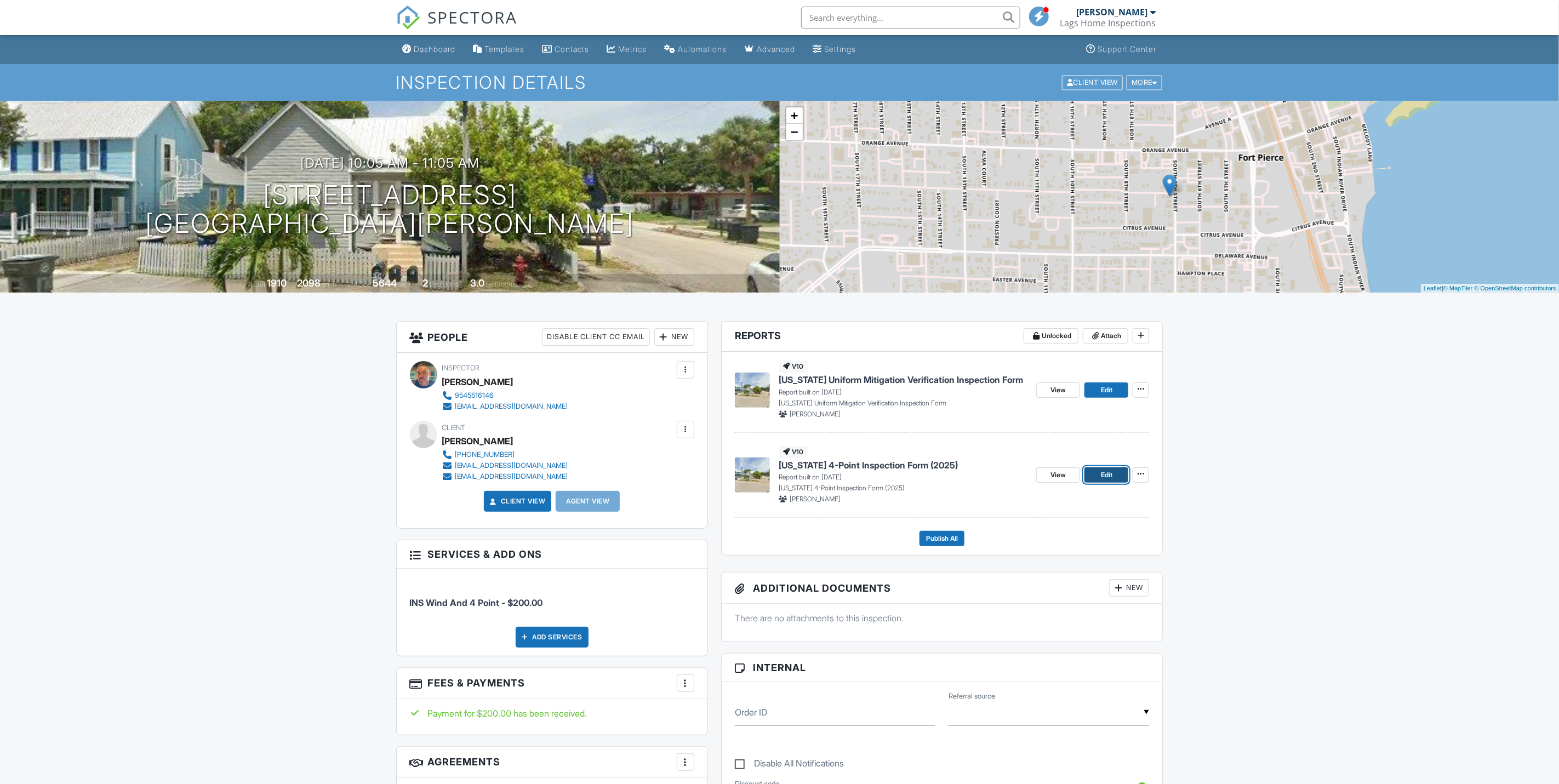
click at [1104, 480] on span "Edit" at bounding box center [1107, 474] width 12 height 11
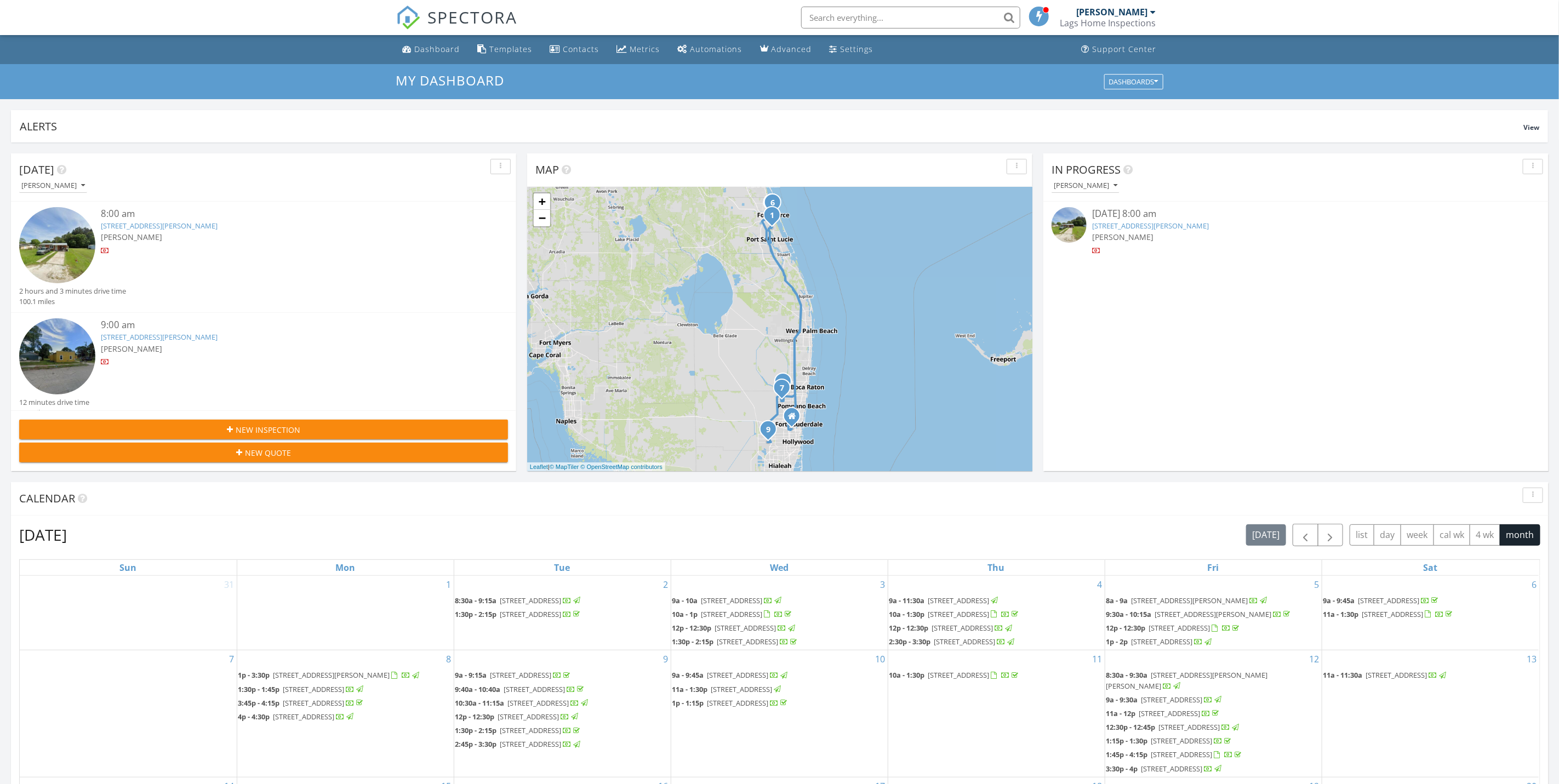
click at [264, 231] on div "[PERSON_NAME]" at bounding box center [285, 237] width 367 height 12
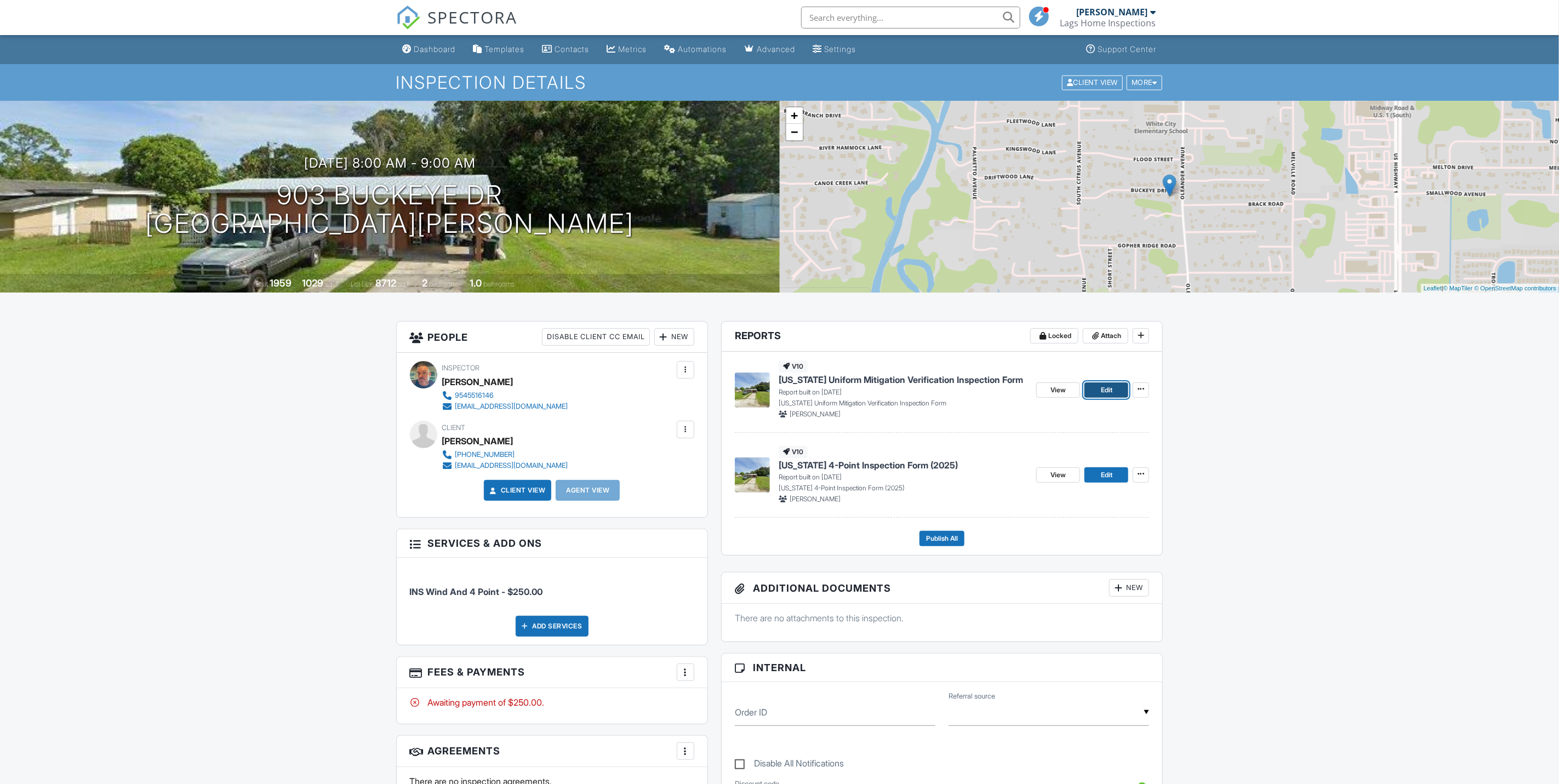
click at [1099, 390] on link "Edit" at bounding box center [1106, 390] width 43 height 15
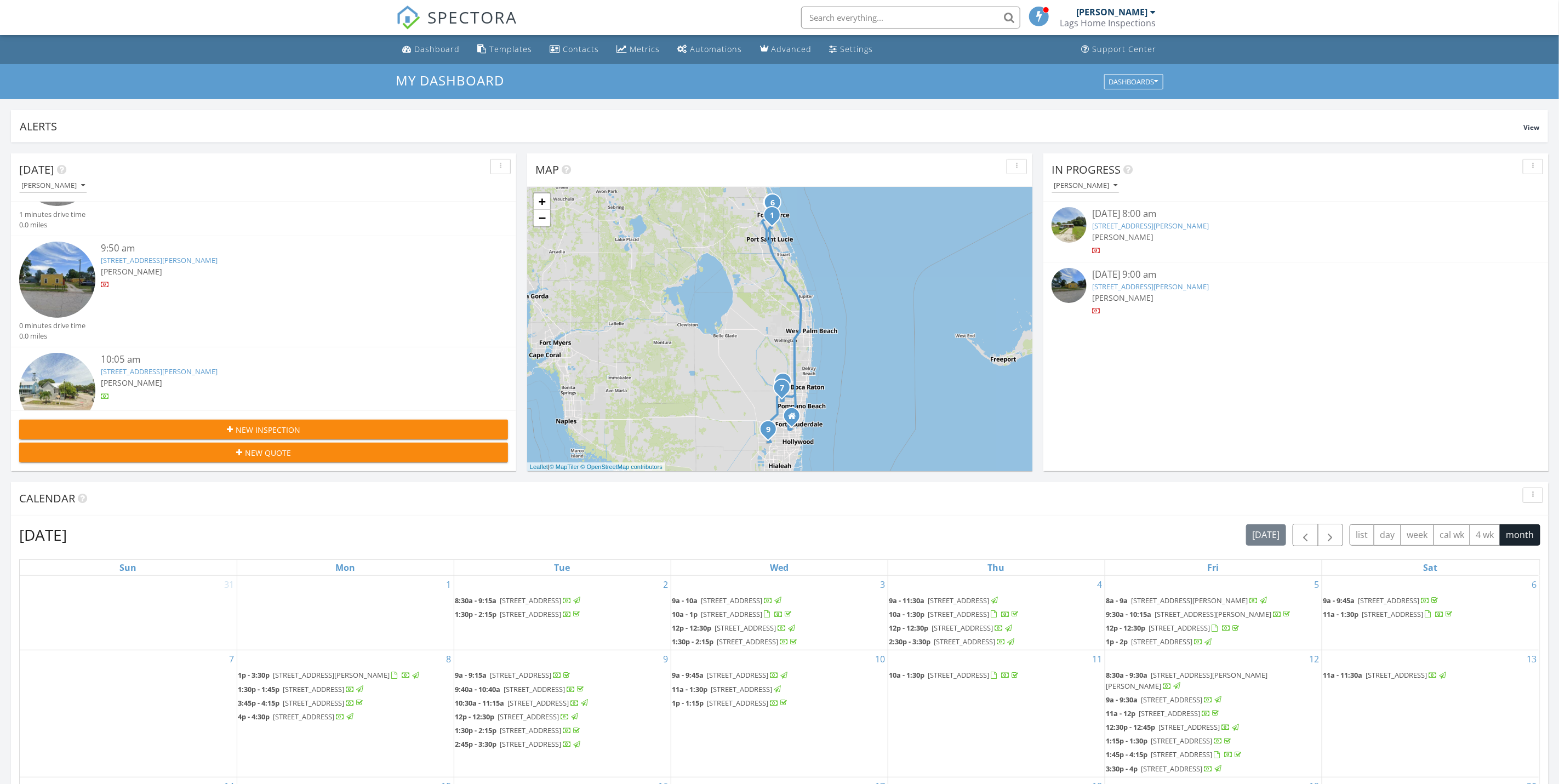
scroll to position [493, 0]
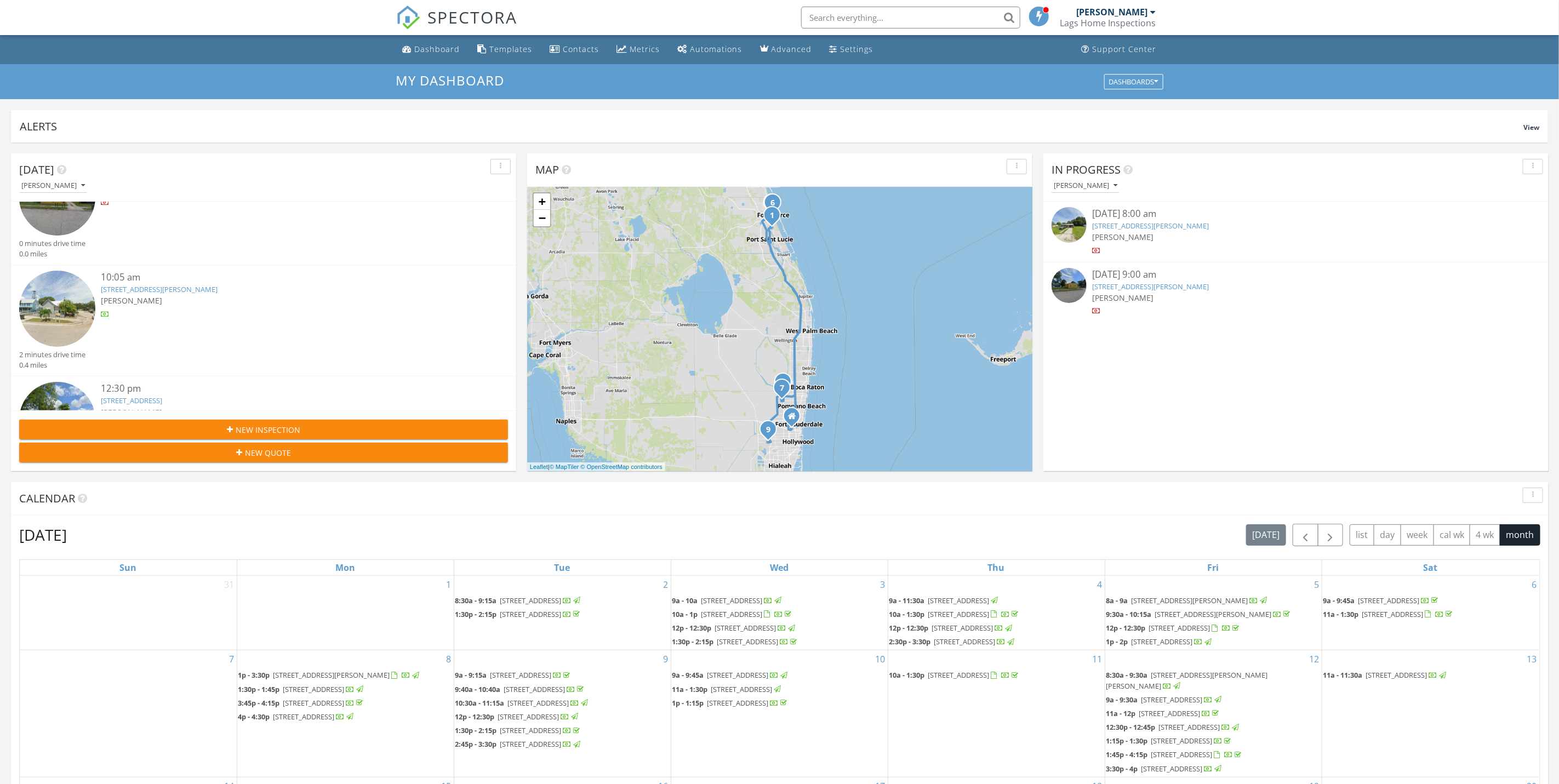
click at [164, 311] on div at bounding box center [285, 313] width 367 height 11
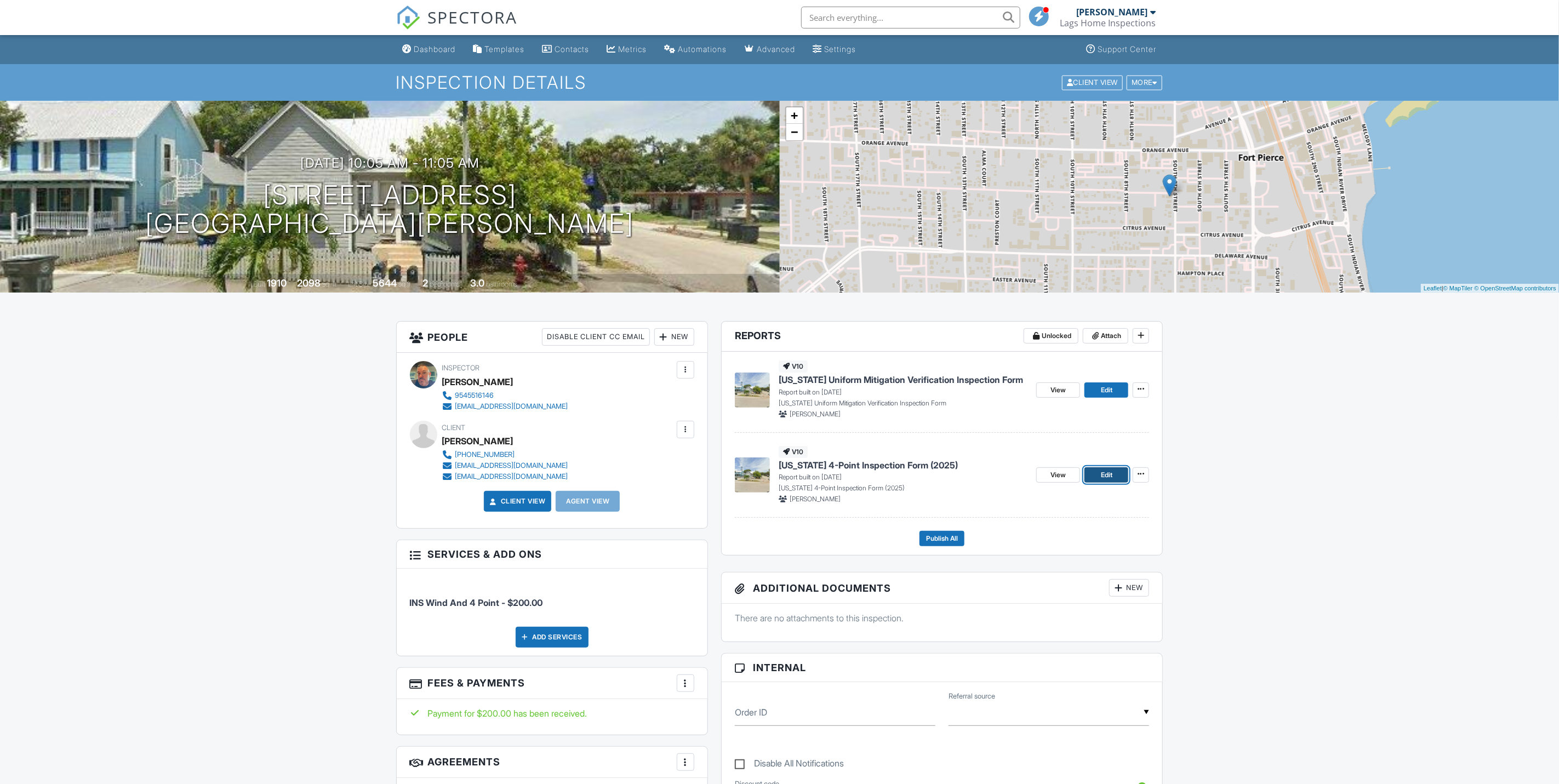
click at [1102, 473] on span "Edit" at bounding box center [1107, 474] width 12 height 11
click at [1113, 392] on link "Edit" at bounding box center [1106, 390] width 43 height 15
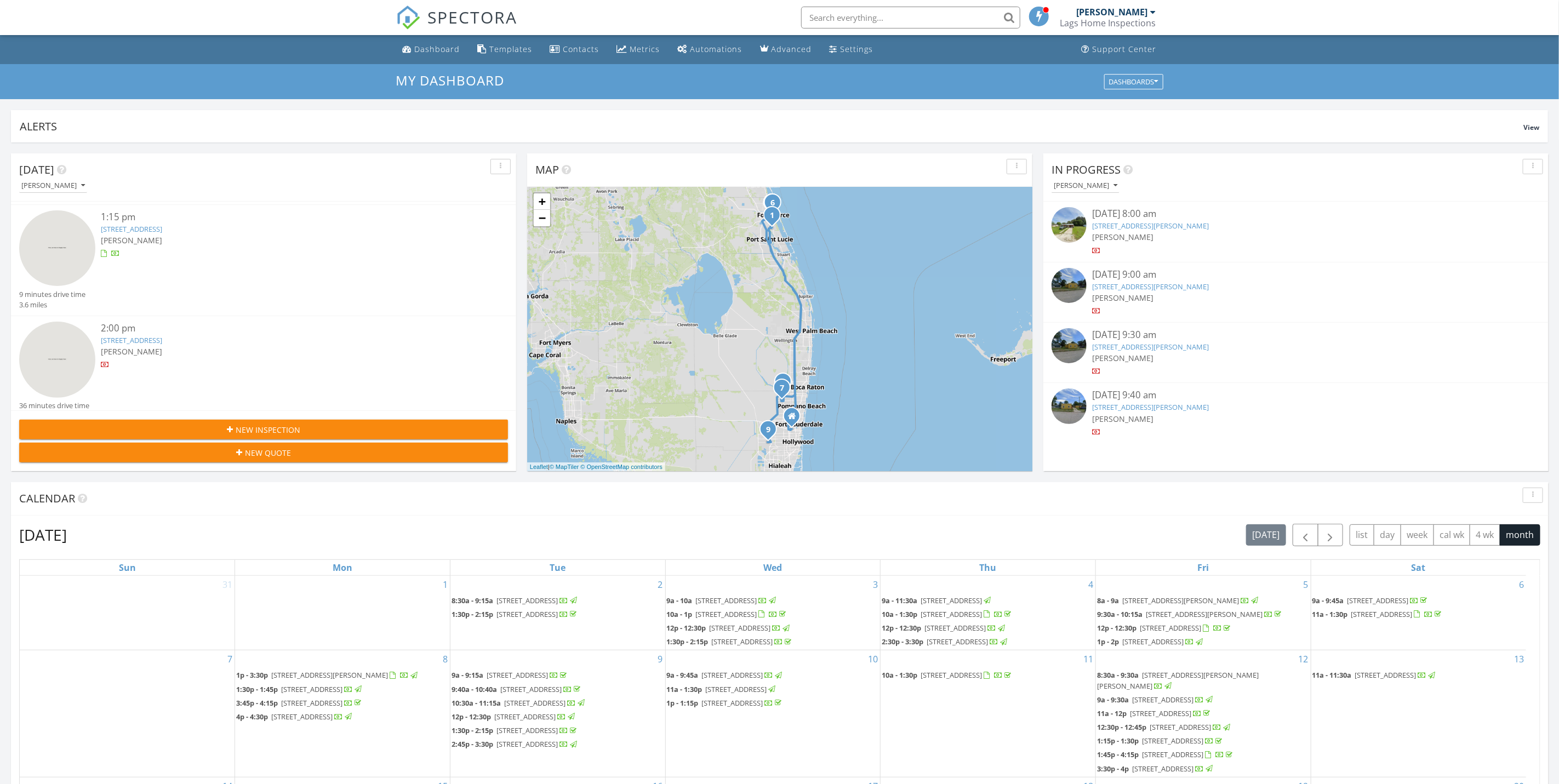
scroll to position [779, 0]
click at [162, 221] on link "[STREET_ADDRESS]" at bounding box center [132, 226] width 62 height 10
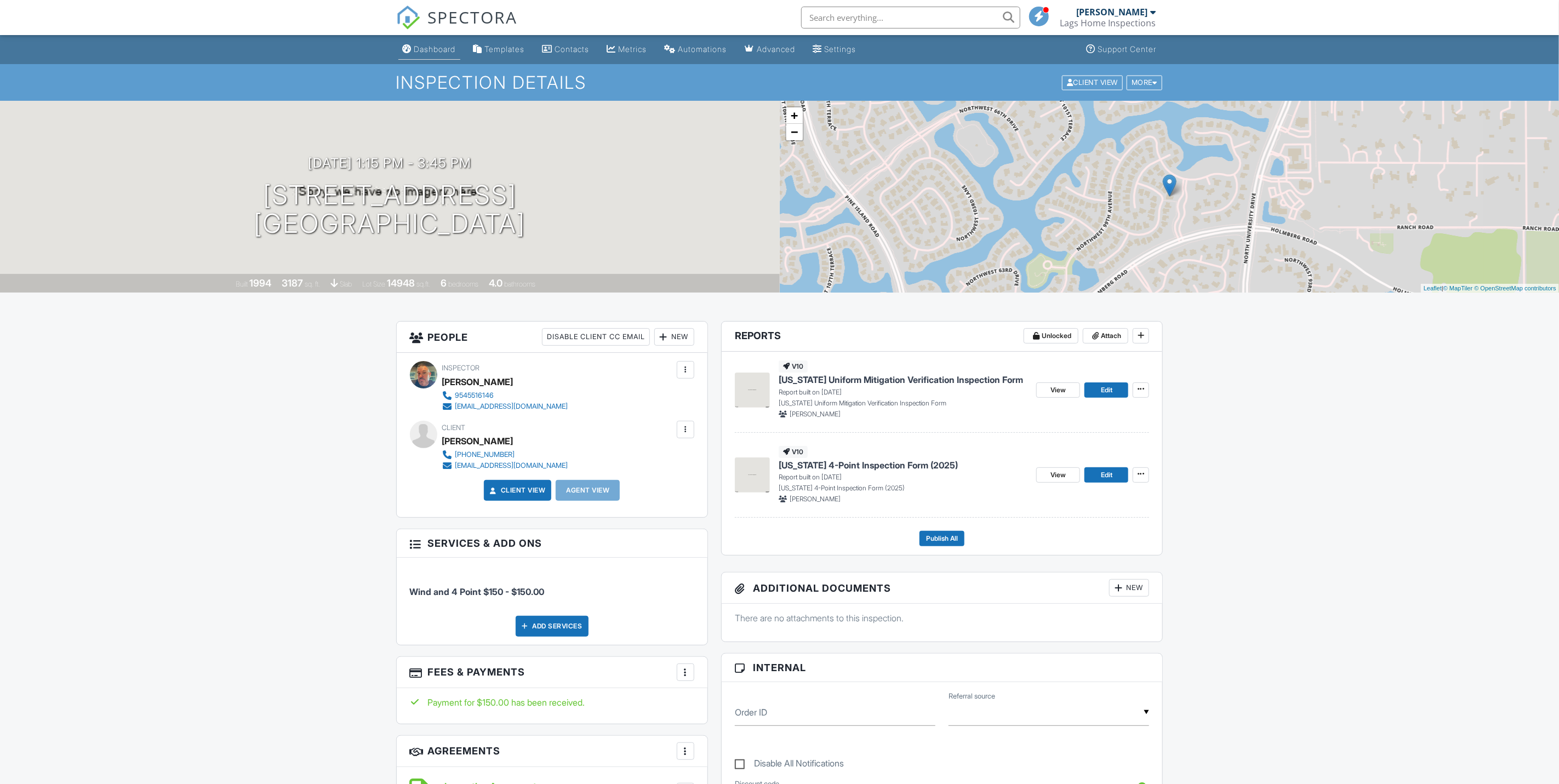
click at [447, 63] on li "Dashboard" at bounding box center [429, 49] width 67 height 29
click at [452, 56] on link "Dashboard" at bounding box center [429, 49] width 62 height 20
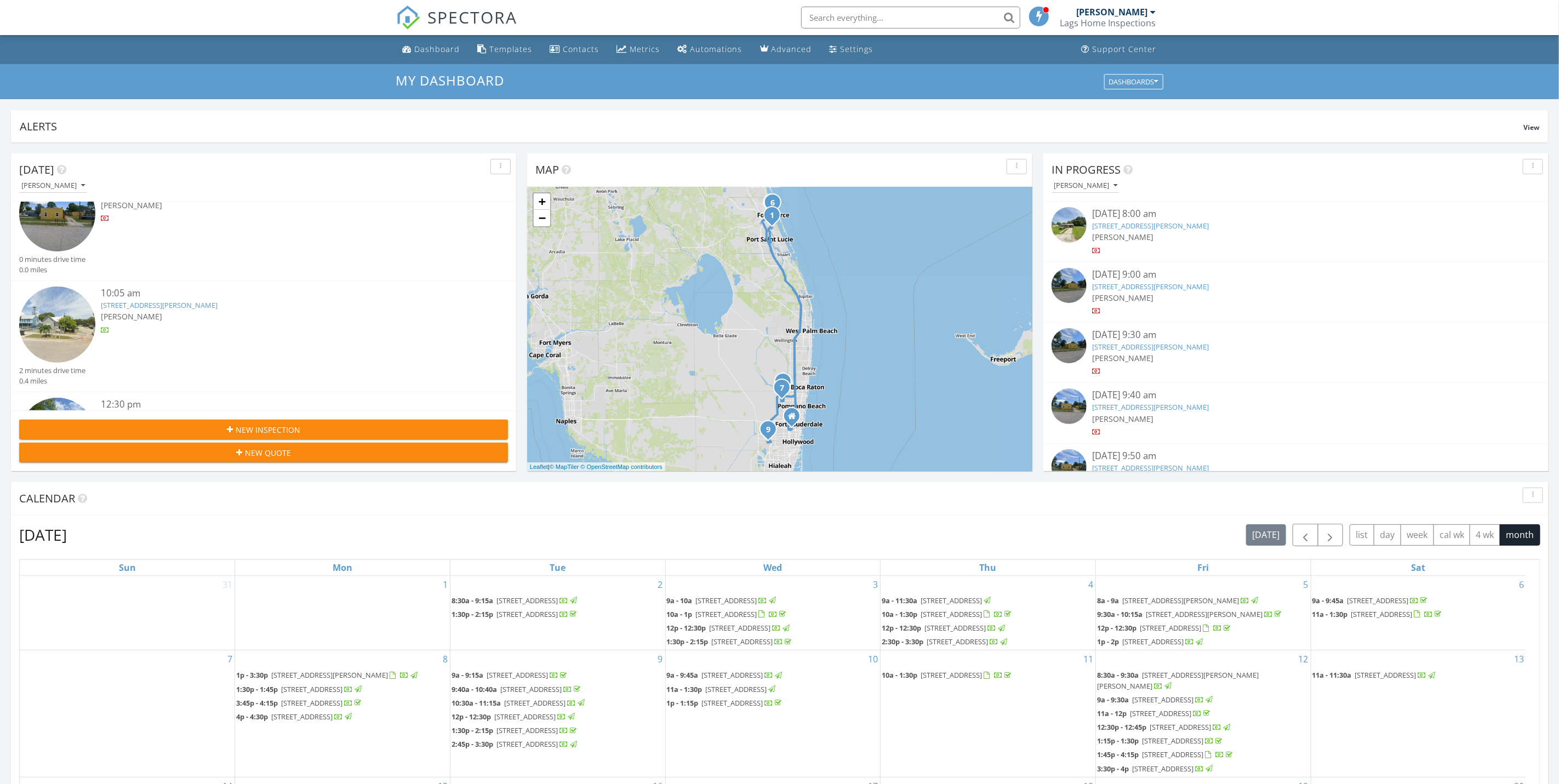
scroll to position [658, 0]
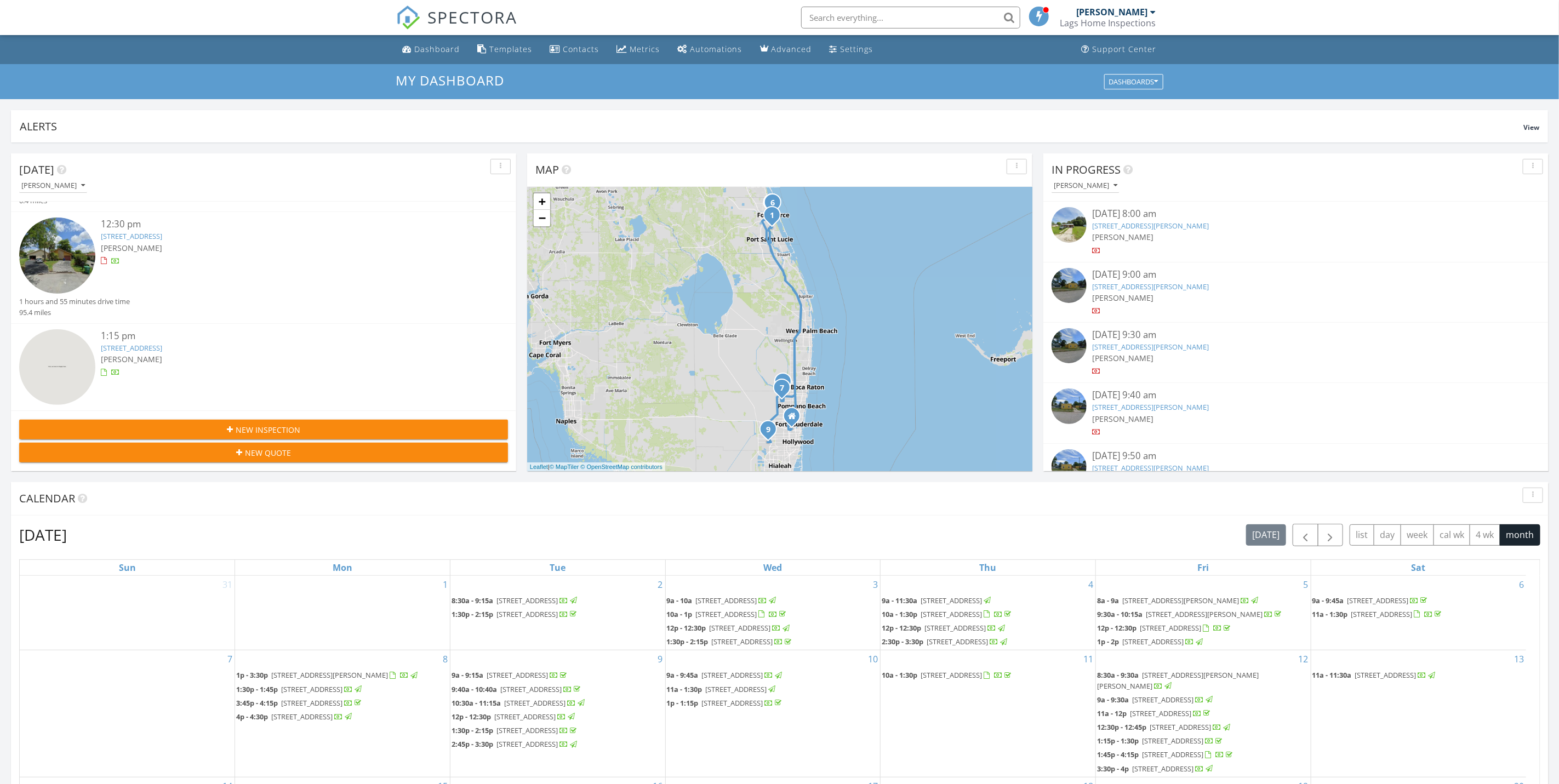
click at [248, 244] on div "[PERSON_NAME]" at bounding box center [285, 248] width 367 height 12
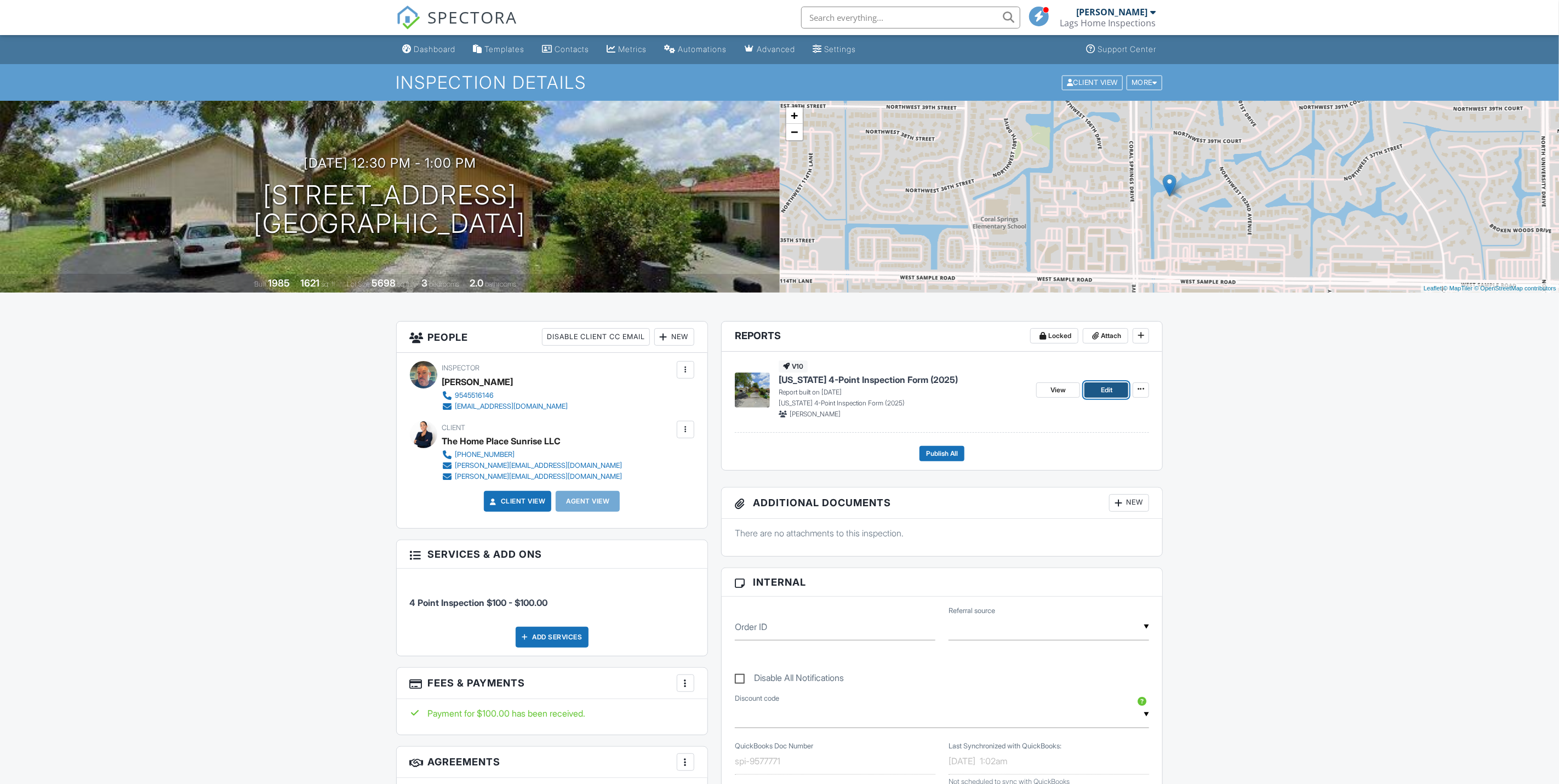
click at [1097, 392] on link "Edit" at bounding box center [1106, 390] width 43 height 15
click at [1057, 393] on span "View" at bounding box center [1058, 390] width 15 height 11
click at [442, 46] on div "Dashboard" at bounding box center [434, 49] width 41 height 10
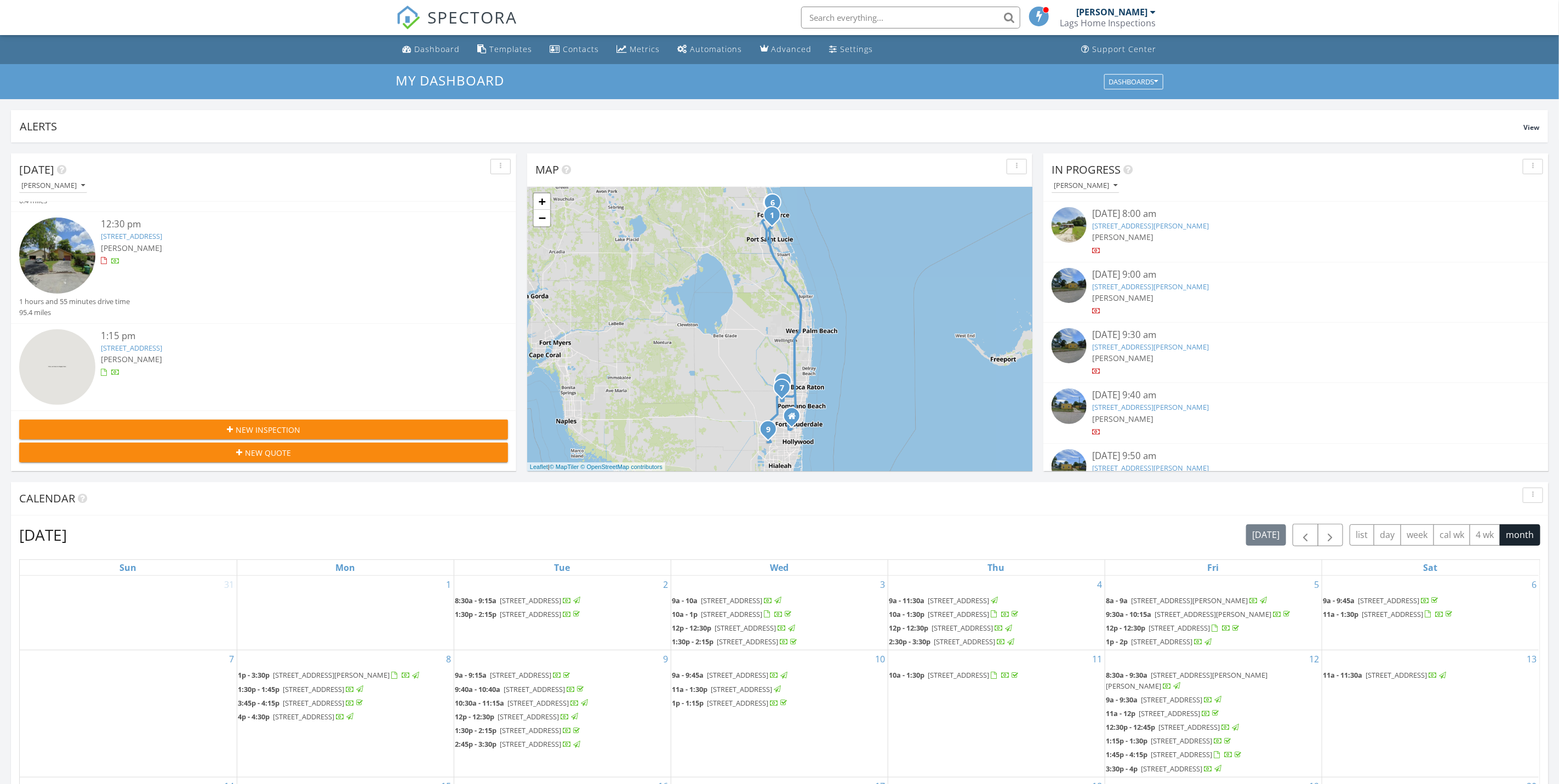
scroll to position [740, 0]
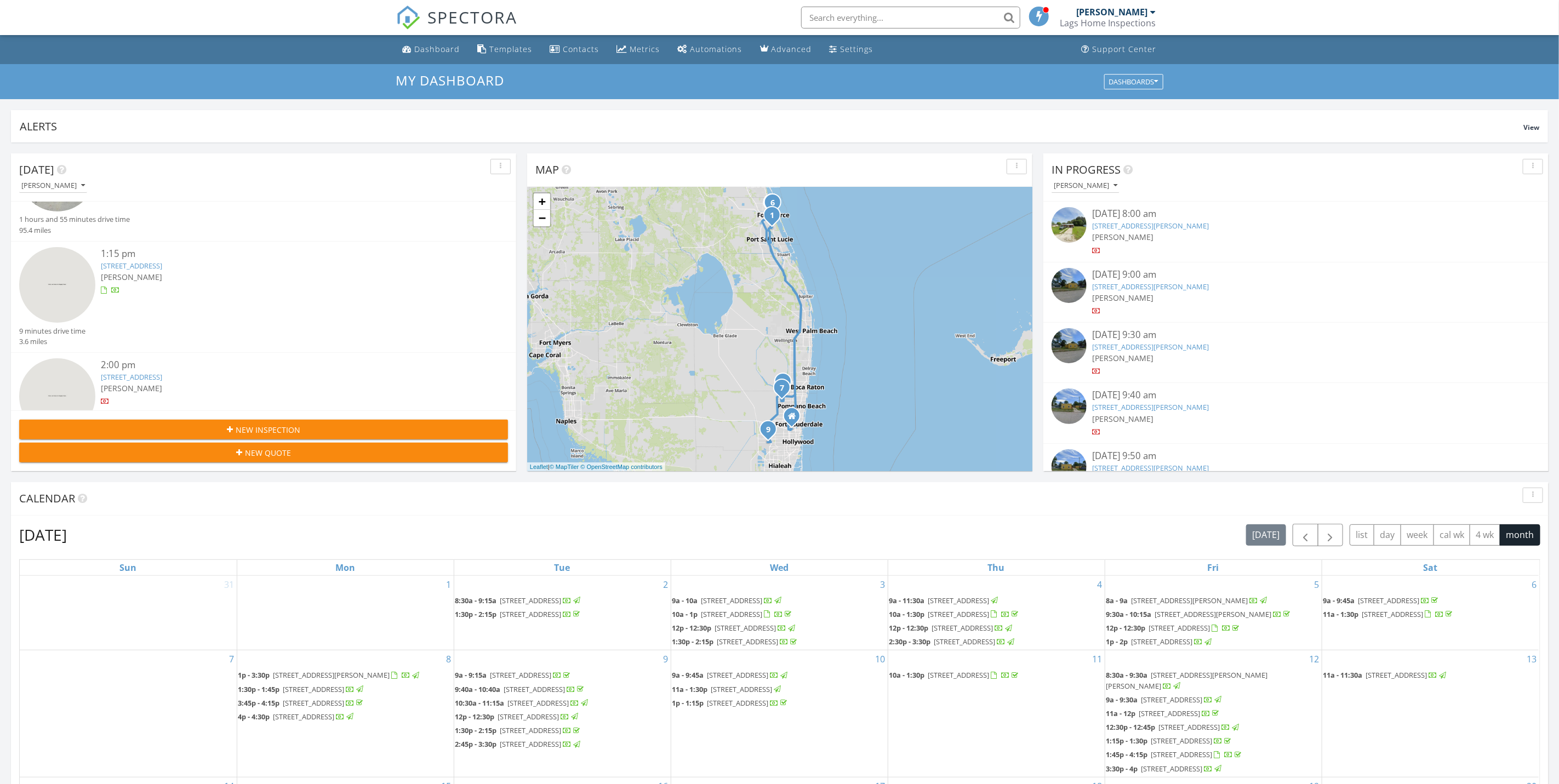
click at [309, 284] on div at bounding box center [285, 289] width 367 height 11
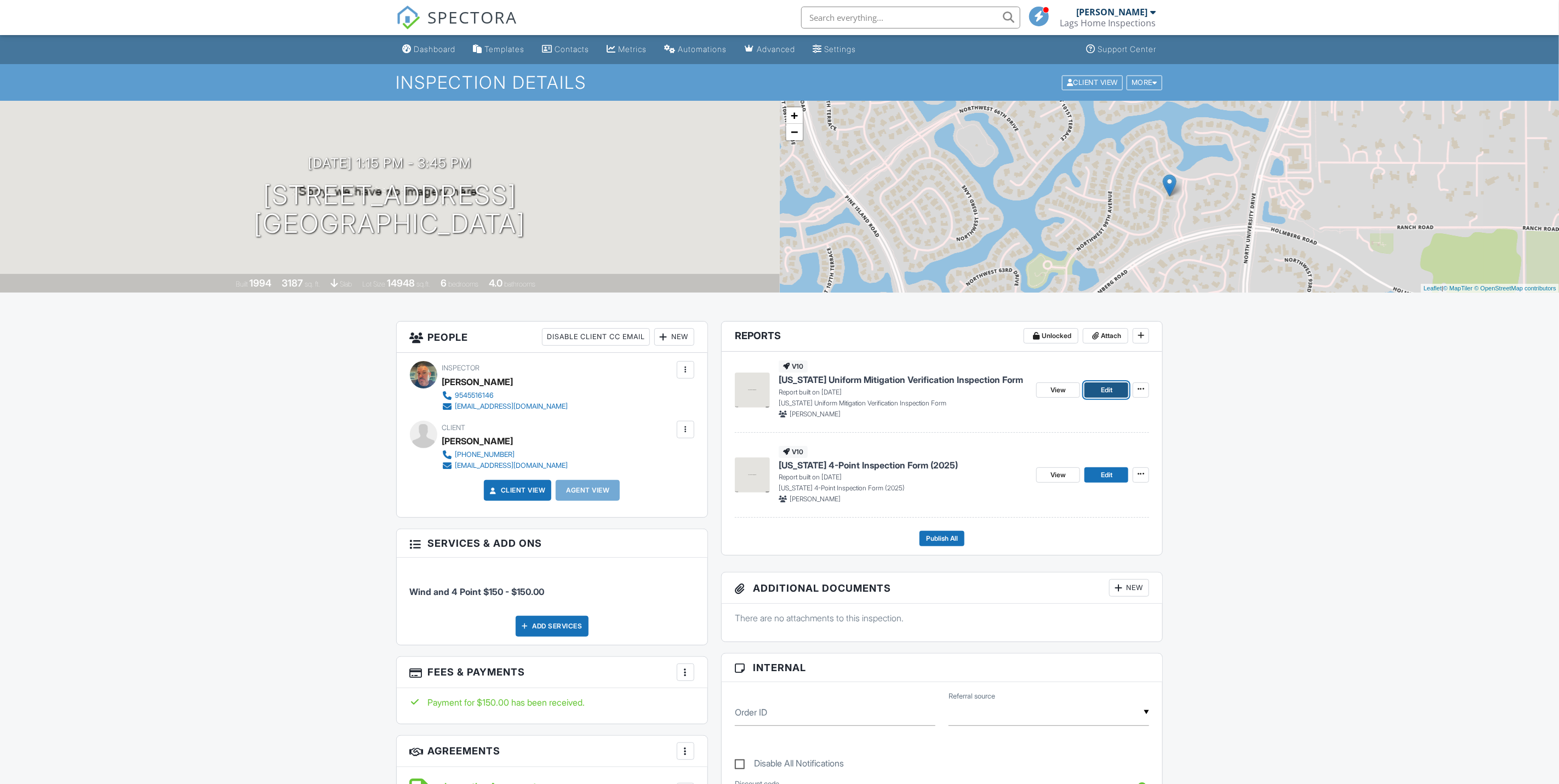
click at [1111, 392] on span "Edit" at bounding box center [1107, 390] width 12 height 11
click at [1105, 469] on link "Edit" at bounding box center [1106, 474] width 43 height 15
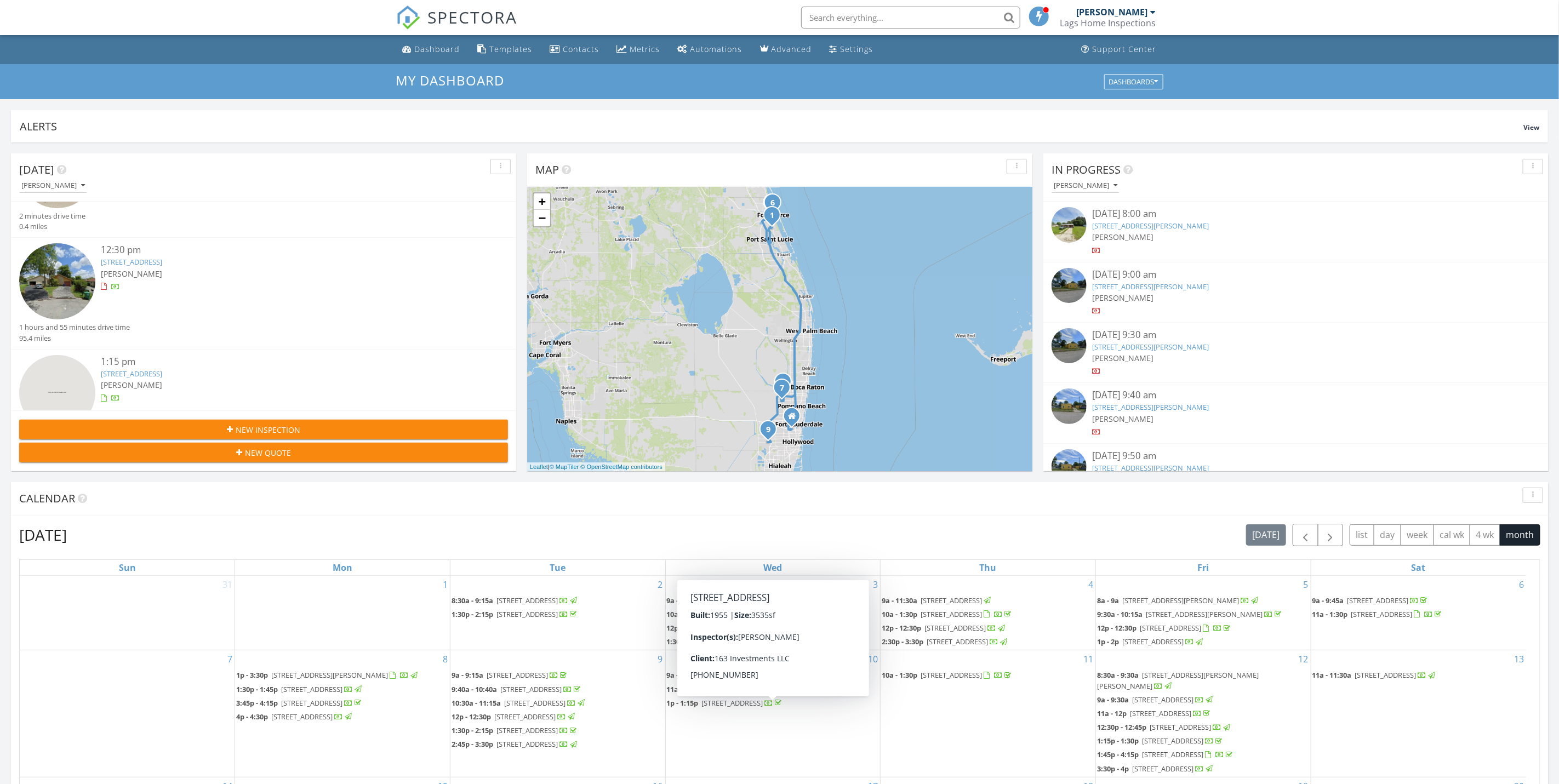
scroll to position [658, 0]
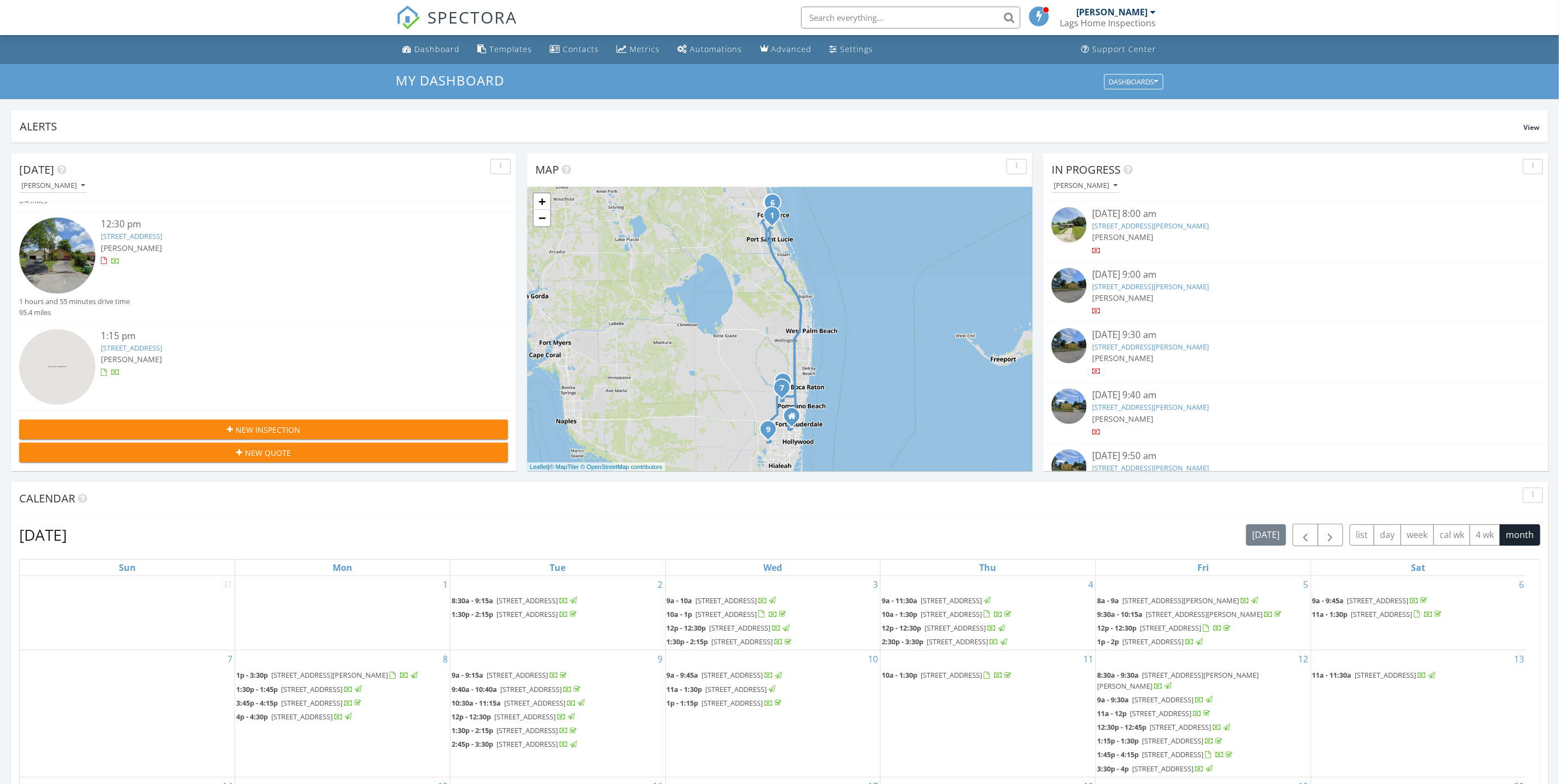
click at [182, 233] on div "[STREET_ADDRESS]" at bounding box center [285, 236] width 367 height 11
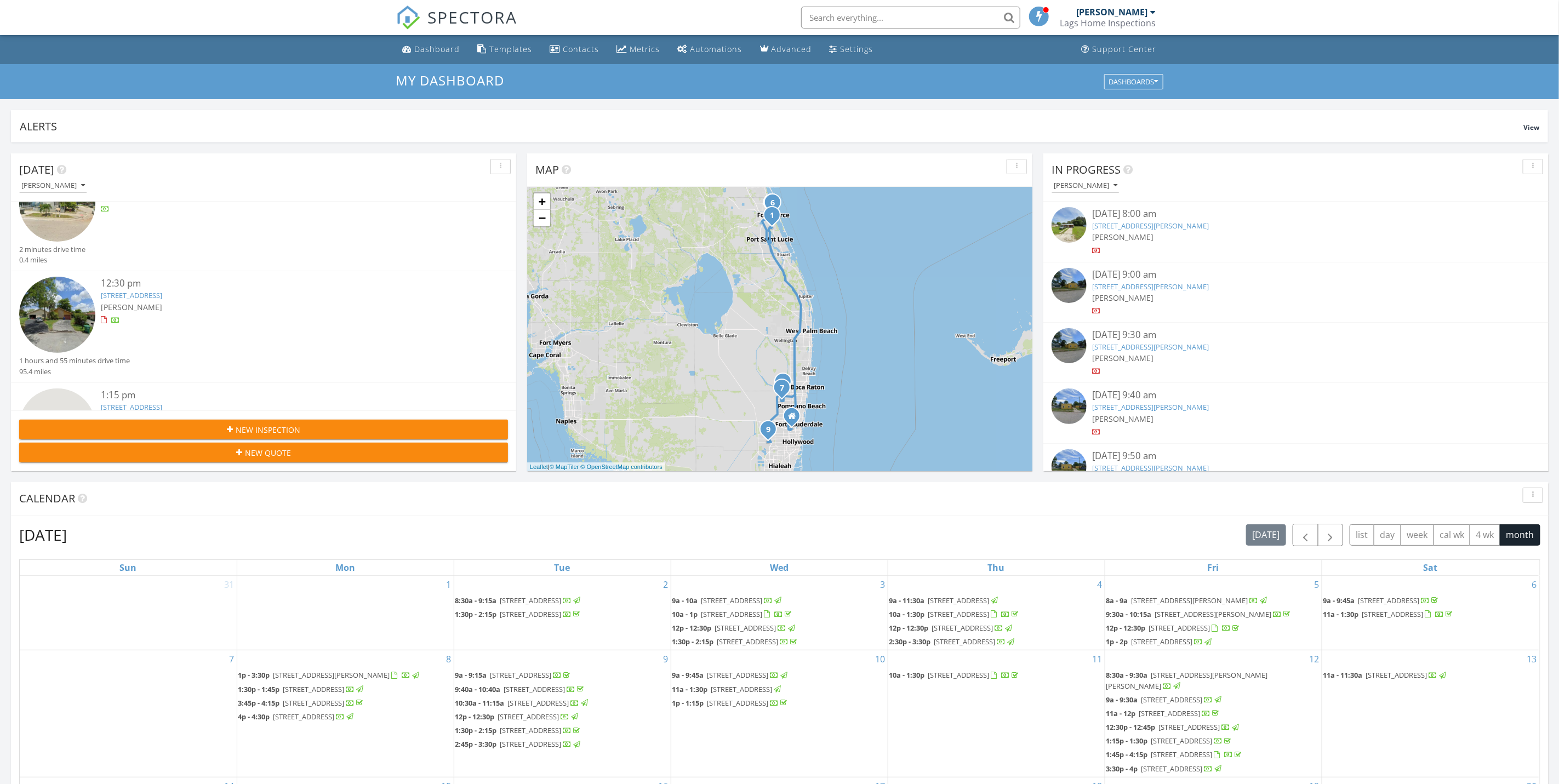
scroll to position [658, 0]
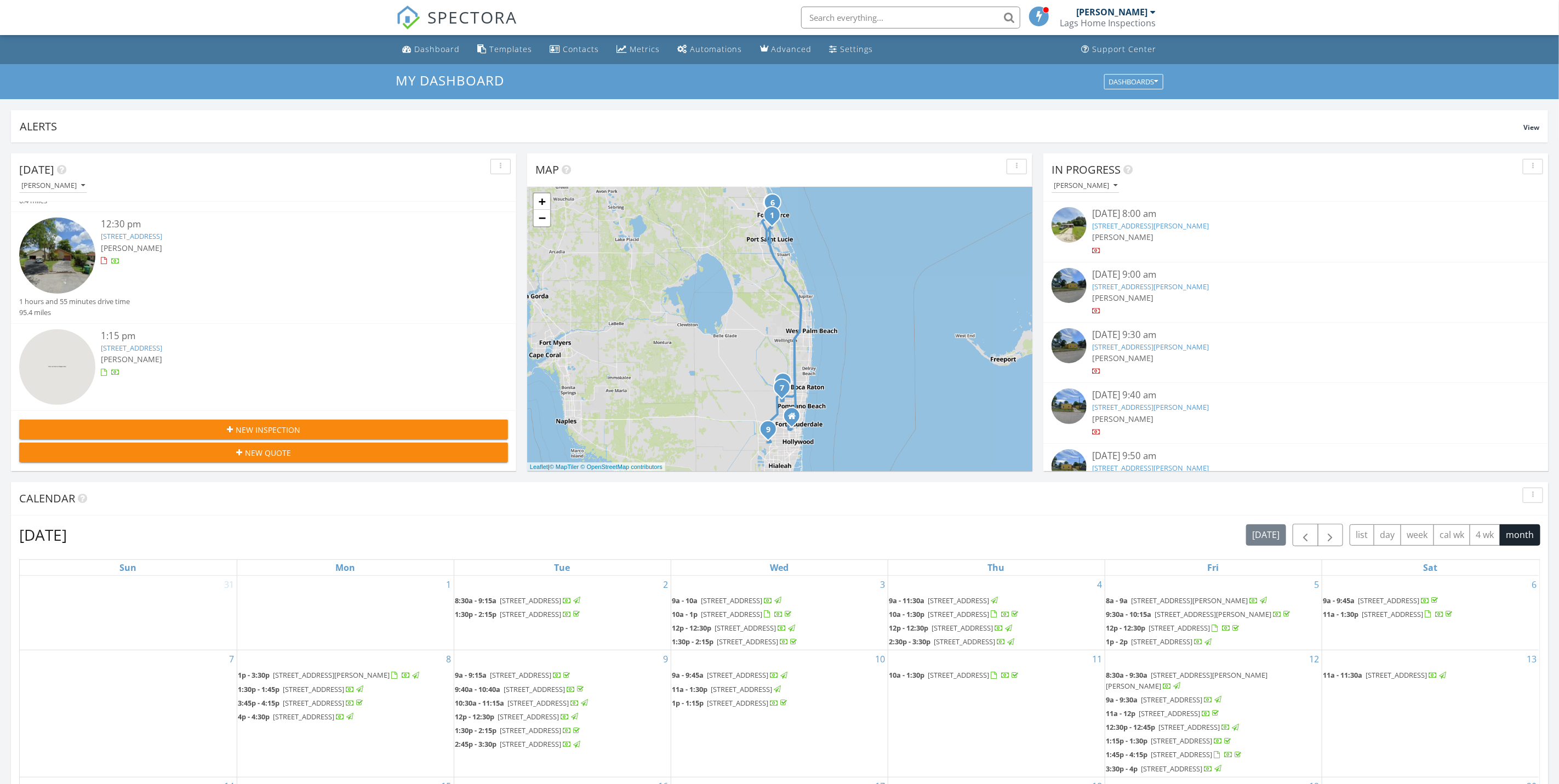
click at [162, 367] on div at bounding box center [285, 372] width 367 height 11
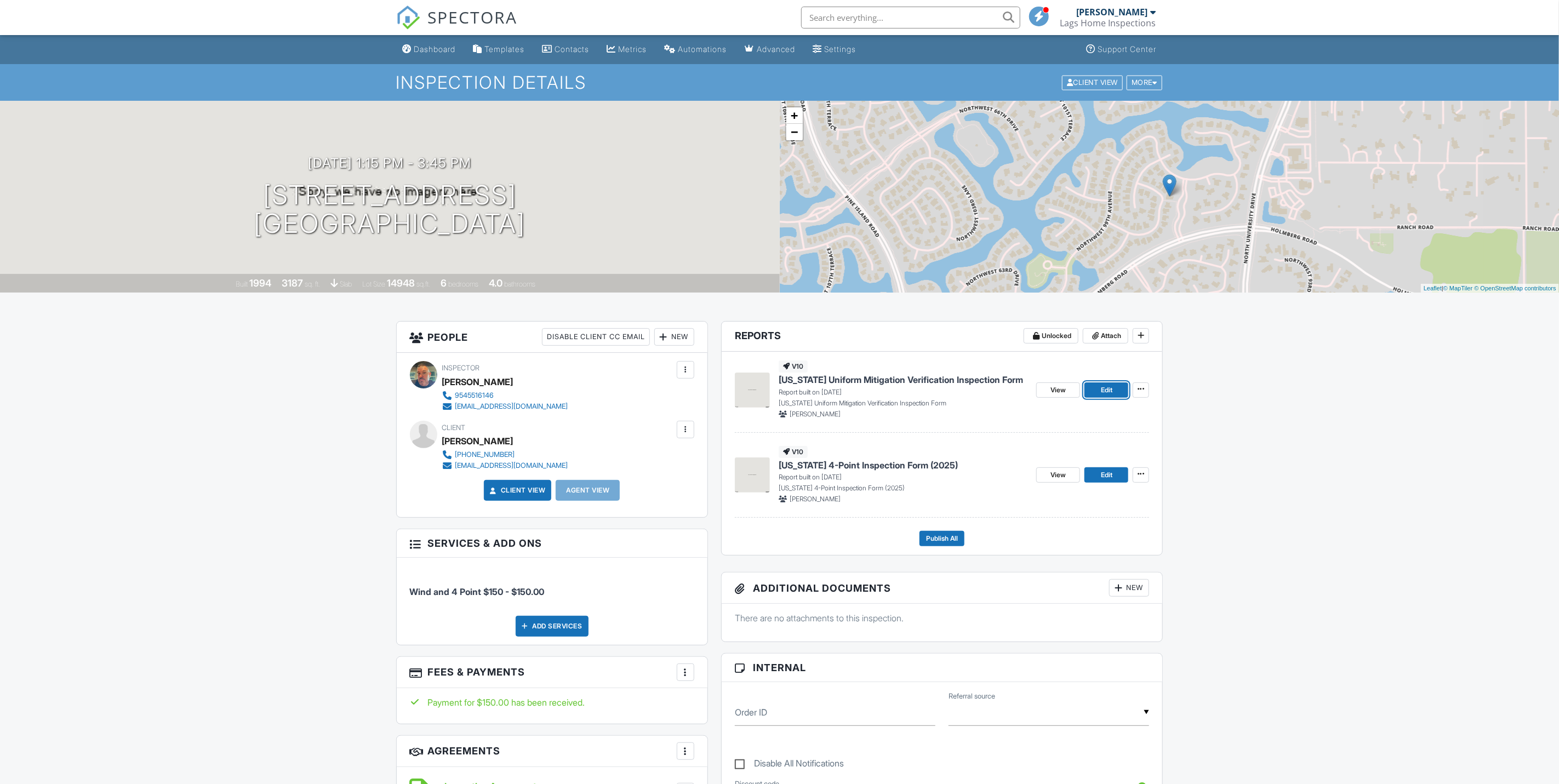
drag, startPoint x: 1108, startPoint y: 393, endPoint x: 1102, endPoint y: 408, distance: 16.2
click at [1108, 393] on span "Edit" at bounding box center [1107, 390] width 12 height 11
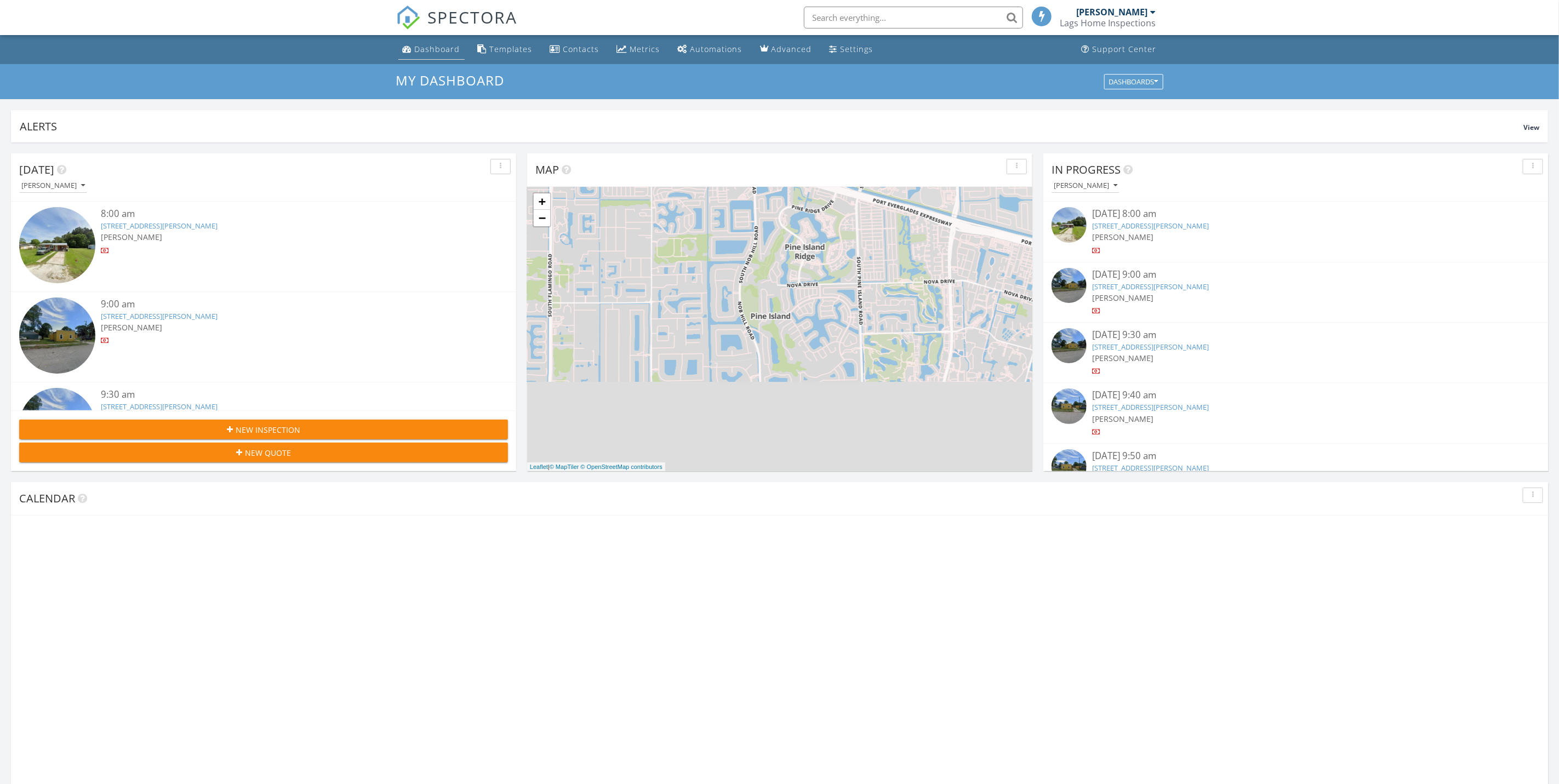
scroll to position [1022, 1585]
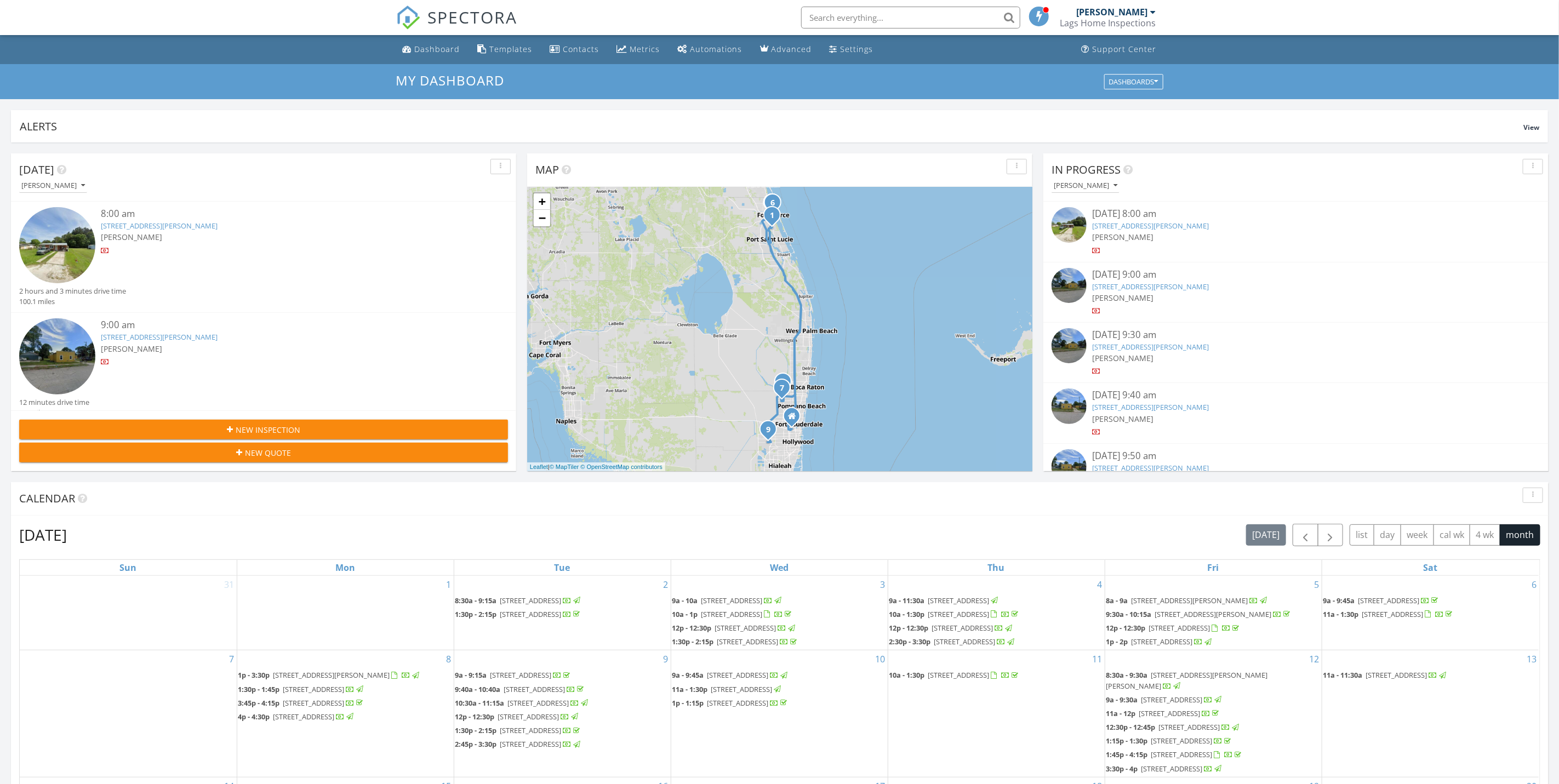
click at [177, 234] on div "[PERSON_NAME]" at bounding box center [285, 237] width 367 height 12
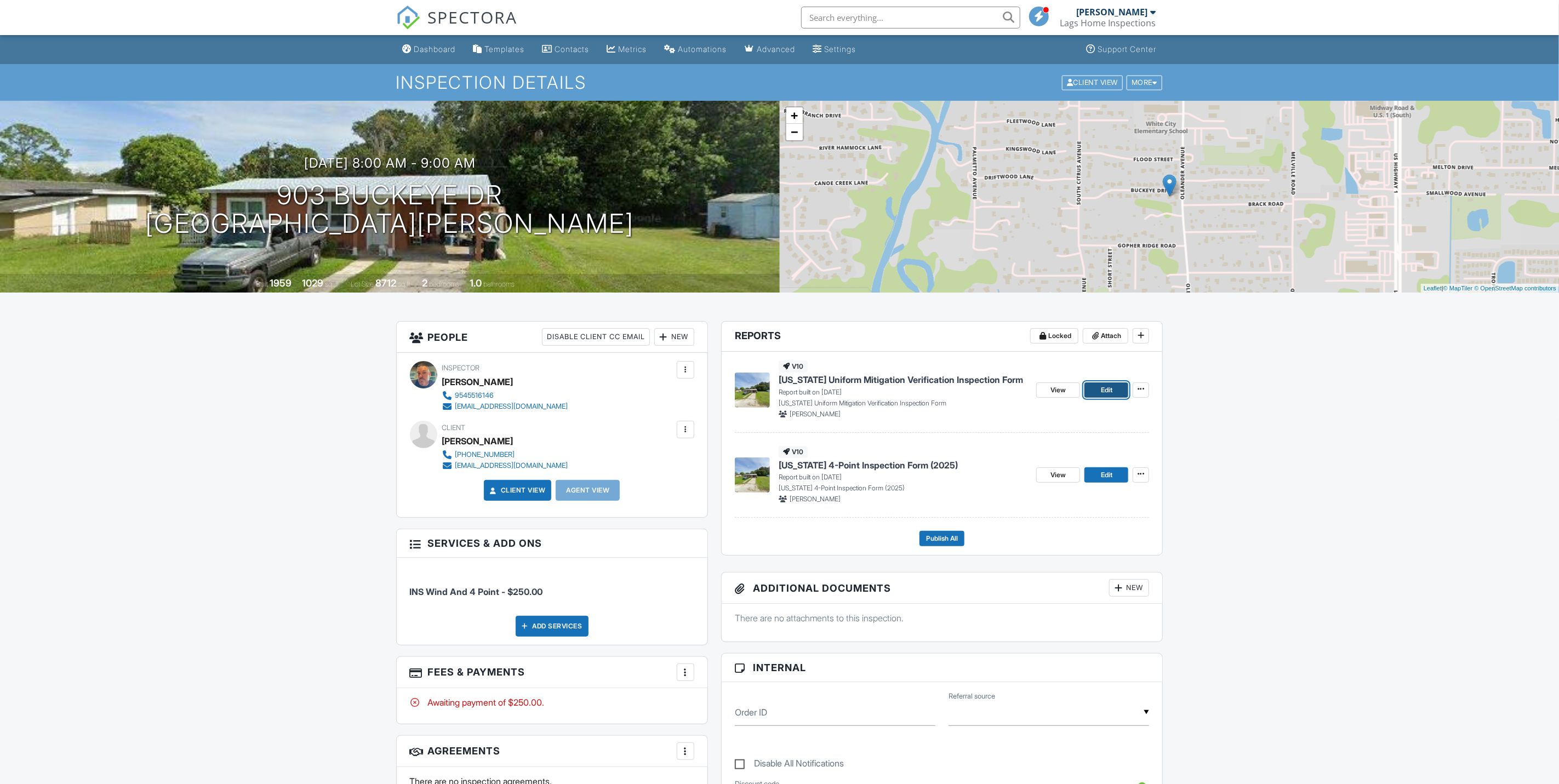
click at [1108, 395] on span "Edit" at bounding box center [1107, 390] width 12 height 11
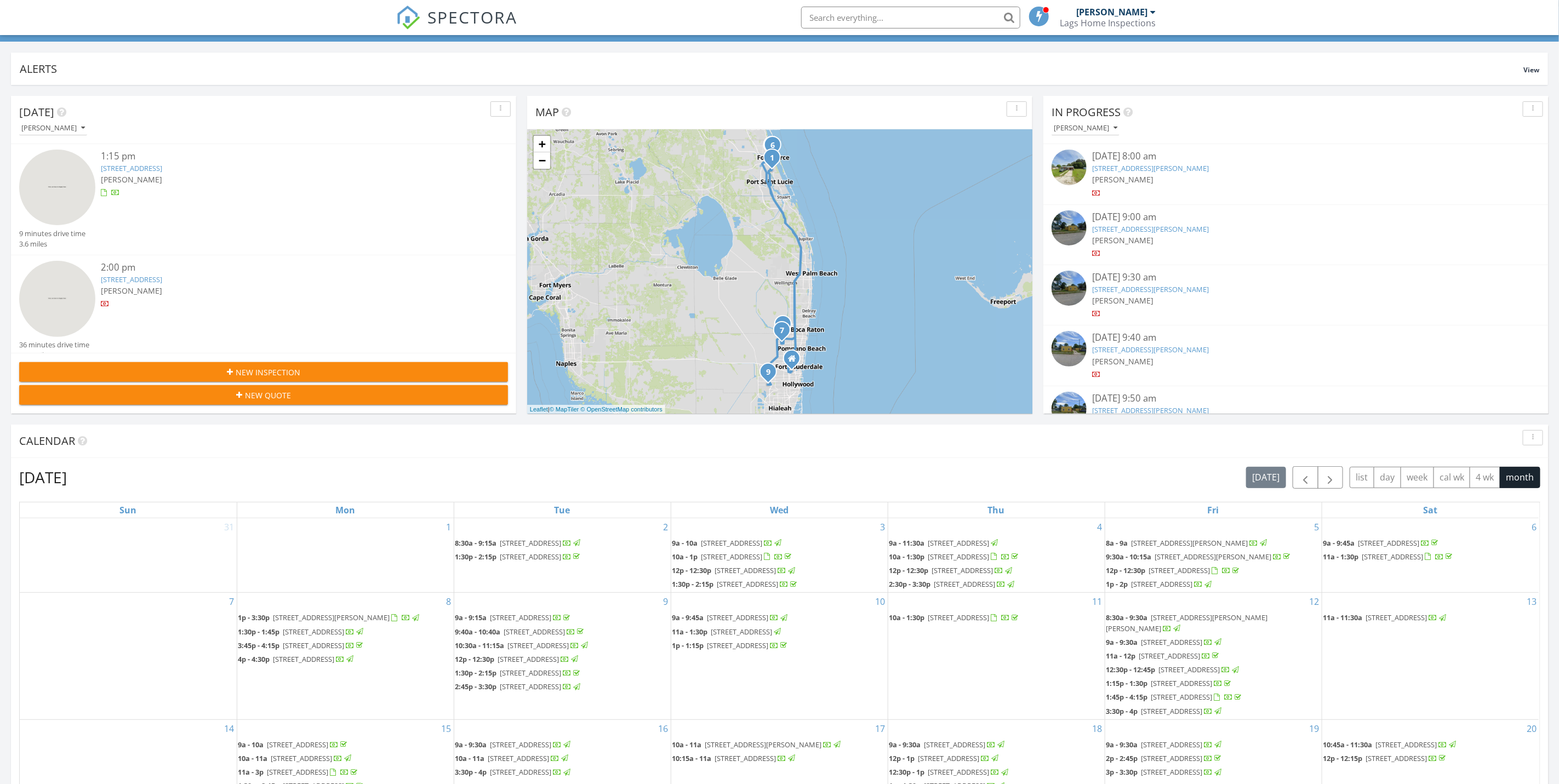
scroll to position [82, 0]
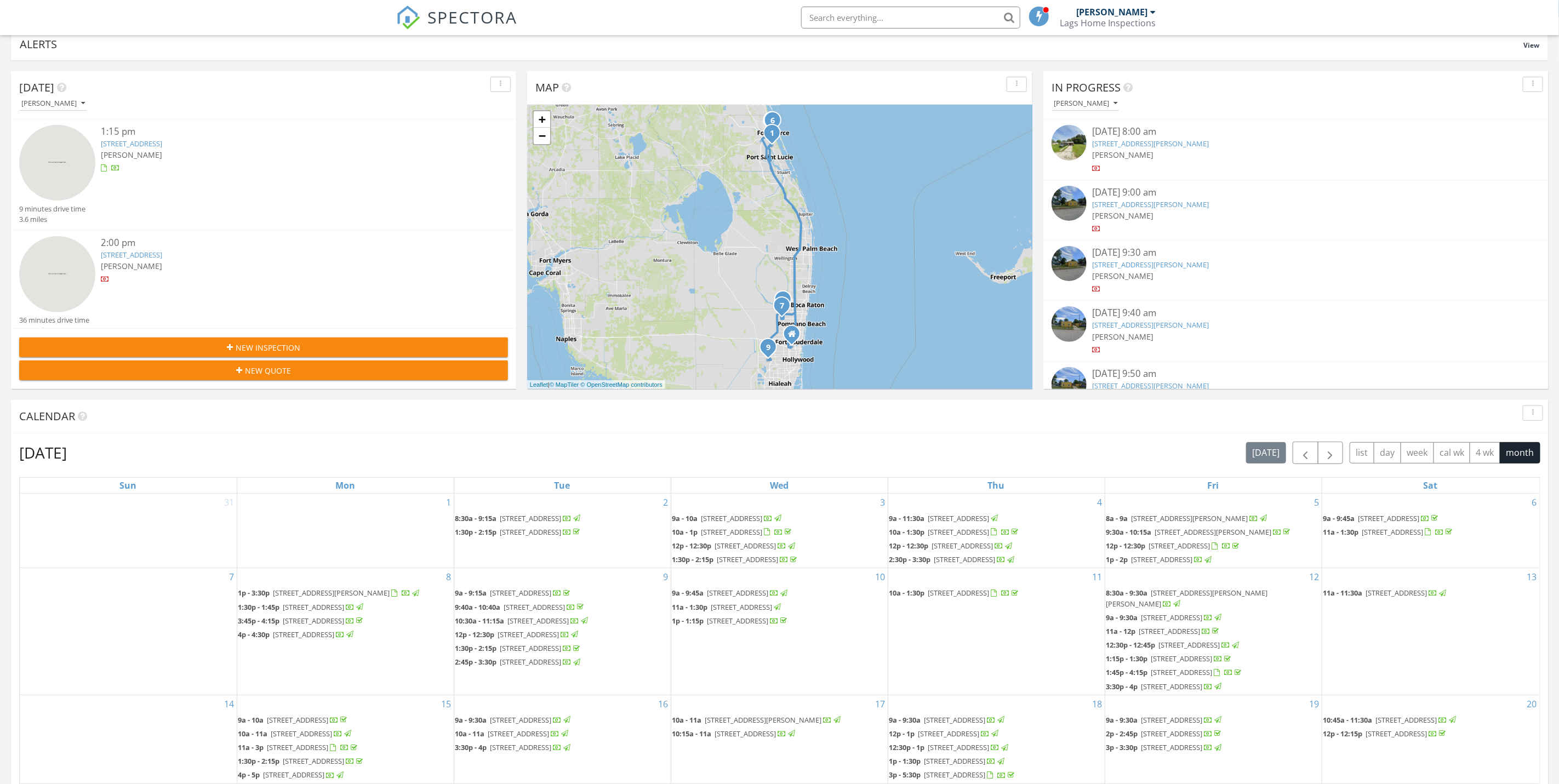
click at [259, 260] on div "[PERSON_NAME]" at bounding box center [285, 266] width 367 height 12
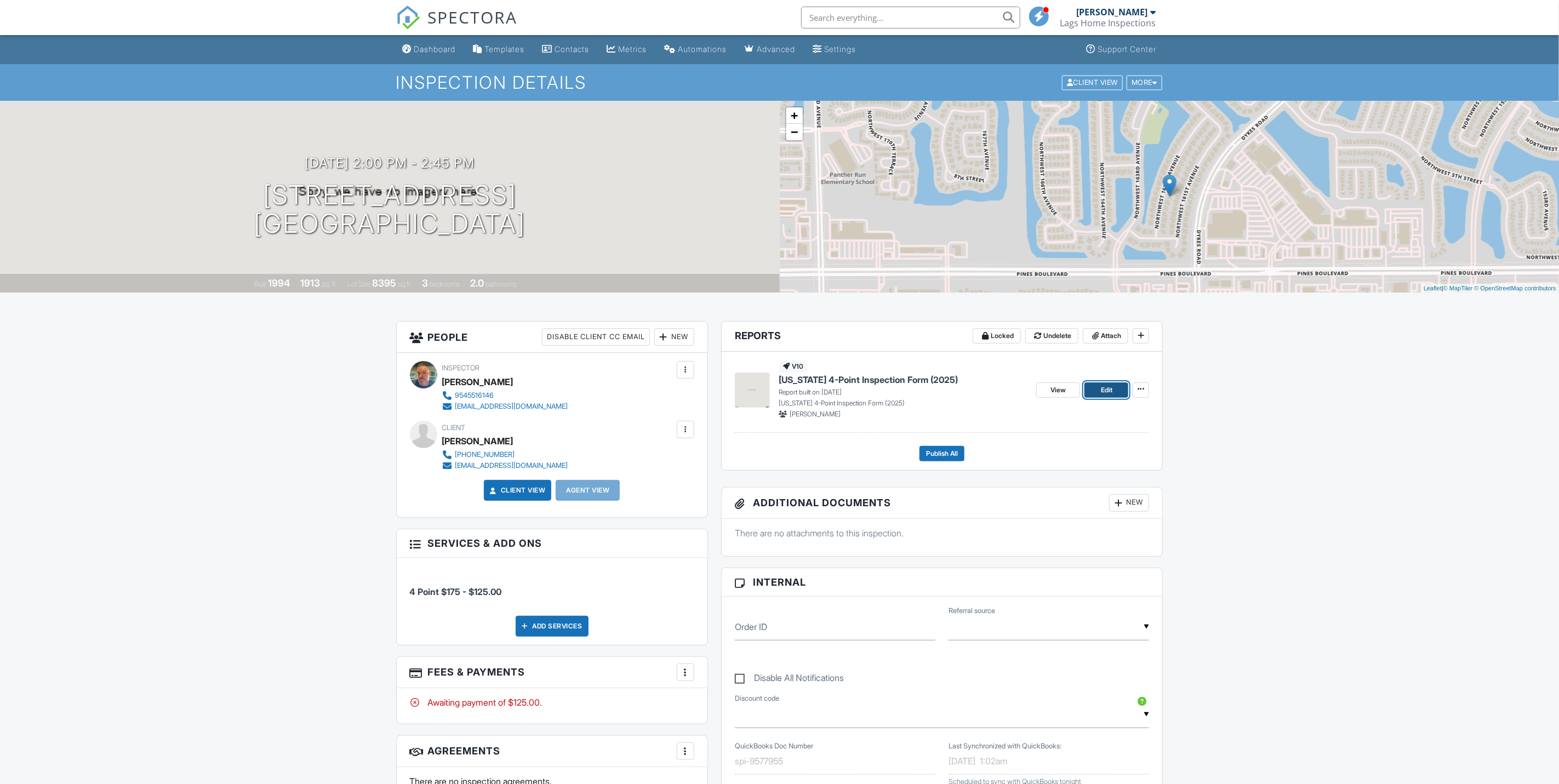
click at [1107, 386] on span "Edit" at bounding box center [1107, 390] width 12 height 11
click at [1061, 390] on span "View" at bounding box center [1058, 390] width 15 height 11
click at [426, 35] on div "SPECTORA" at bounding box center [457, 17] width 122 height 35
click at [428, 51] on div "Dashboard" at bounding box center [434, 49] width 41 height 10
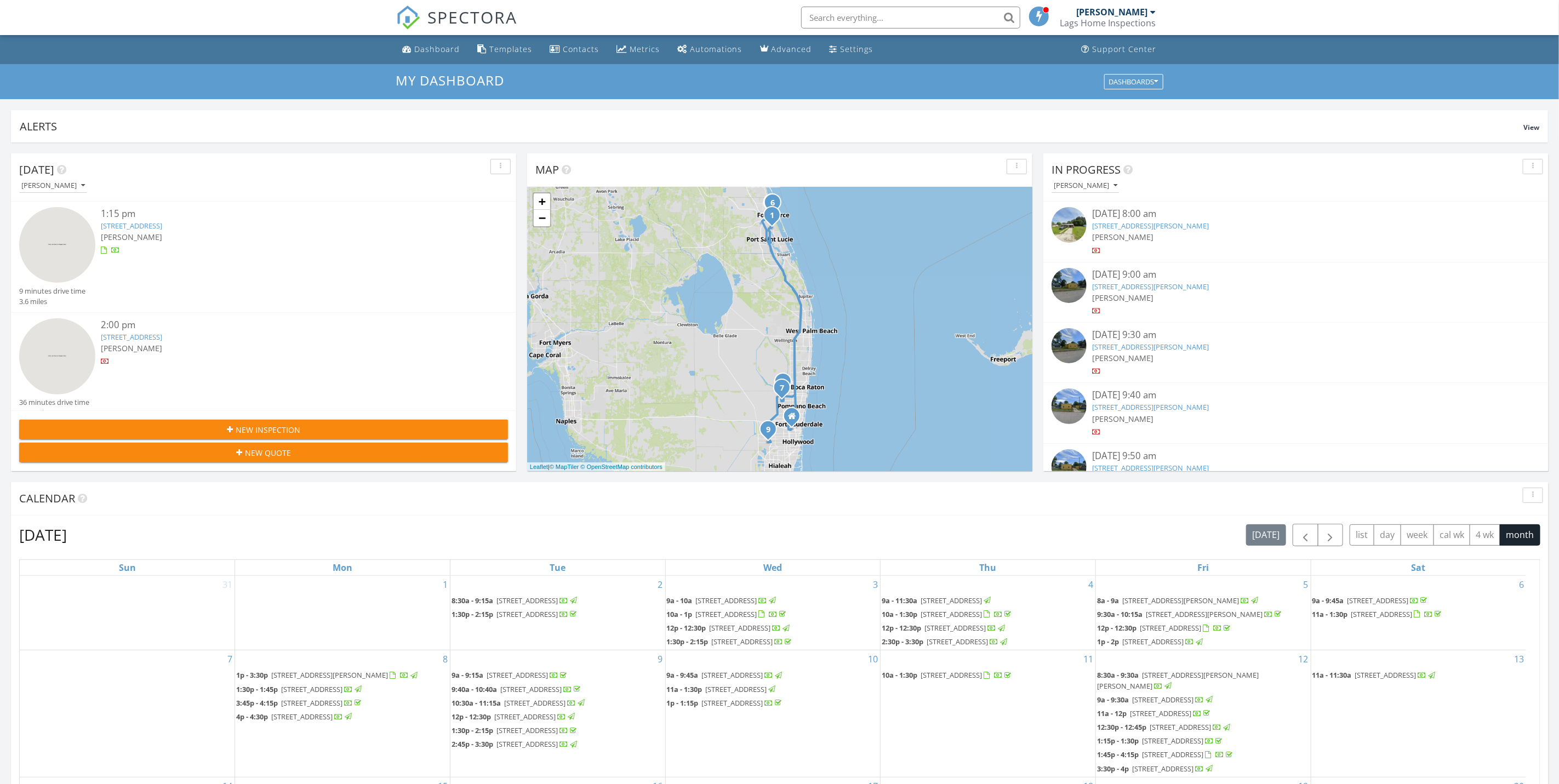
scroll to position [697, 0]
click at [232, 315] on div "1:15 pm 6598 NW 97th Dr, Parkland, FL 33076 Ian Laganiere" at bounding box center [285, 329] width 367 height 79
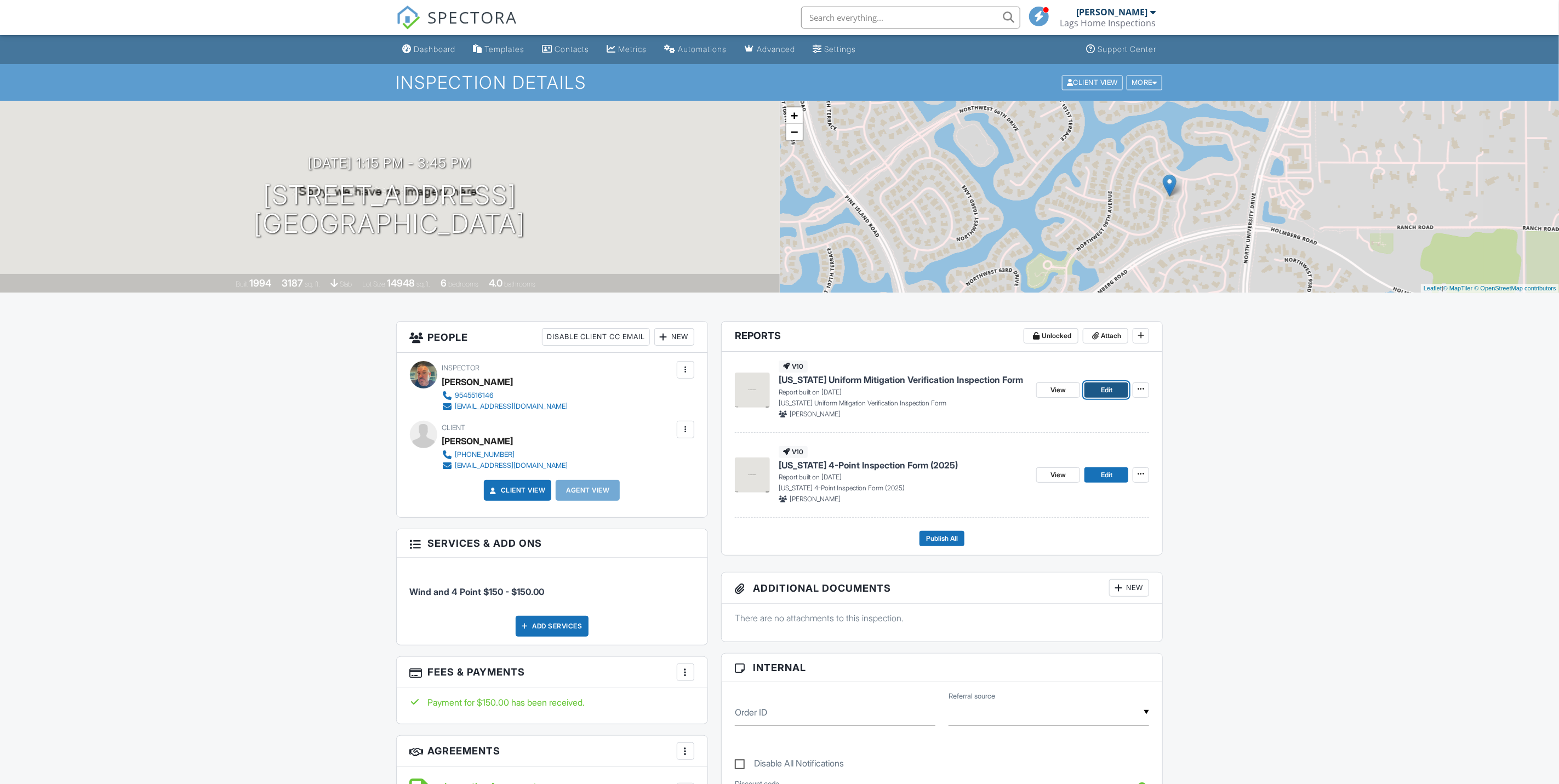
click at [1090, 392] on link "Edit" at bounding box center [1106, 390] width 43 height 15
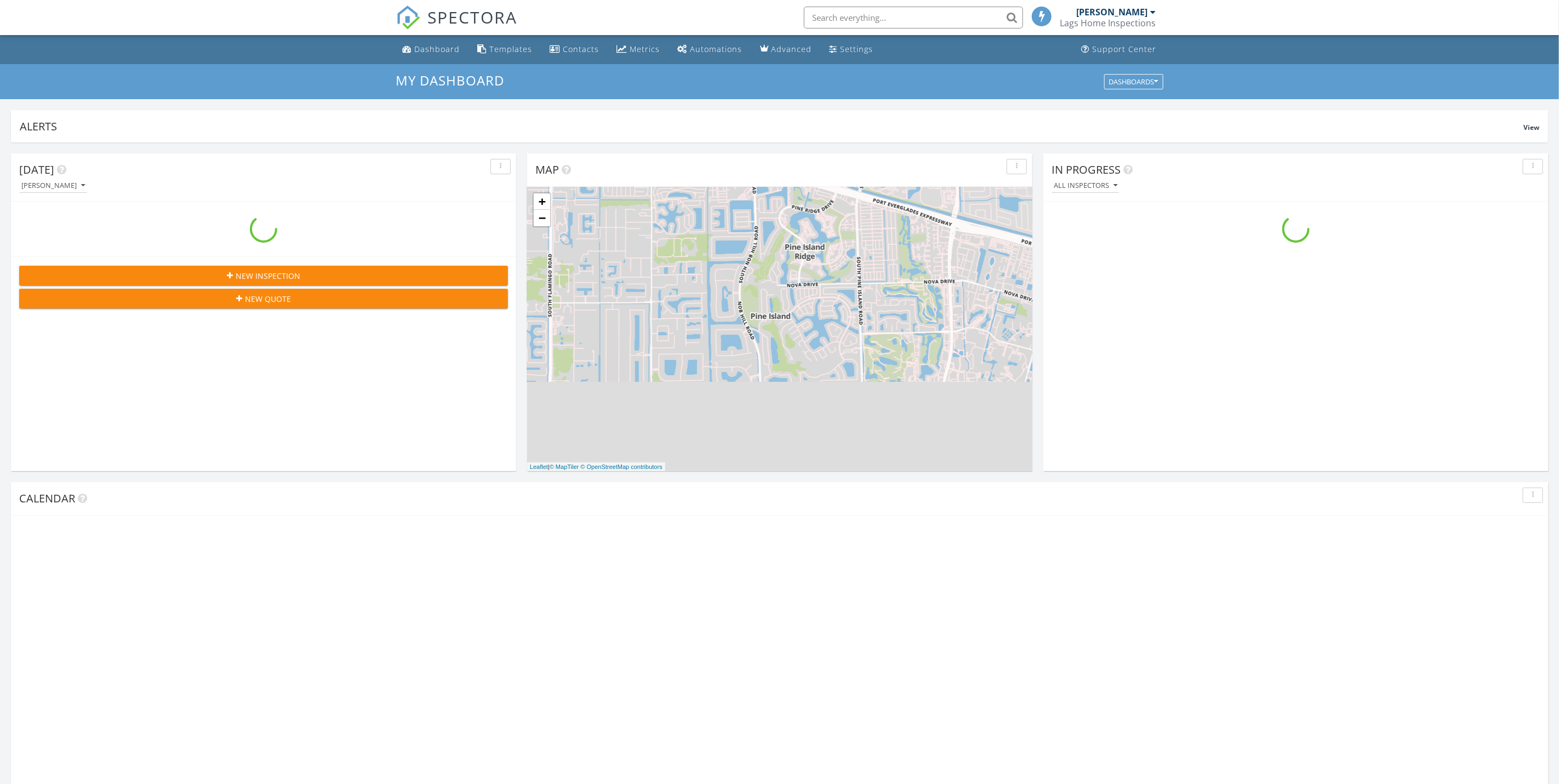
scroll to position [1022, 1585]
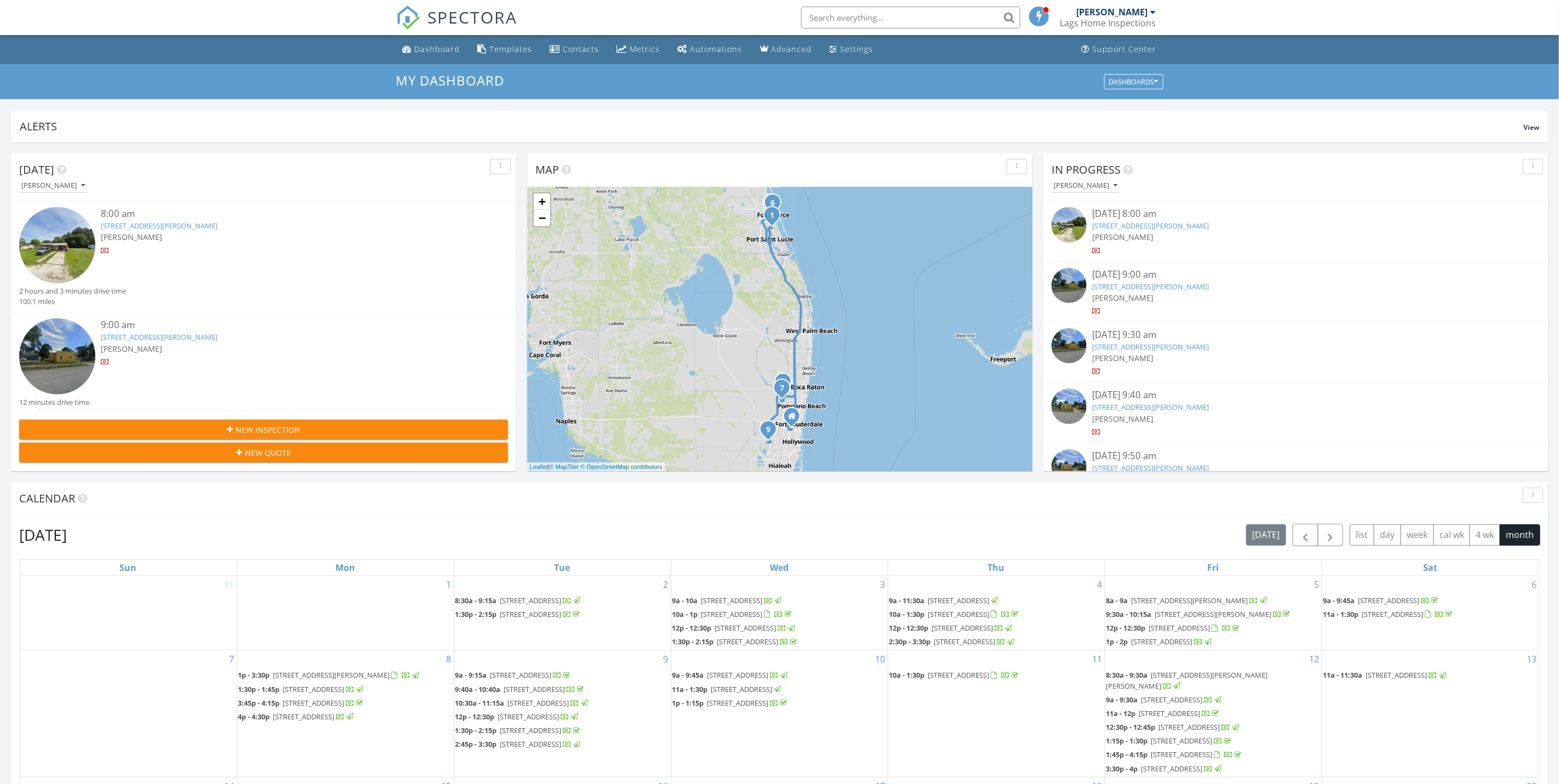
click at [872, 18] on input "text" at bounding box center [910, 17] width 219 height 22
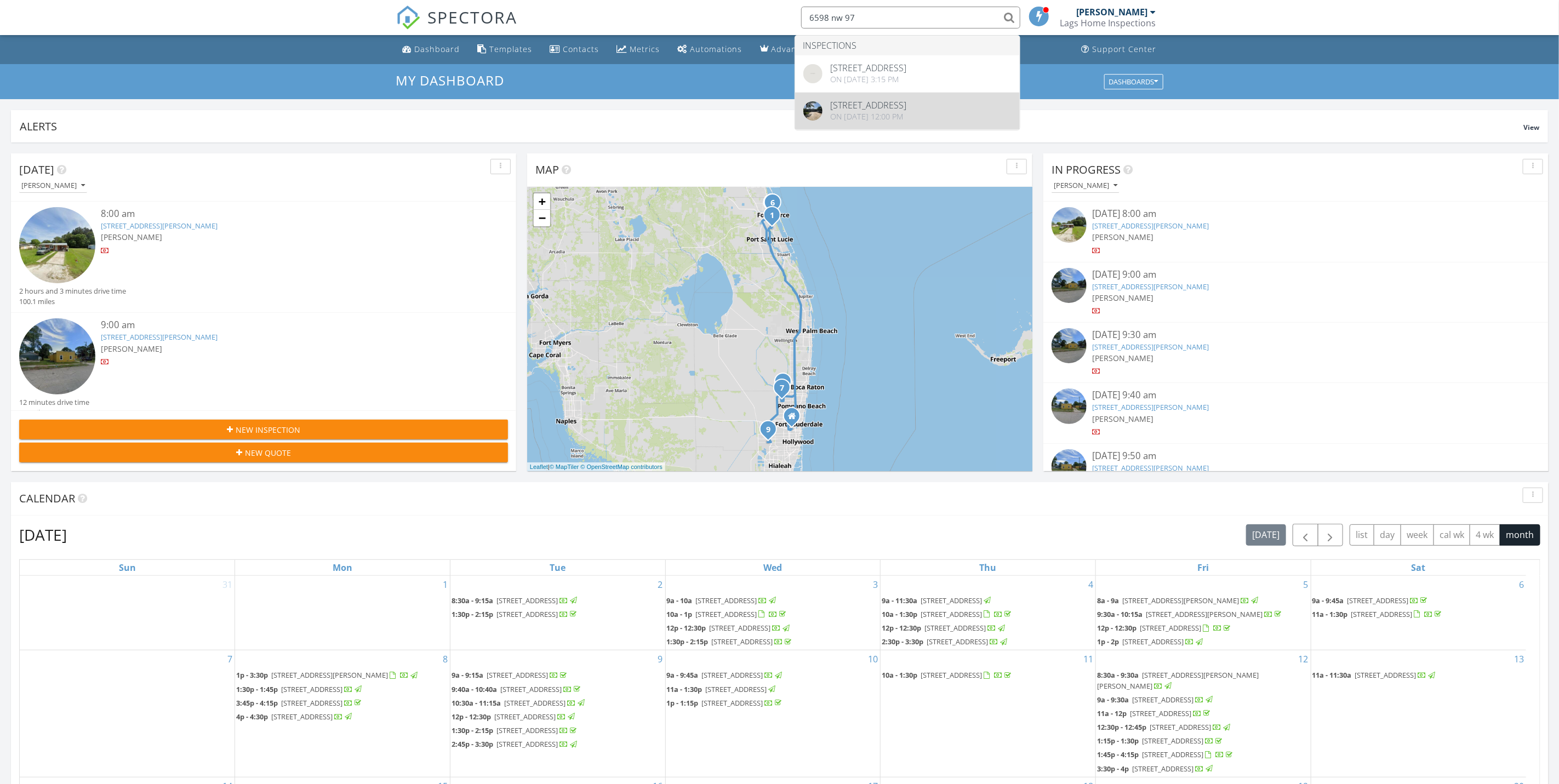
type input "6598 nw 97"
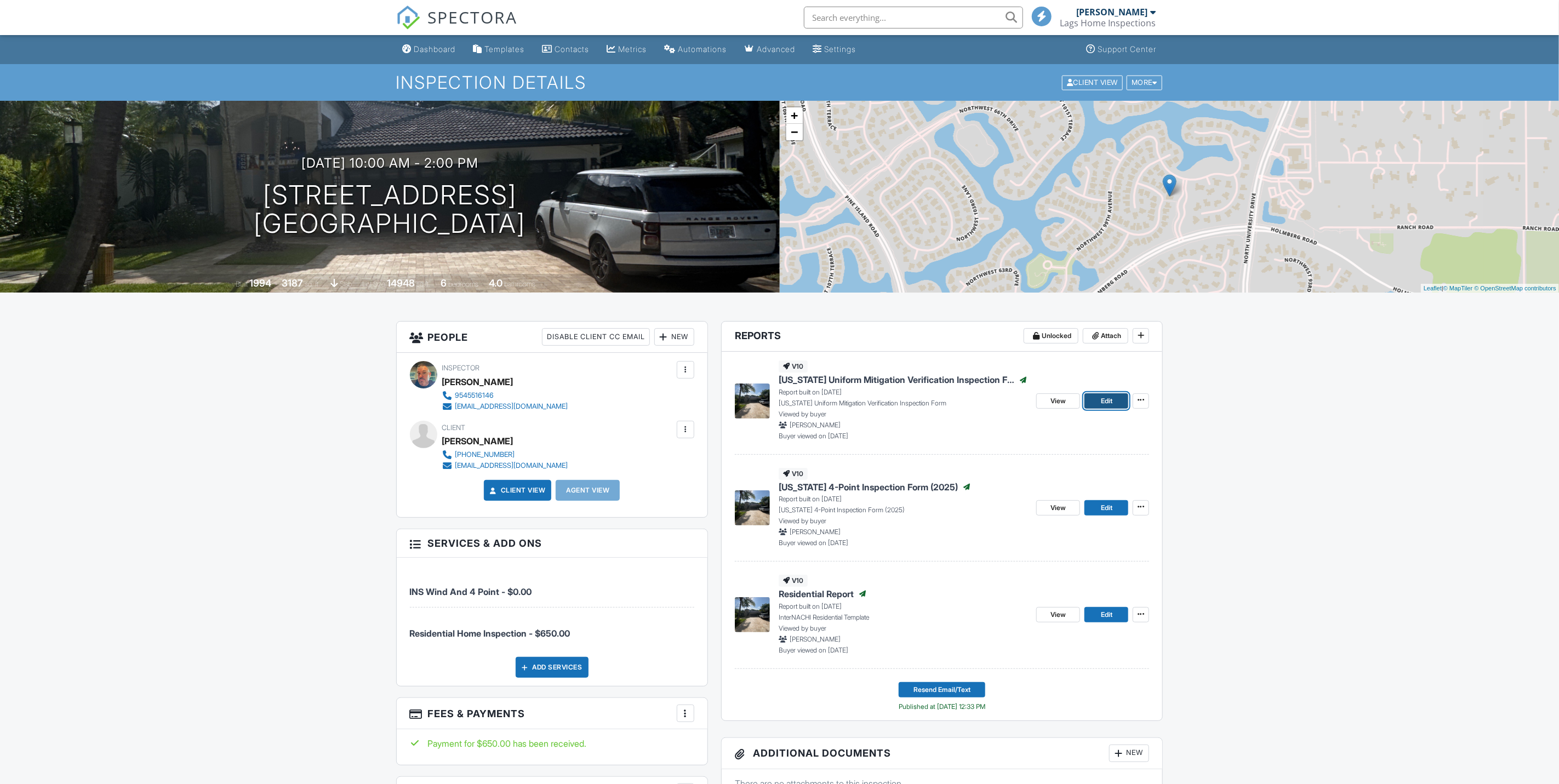
click at [1104, 403] on span "Edit" at bounding box center [1107, 400] width 12 height 11
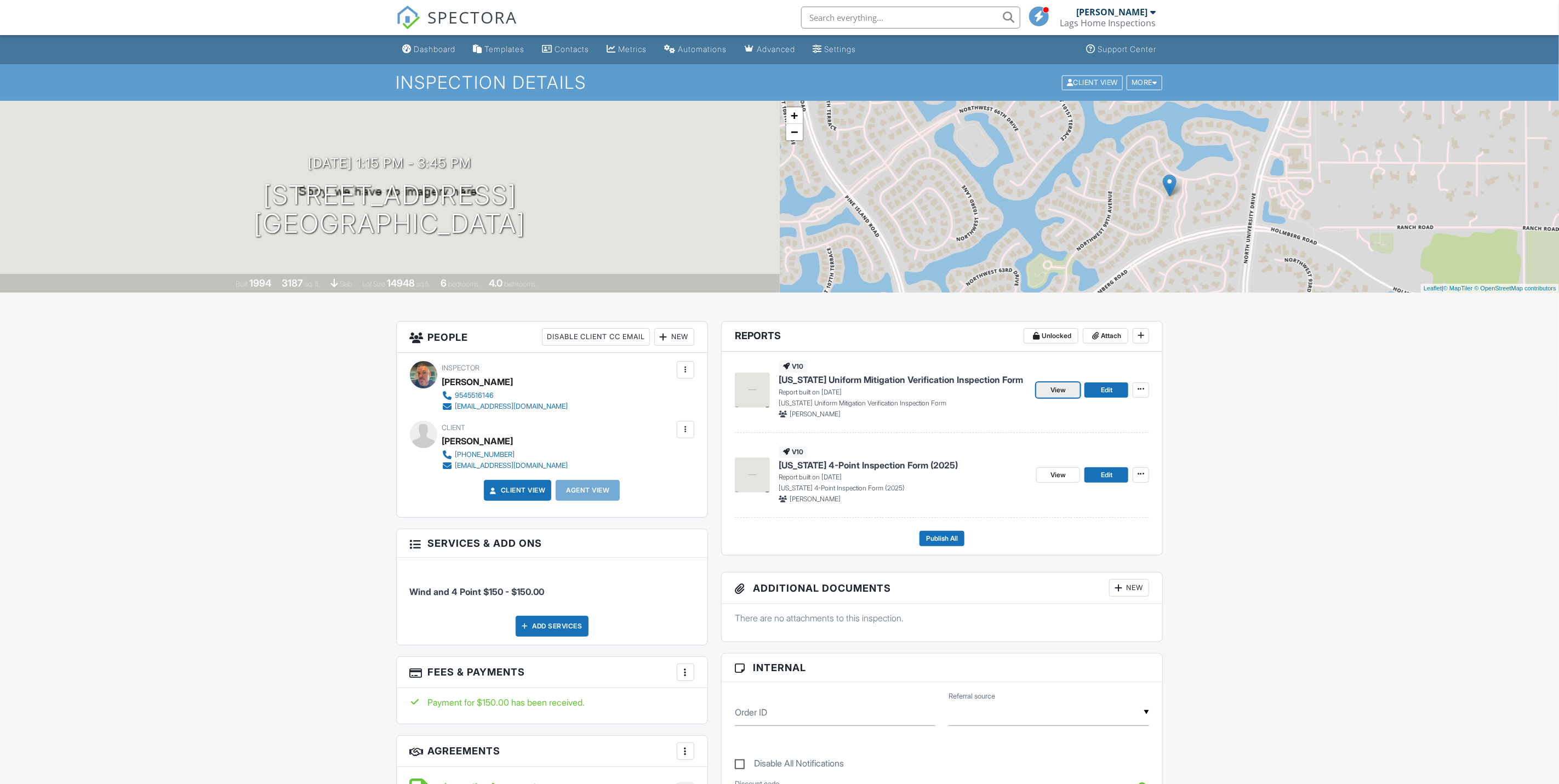
click at [1055, 389] on span "View" at bounding box center [1058, 390] width 15 height 11
click at [1113, 471] on link "Edit" at bounding box center [1106, 474] width 43 height 15
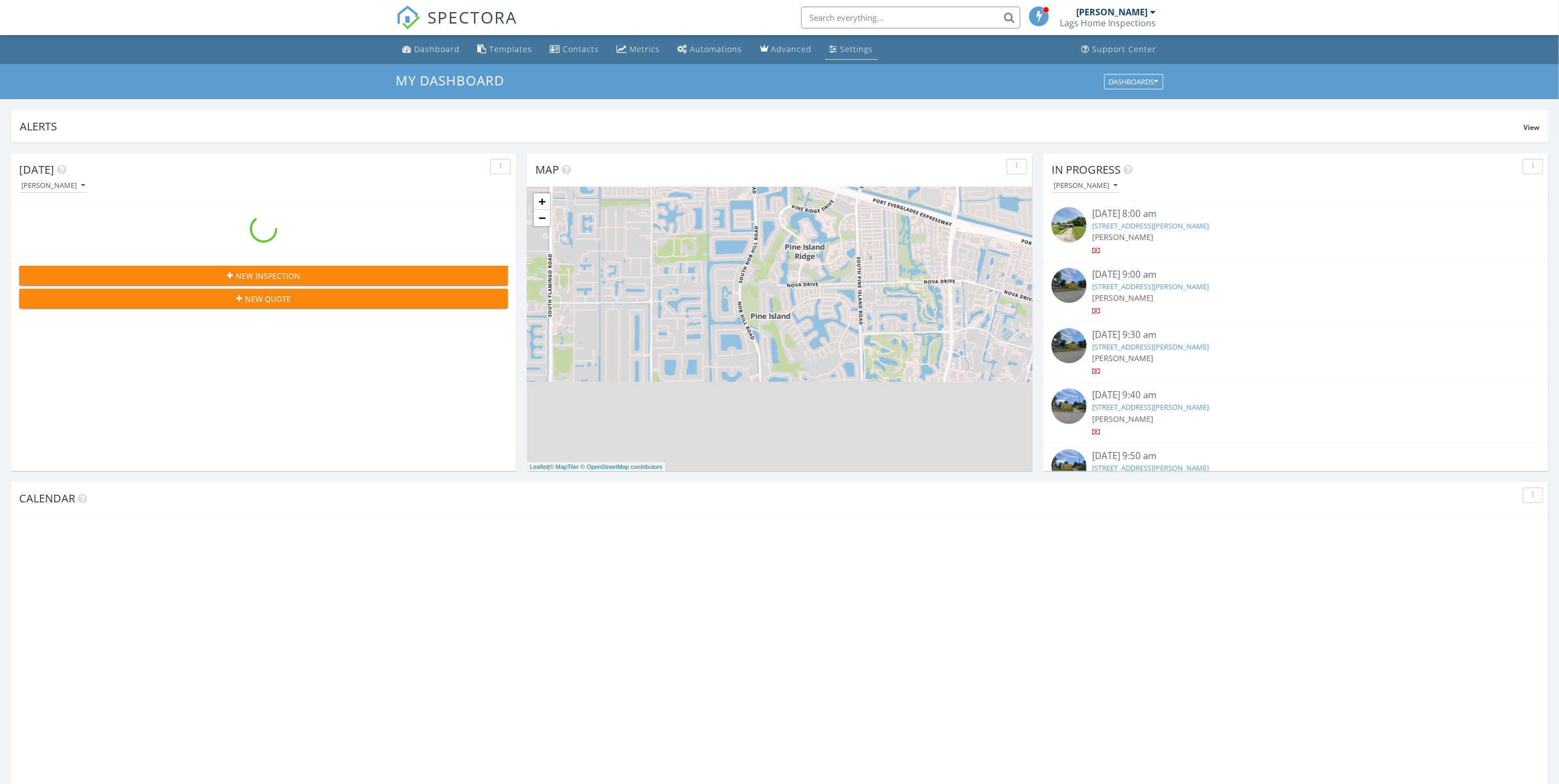
scroll to position [1022, 1585]
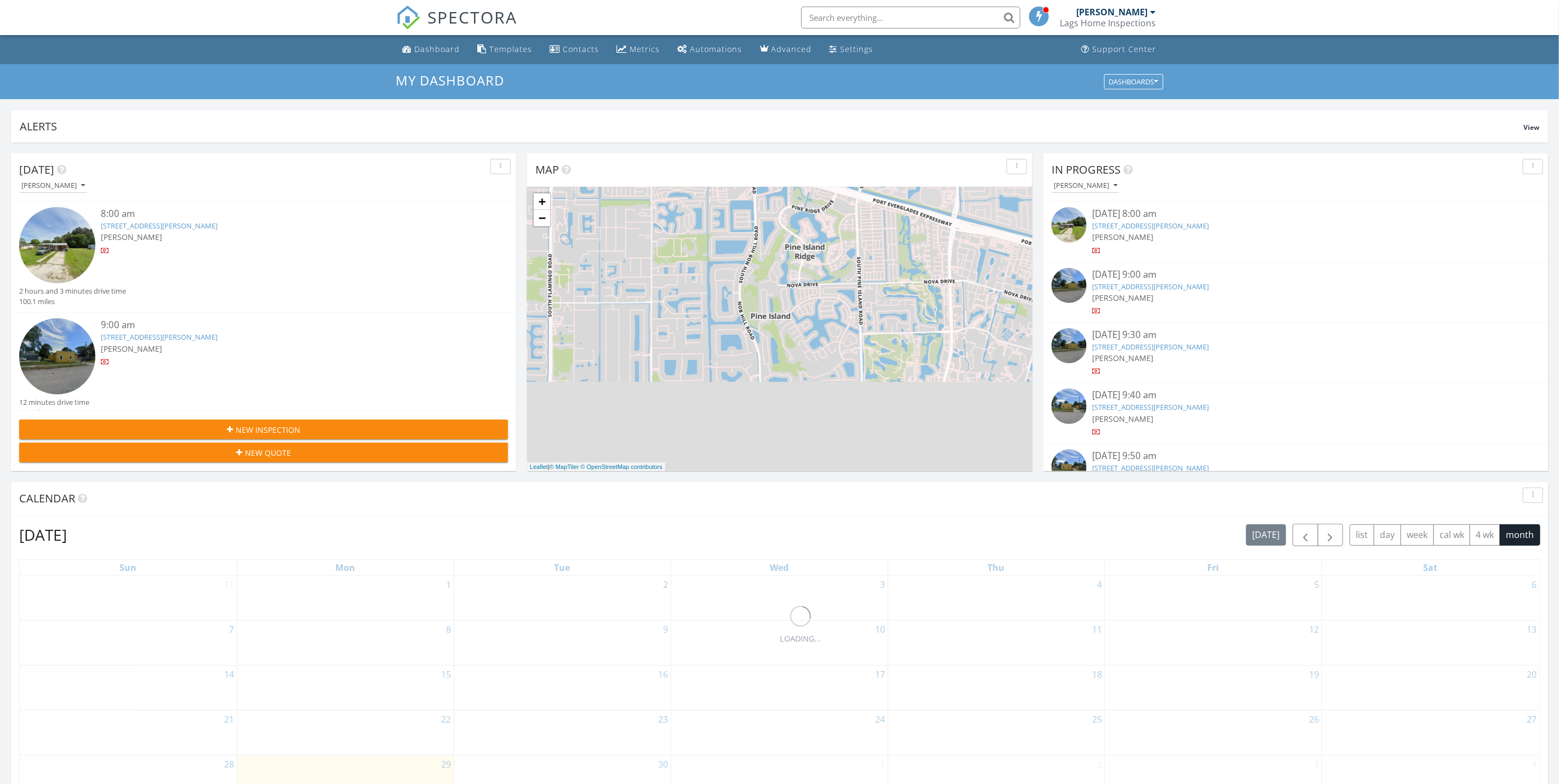
click at [852, 14] on input "text" at bounding box center [910, 17] width 219 height 22
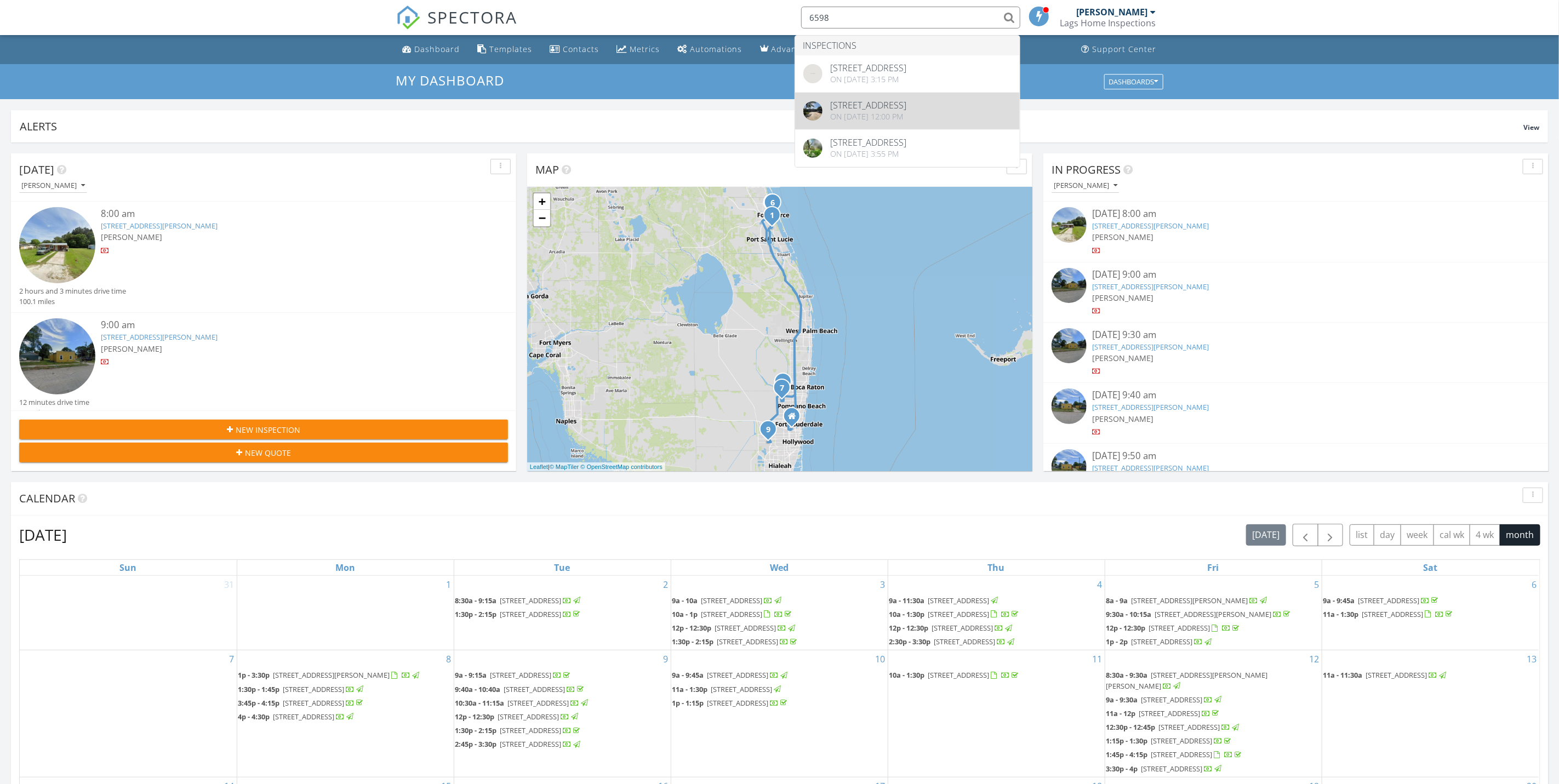
type input "6598"
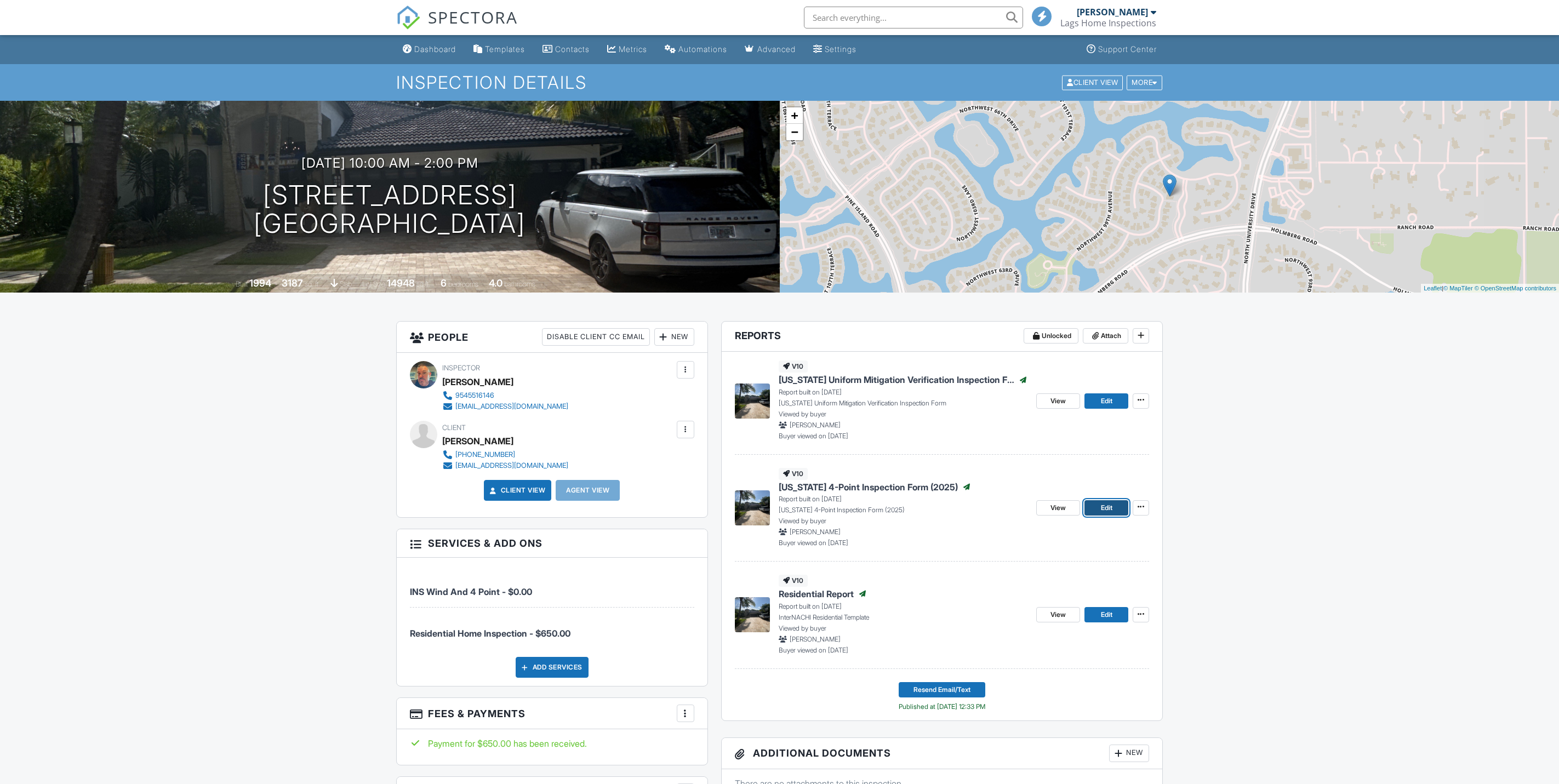
click at [1108, 502] on link "Edit" at bounding box center [1106, 508] width 43 height 15
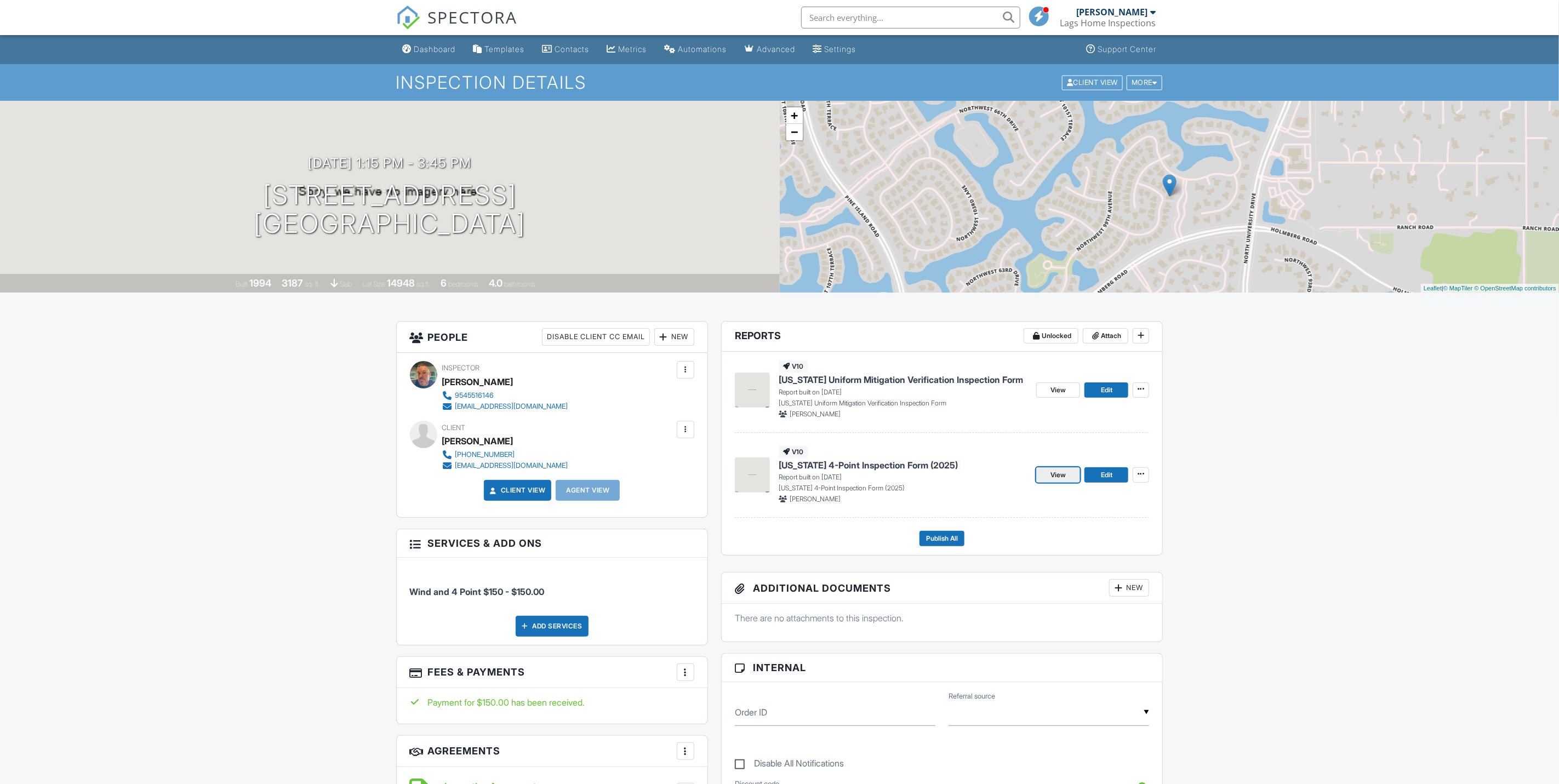
click at [1054, 476] on span "View" at bounding box center [1058, 474] width 15 height 11
click at [410, 48] on div "Dashboard" at bounding box center [407, 48] width 10 height 9
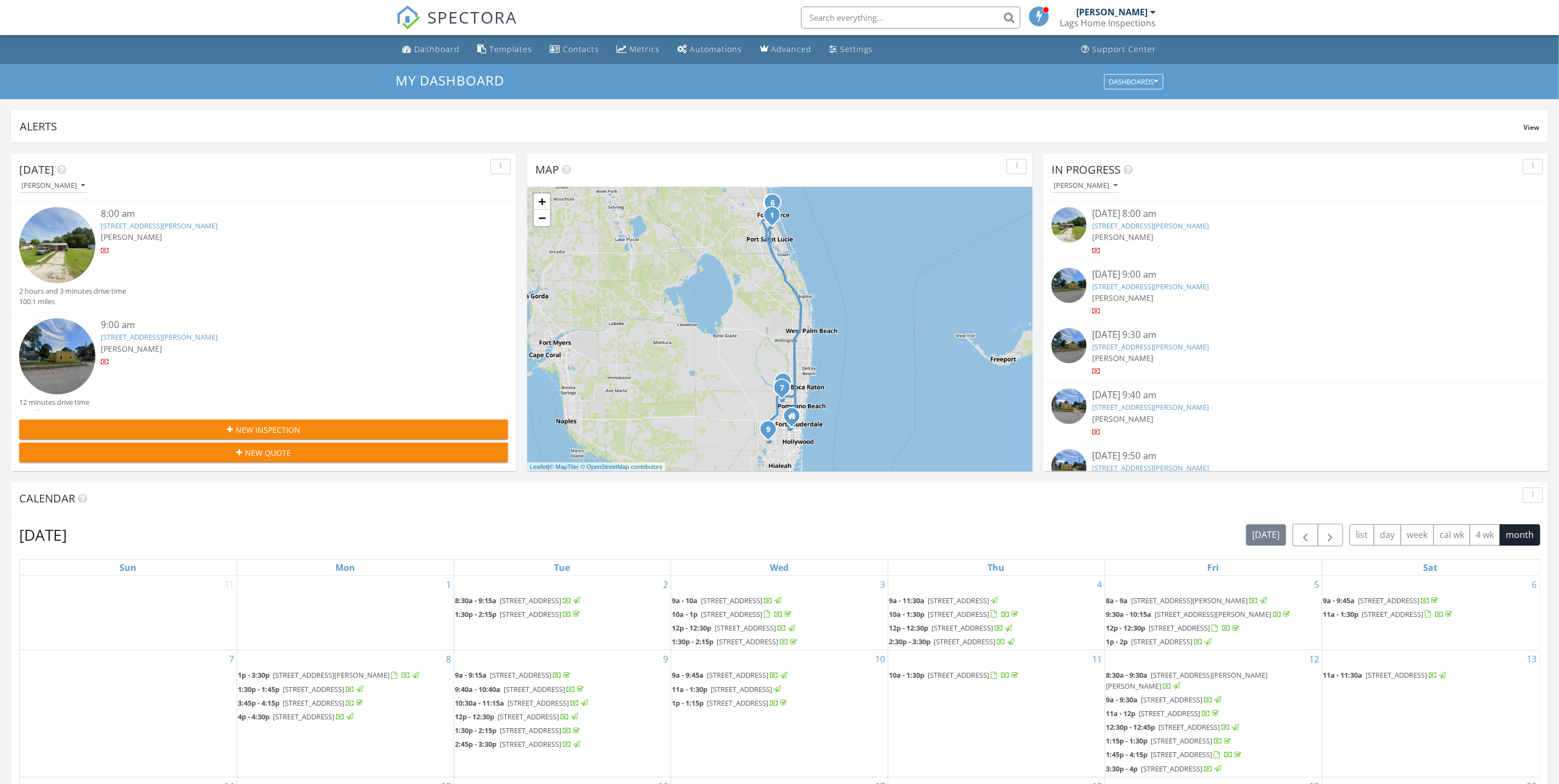
click at [257, 216] on div "8:00 am" at bounding box center [285, 214] width 367 height 14
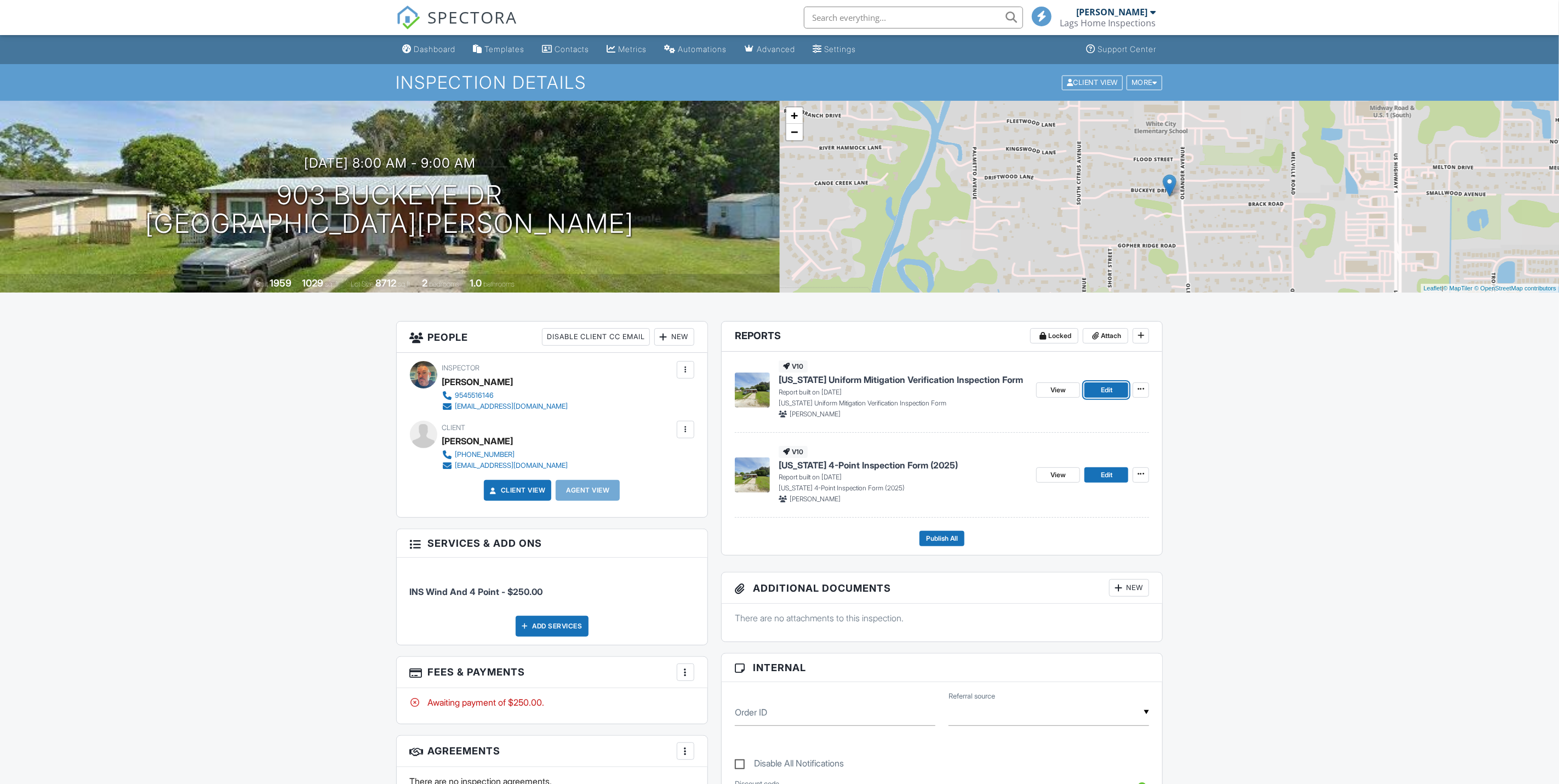
click at [1113, 392] on link "Edit" at bounding box center [1106, 390] width 43 height 15
click at [1107, 478] on span "Edit" at bounding box center [1107, 474] width 12 height 11
click at [1067, 393] on link "View" at bounding box center [1057, 390] width 43 height 15
drag, startPoint x: 1053, startPoint y: 474, endPoint x: 1013, endPoint y: 444, distance: 50.0
click at [1053, 474] on span "View" at bounding box center [1058, 474] width 15 height 11
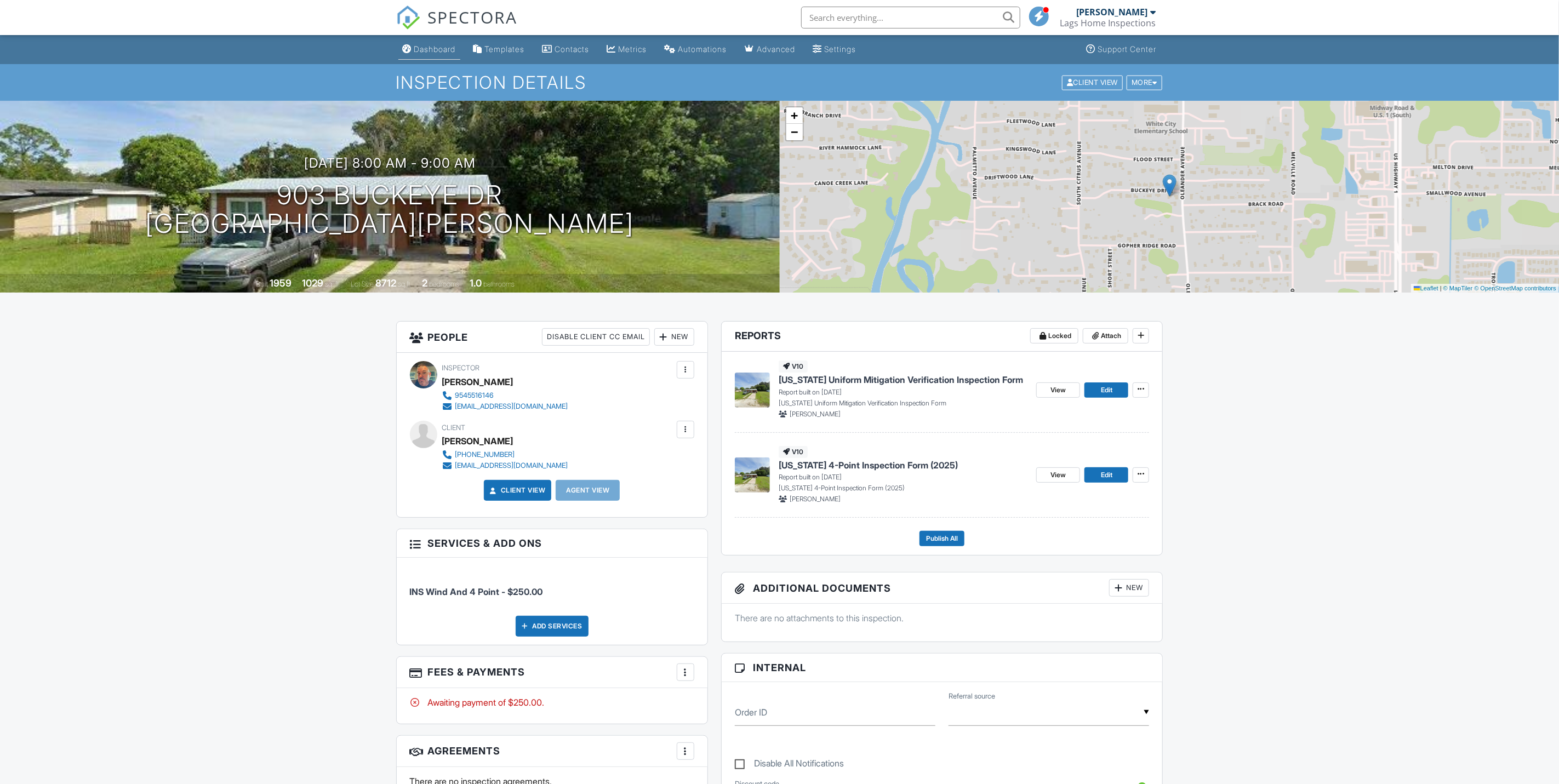
click at [452, 51] on div "Dashboard" at bounding box center [434, 49] width 41 height 10
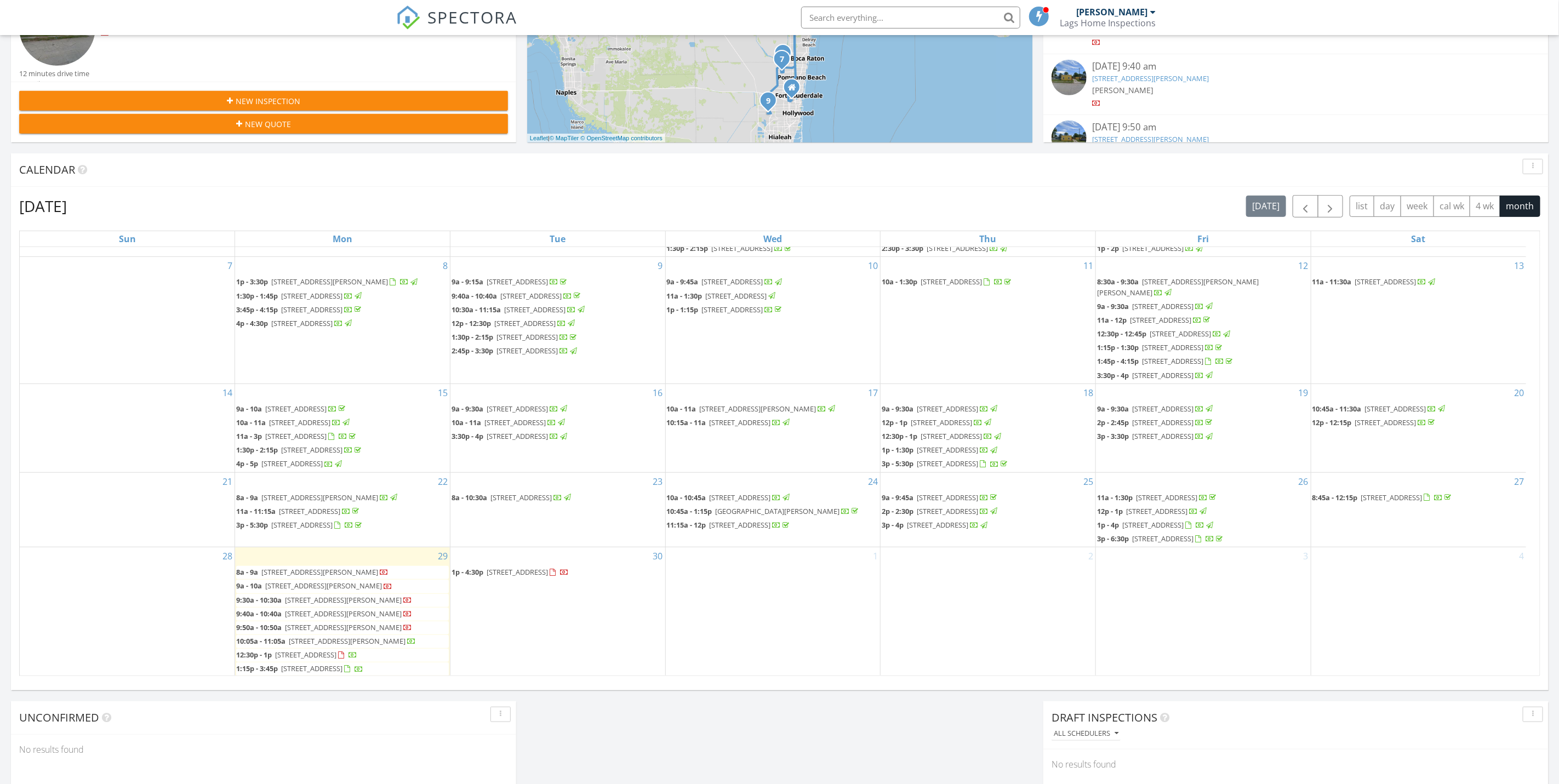
scroll to position [74, 0]
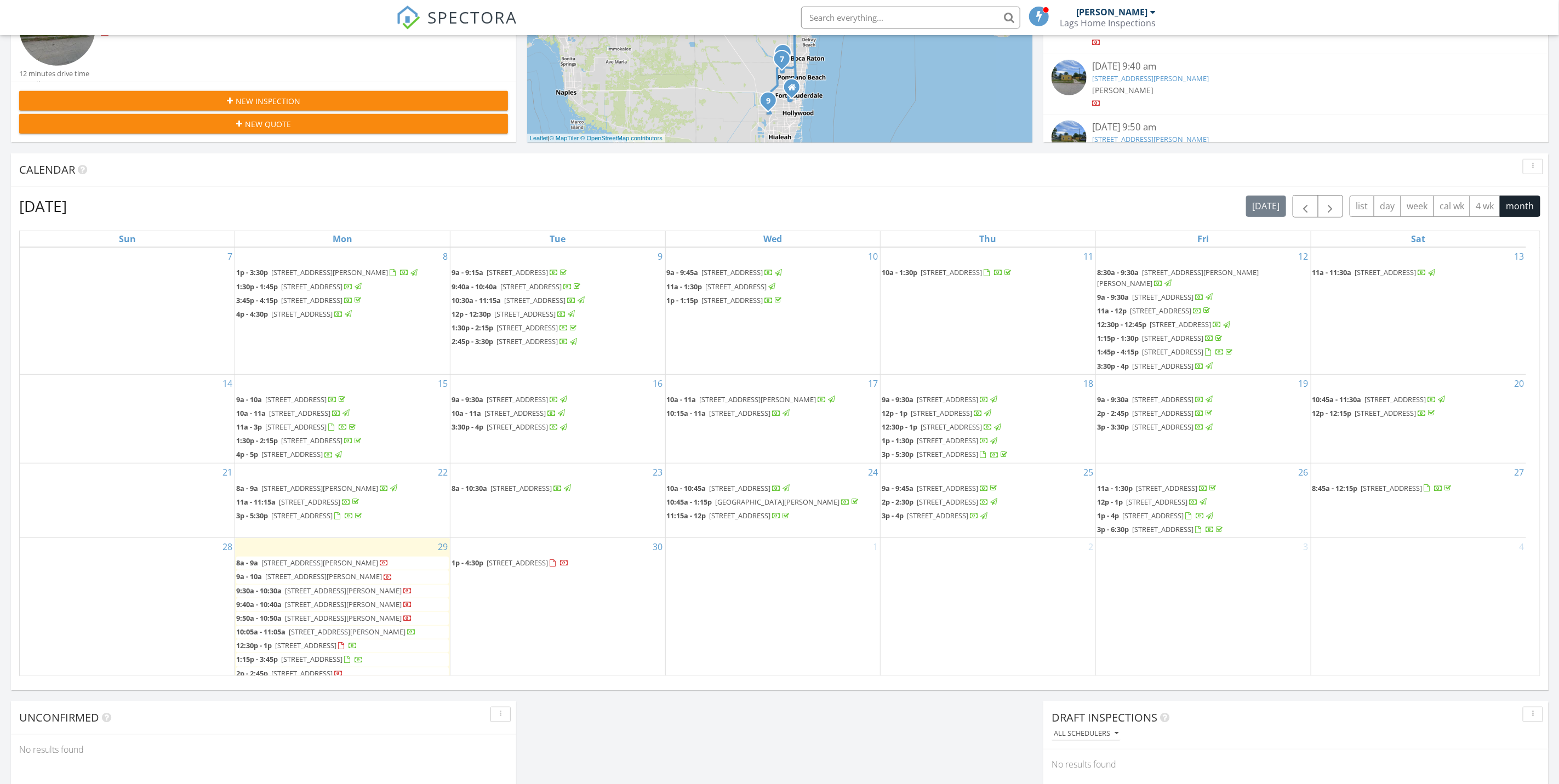
click at [548, 559] on span "4430 NE 1st Terrace, Pompano Beach 33064" at bounding box center [517, 562] width 62 height 10
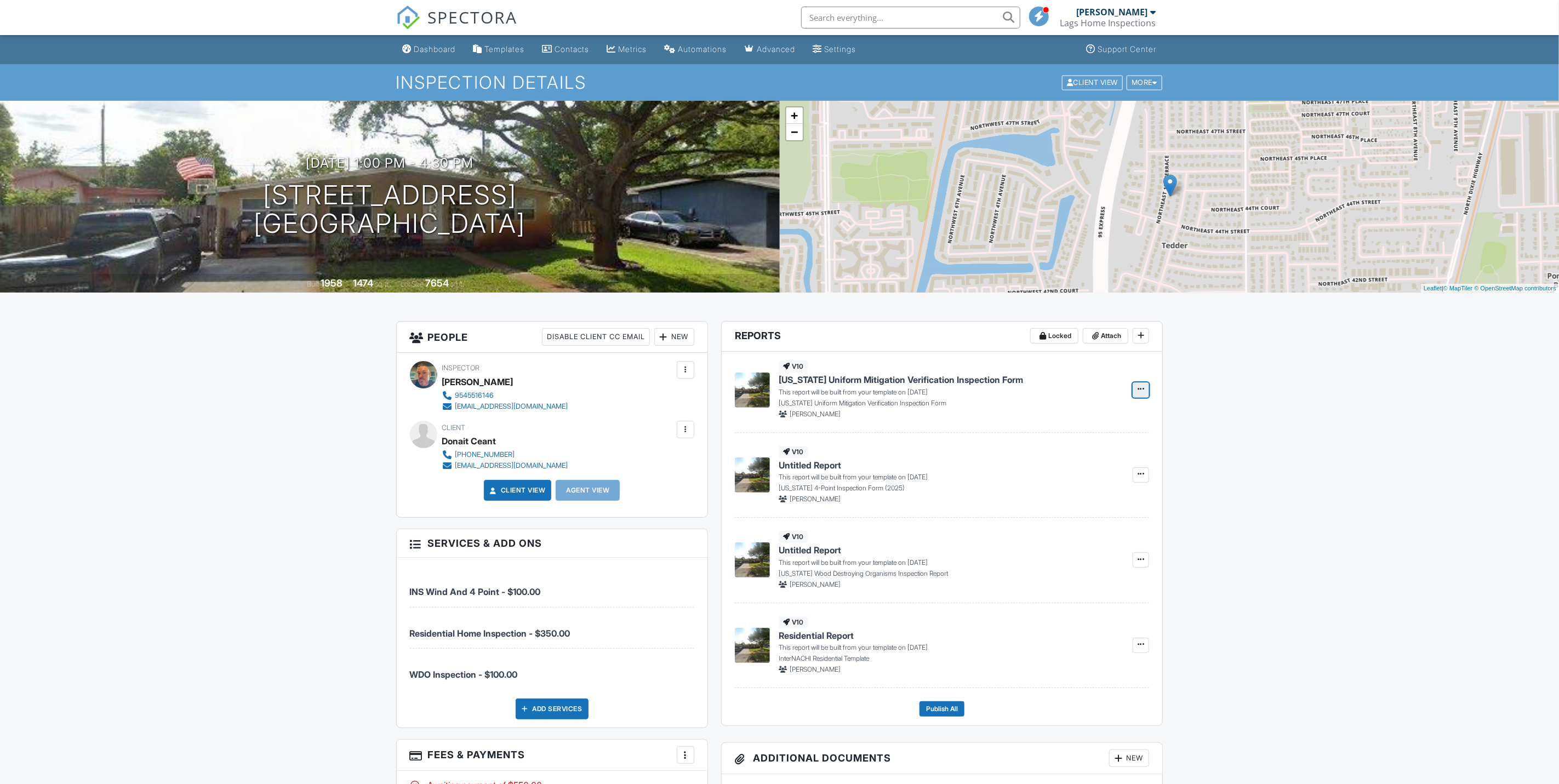
click at [1139, 390] on icon at bounding box center [1140, 389] width 7 height 8
click at [1062, 422] on input "Build Now" at bounding box center [1086, 420] width 112 height 25
click at [1134, 475] on button at bounding box center [1140, 474] width 16 height 15
click at [1102, 500] on input "Build Now" at bounding box center [1086, 506] width 112 height 25
click at [1144, 559] on span at bounding box center [1140, 558] width 11 height 11
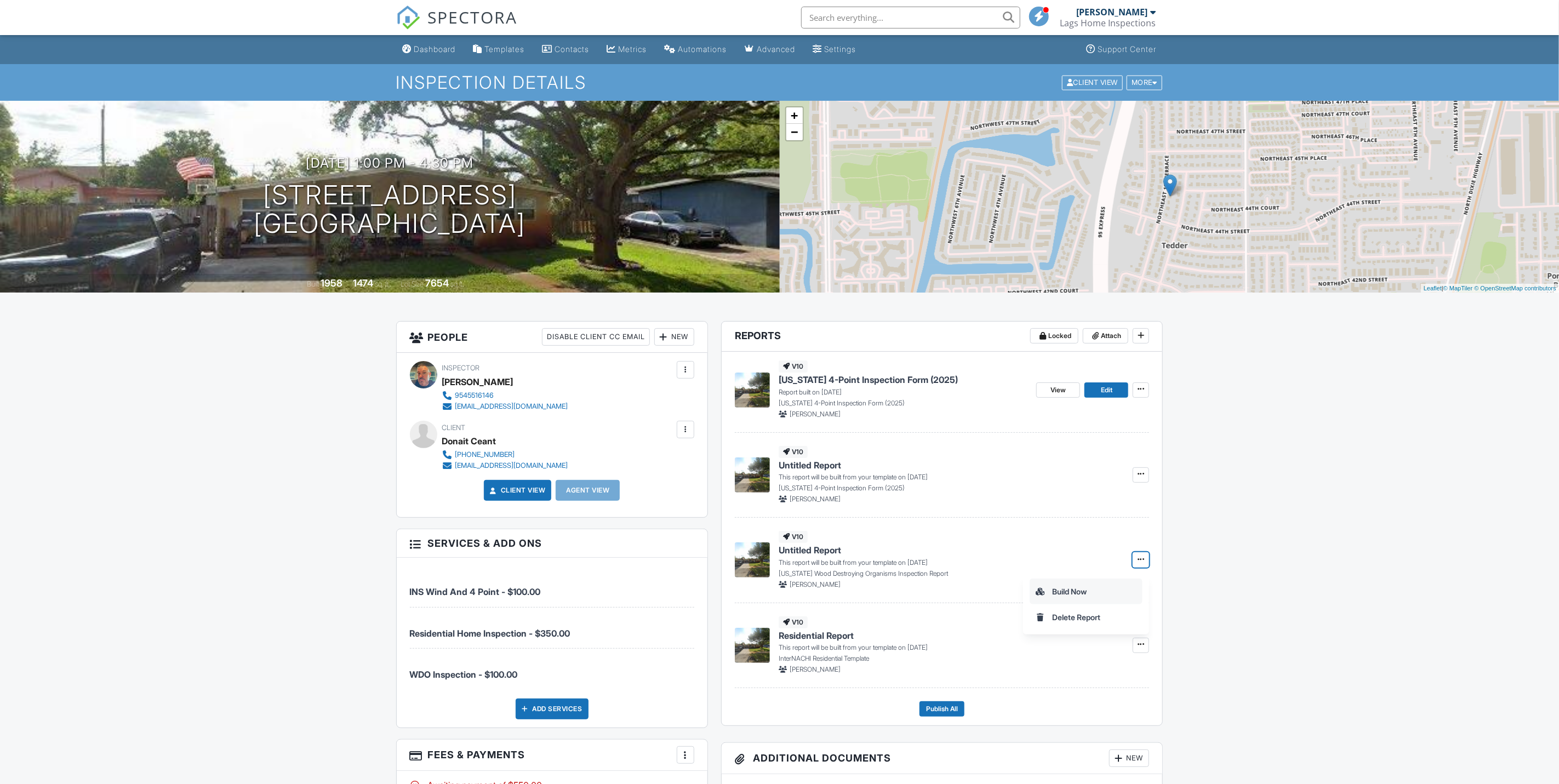
click at [1087, 588] on input "Build Now" at bounding box center [1086, 591] width 112 height 25
click at [432, 50] on div "Dashboard" at bounding box center [434, 49] width 41 height 10
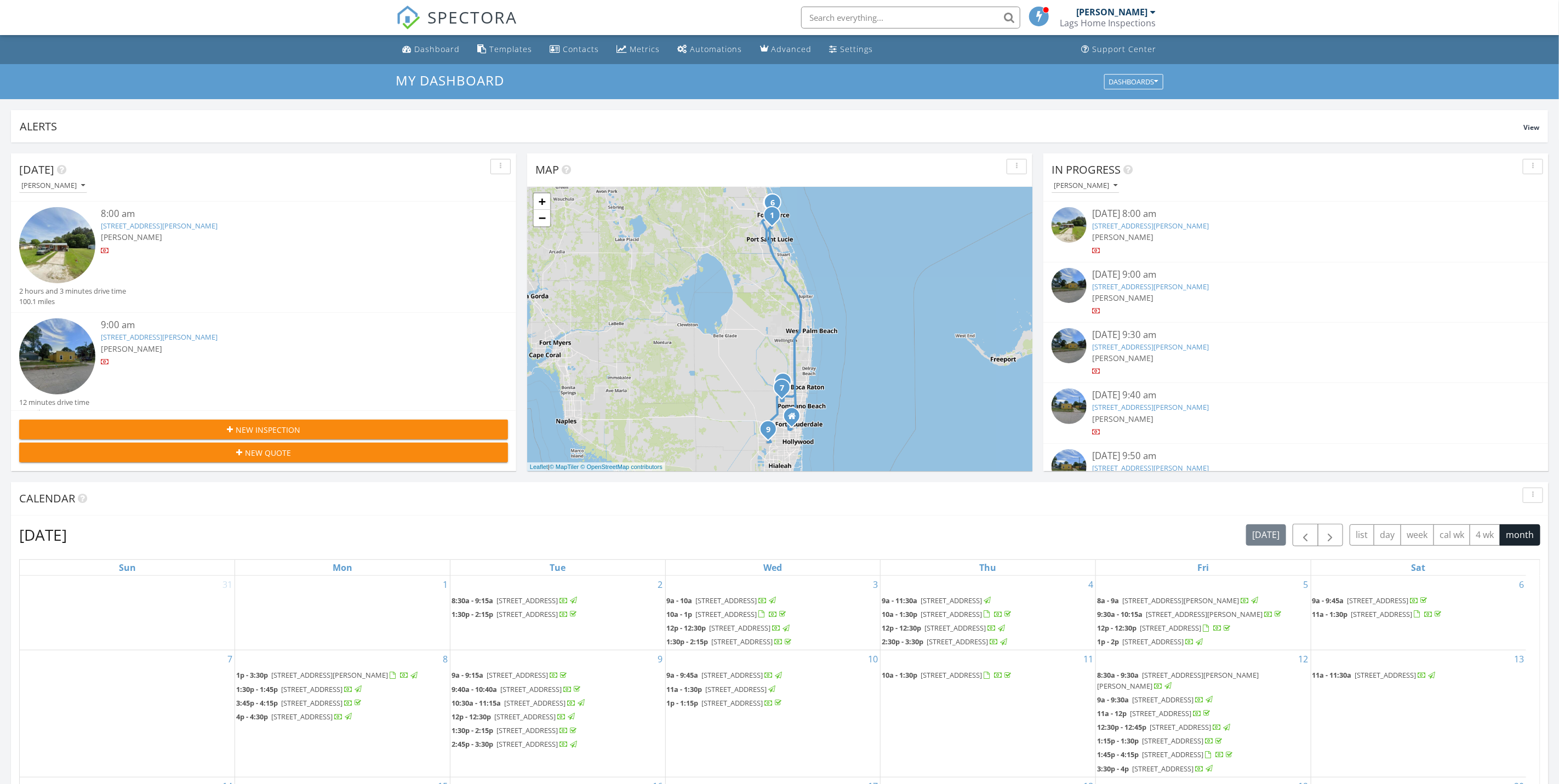
click at [916, 14] on input "text" at bounding box center [910, 17] width 219 height 22
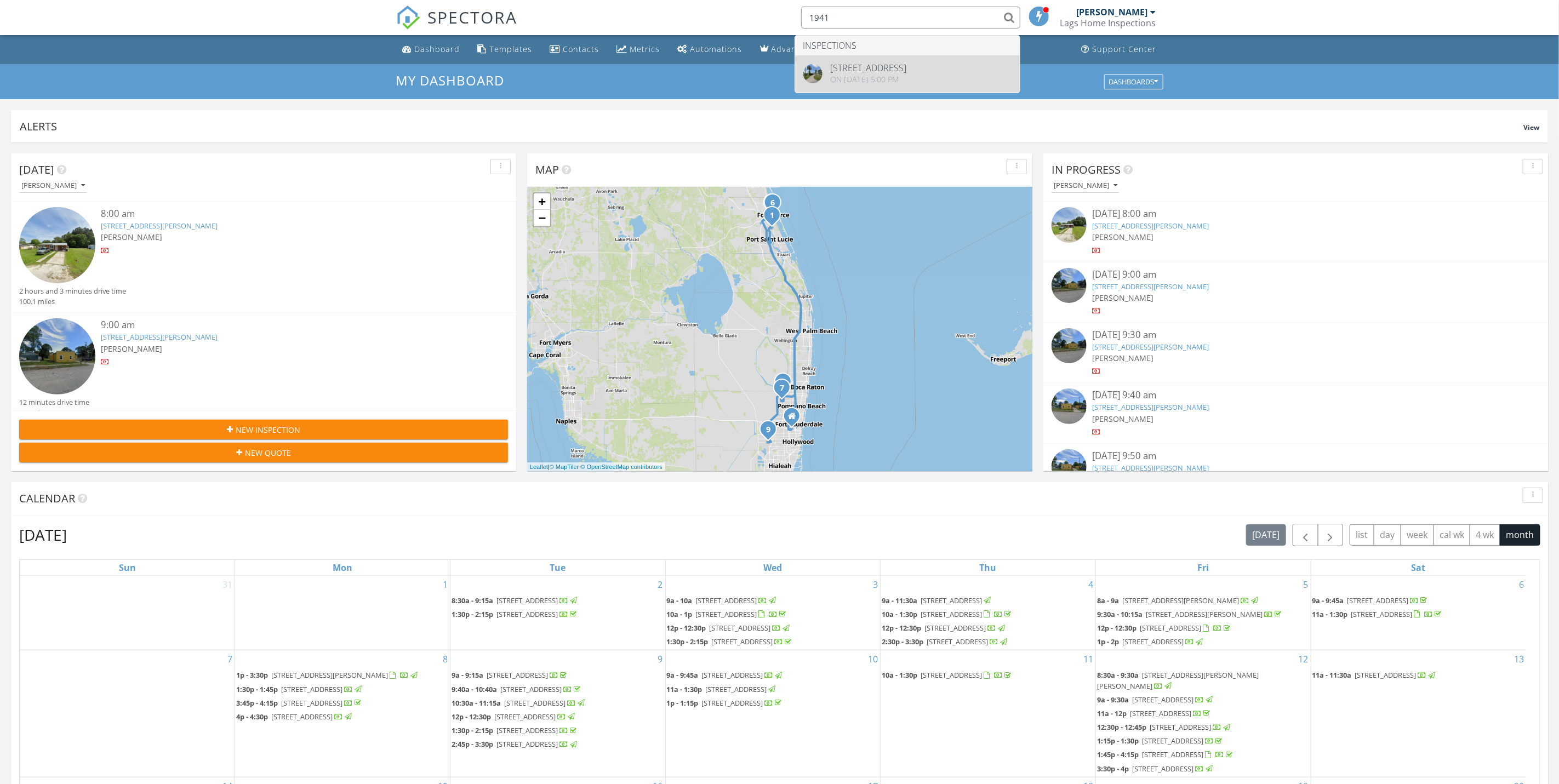
type input "1941"
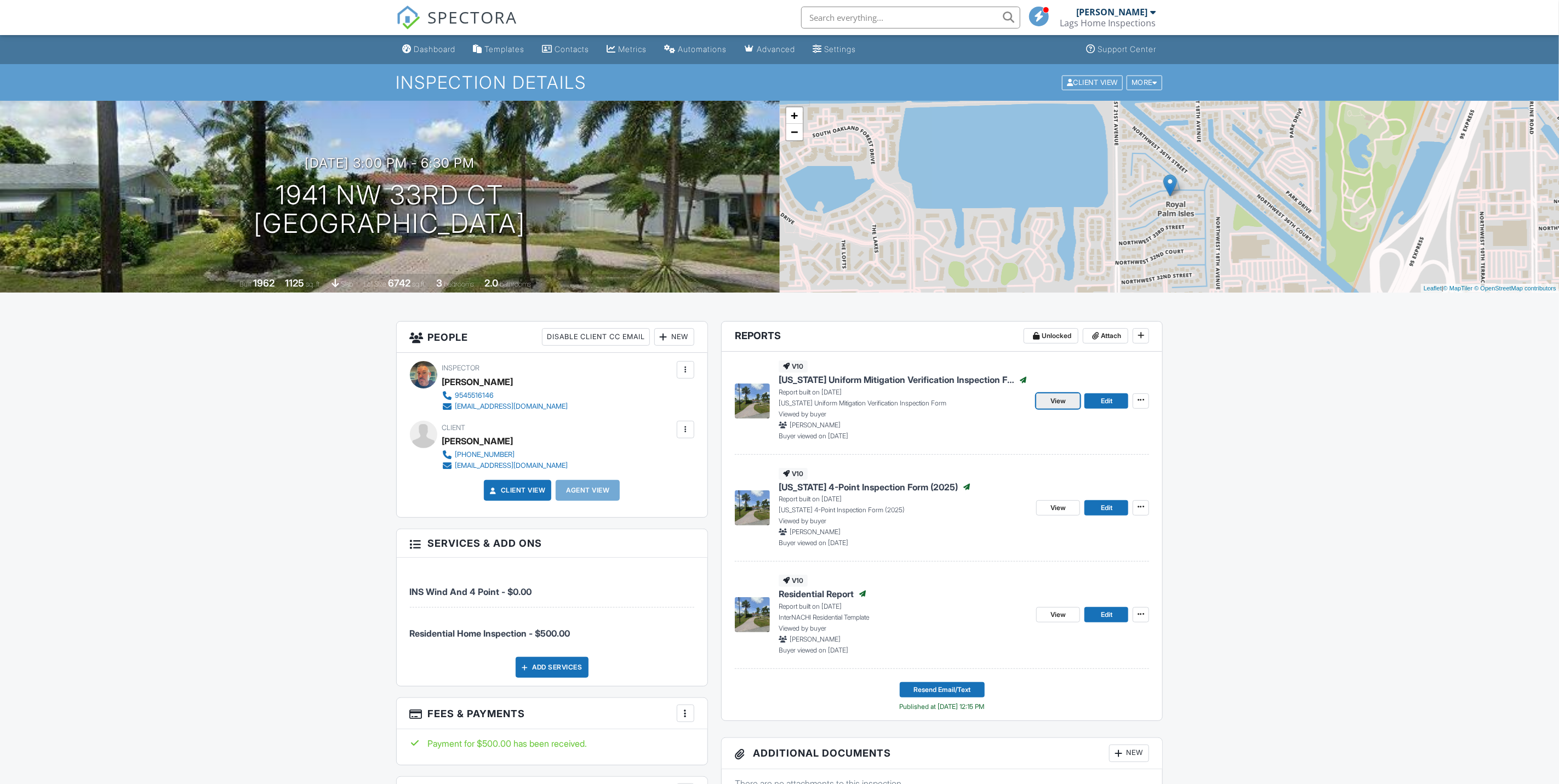
click at [1054, 399] on span "View" at bounding box center [1058, 400] width 15 height 11
click at [1061, 513] on span "View" at bounding box center [1058, 507] width 15 height 11
click at [441, 41] on link "Dashboard" at bounding box center [429, 49] width 62 height 20
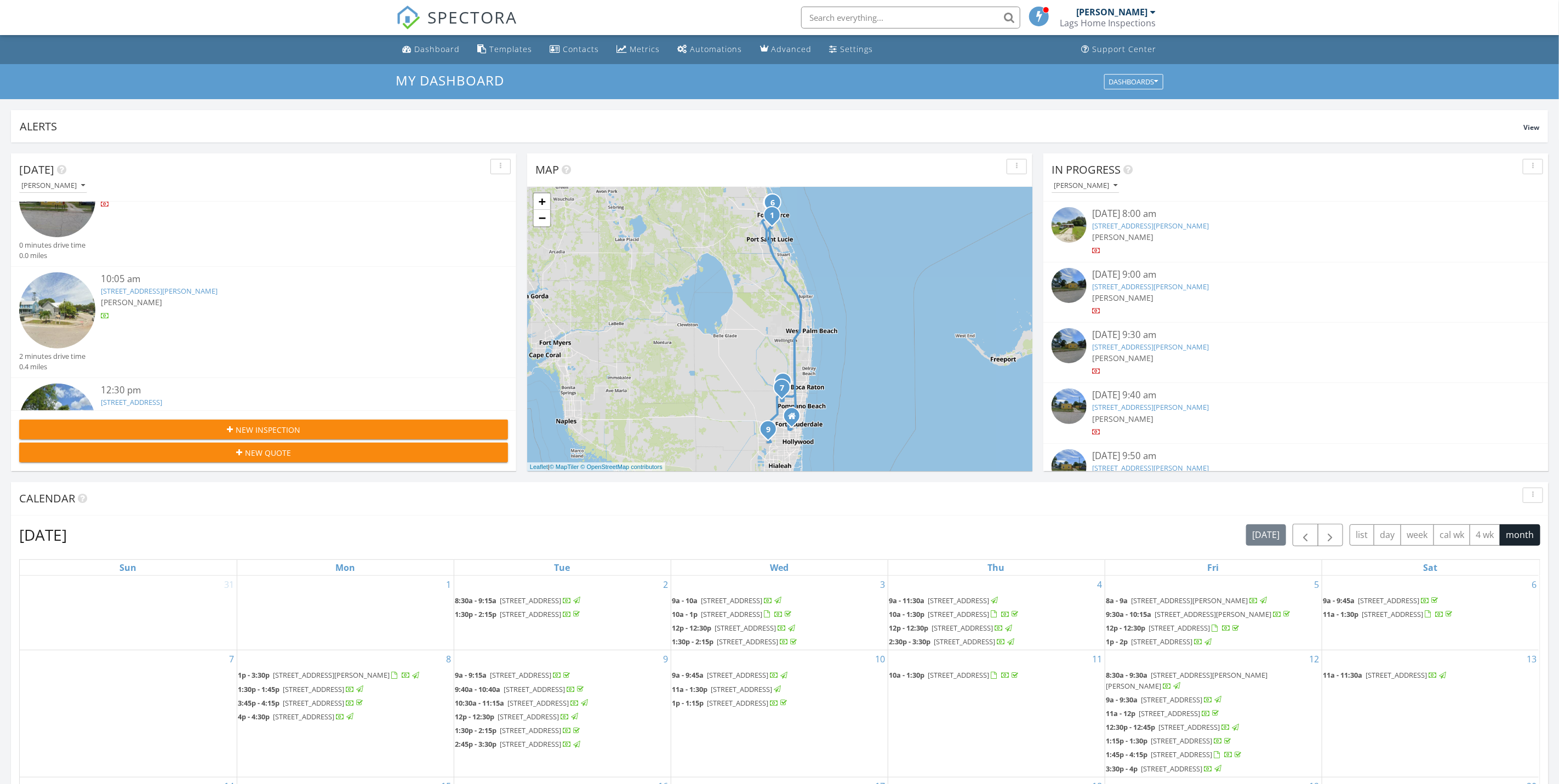
scroll to position [493, 0]
